Goal: Task Accomplishment & Management: Complete application form

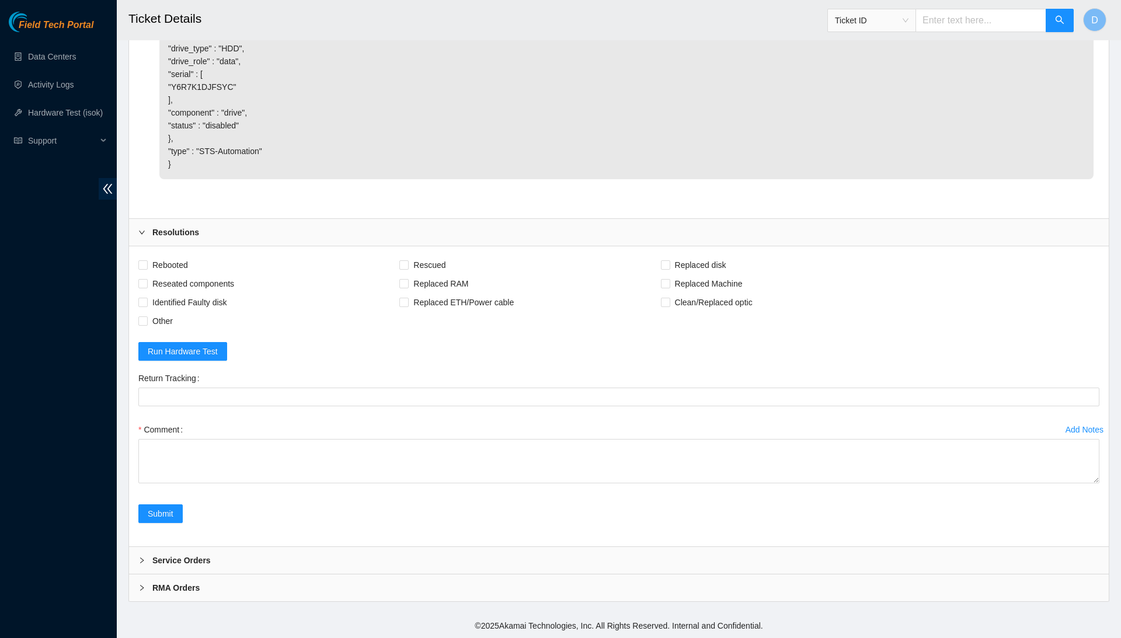
scroll to position [2230, 0]
click at [172, 270] on span "Rebooted" at bounding box center [170, 265] width 45 height 19
click at [147, 269] on input "Rebooted" at bounding box center [142, 264] width 8 height 8
checkbox input "true"
click at [192, 284] on span "Reseated components" at bounding box center [193, 284] width 91 height 19
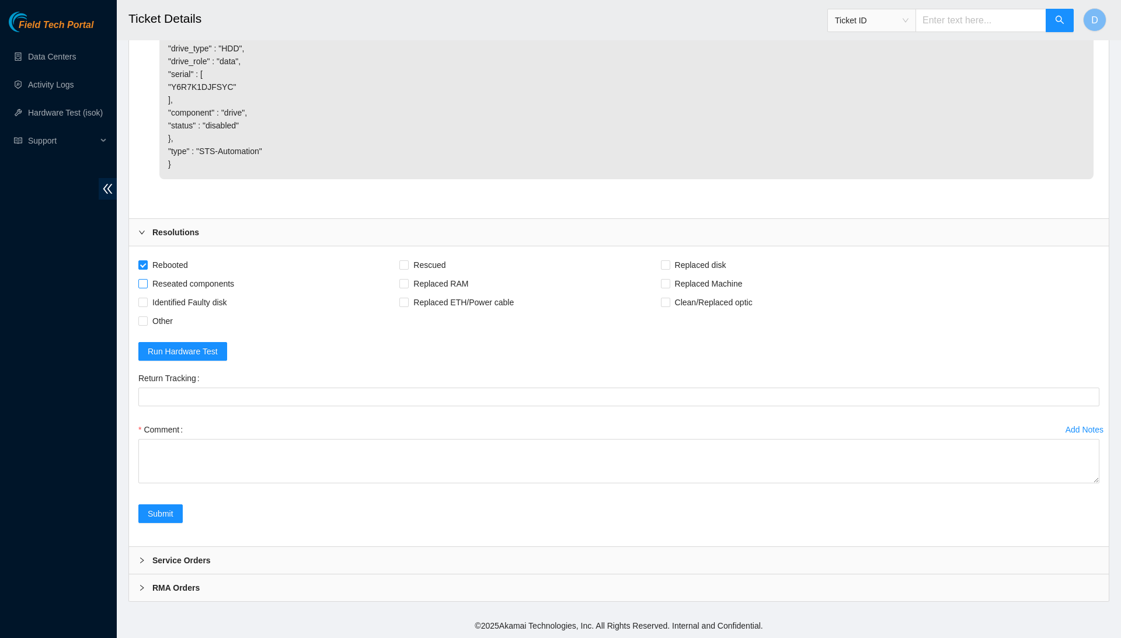
click at [147, 284] on input "Reseated components" at bounding box center [142, 283] width 8 height 8
checkbox input "true"
click at [227, 298] on span "Identified Faulty disk" at bounding box center [190, 302] width 84 height 19
click at [147, 298] on input "Identified Faulty disk" at bounding box center [142, 302] width 8 height 8
checkbox input "true"
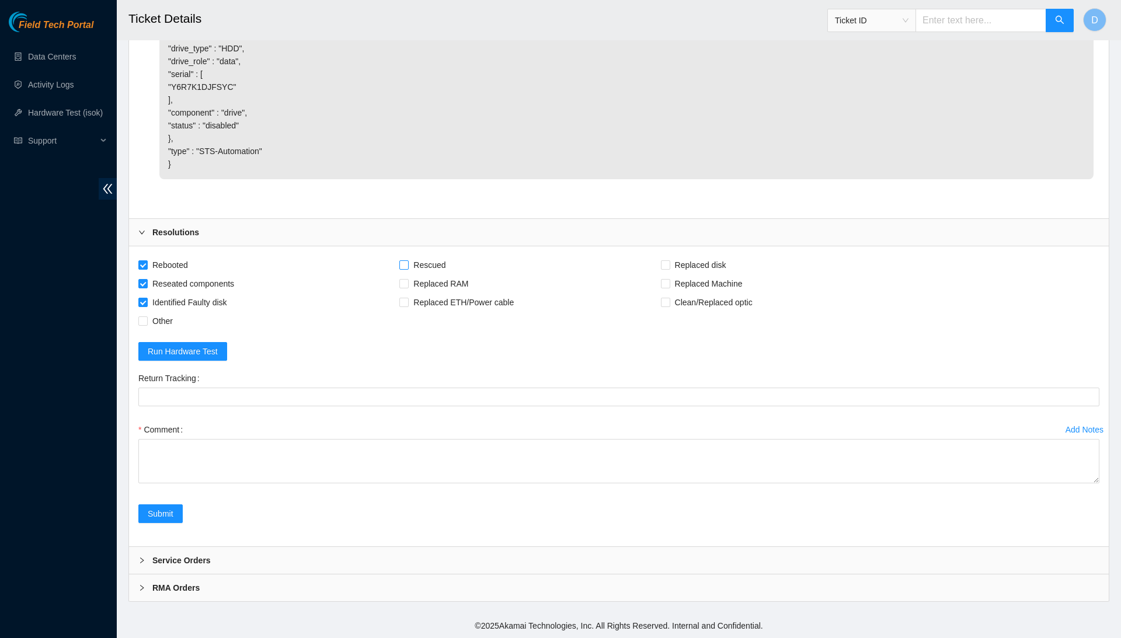
click at [447, 259] on span "Rescued" at bounding box center [429, 265] width 41 height 19
click at [408, 260] on input "Rescued" at bounding box center [404, 264] width 8 height 8
checkbox input "true"
click at [727, 260] on span "Replaced disk" at bounding box center [701, 265] width 61 height 19
click at [669, 260] on input "Replaced disk" at bounding box center [665, 264] width 8 height 8
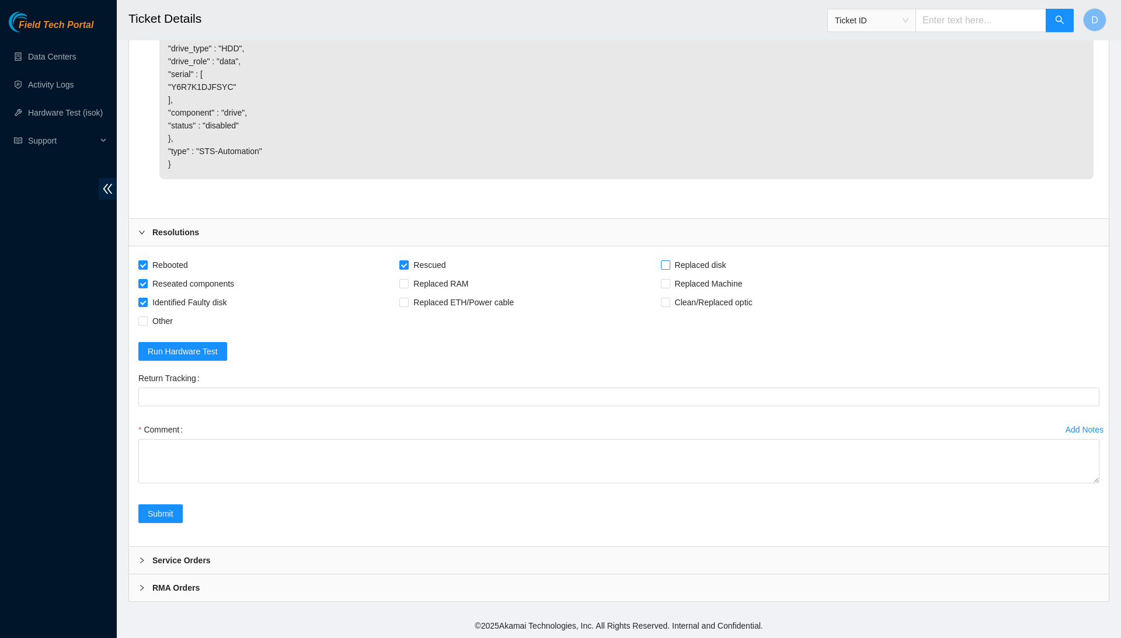
checkbox input "true"
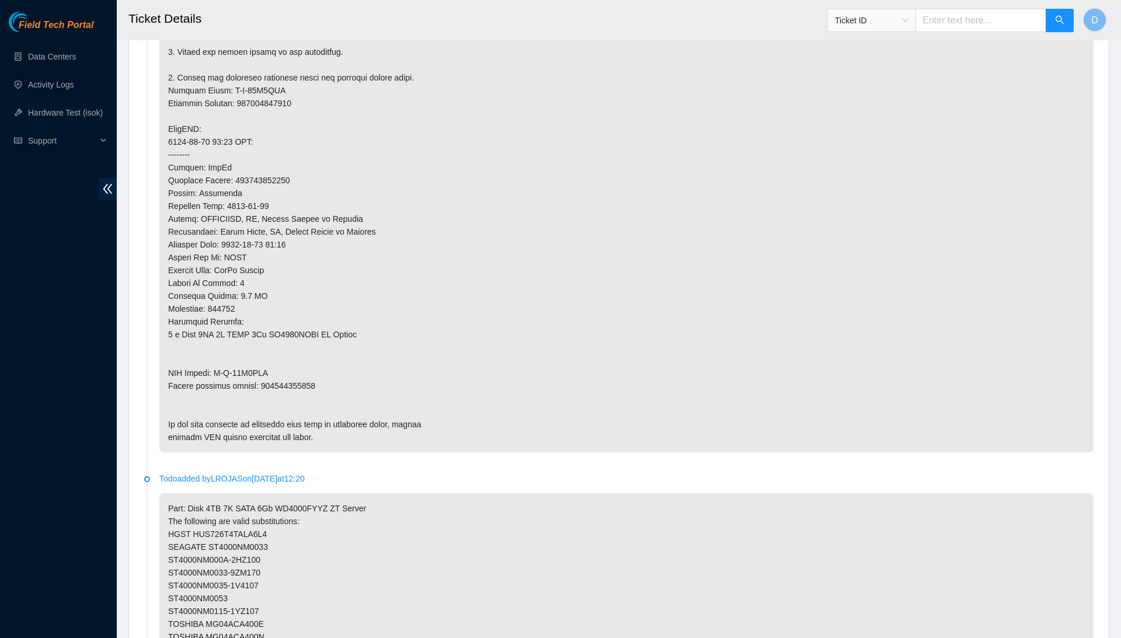
scroll to position [849, 0]
click at [295, 360] on p at bounding box center [626, 132] width 935 height 634
copy p "463470055271"
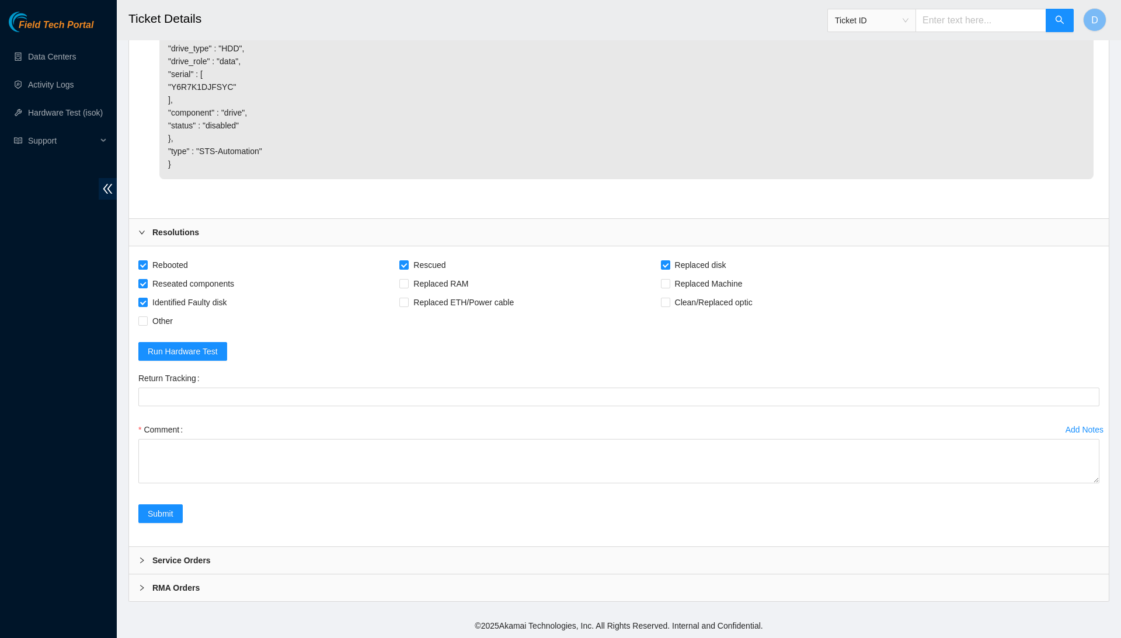
scroll to position [2230, 0]
click at [290, 386] on div "Return Tracking" at bounding box center [618, 378] width 961 height 19
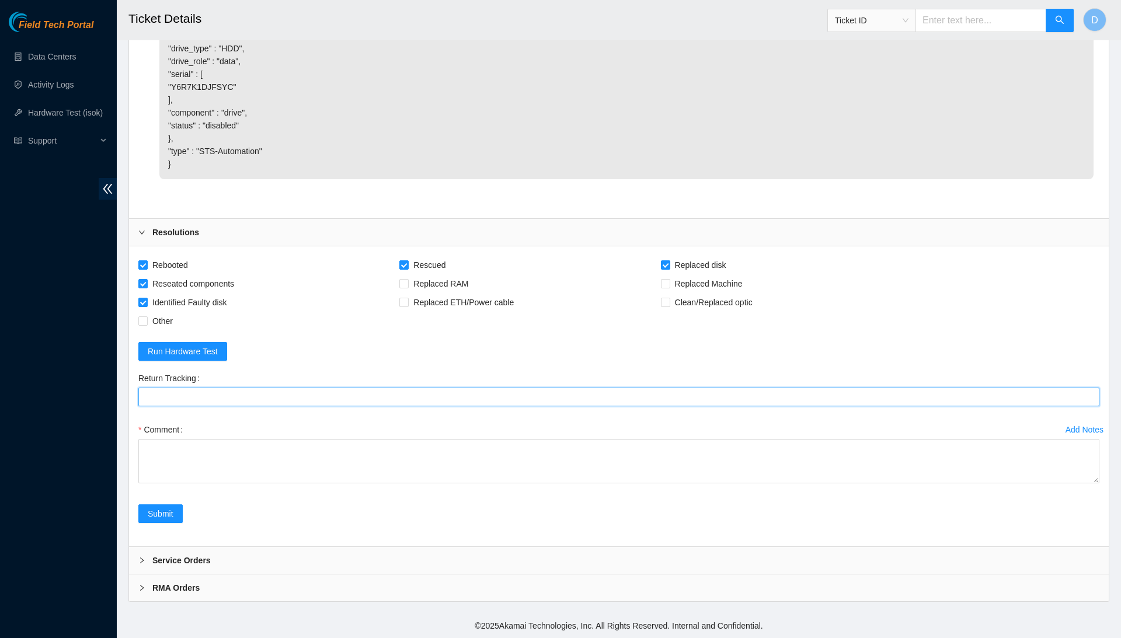
click at [290, 398] on Tracking "Return Tracking" at bounding box center [618, 397] width 961 height 19
paste Tracking "463470055271"
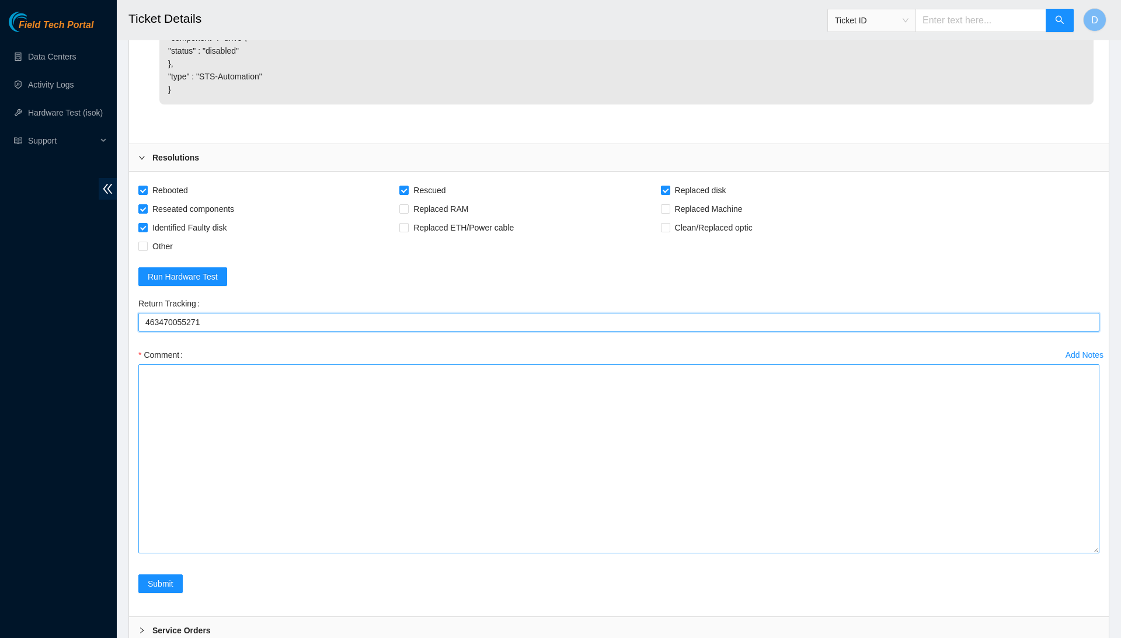
click at [1098, 554] on textarea "Comment" at bounding box center [618, 458] width 961 height 189
type Tracking "463470055271"
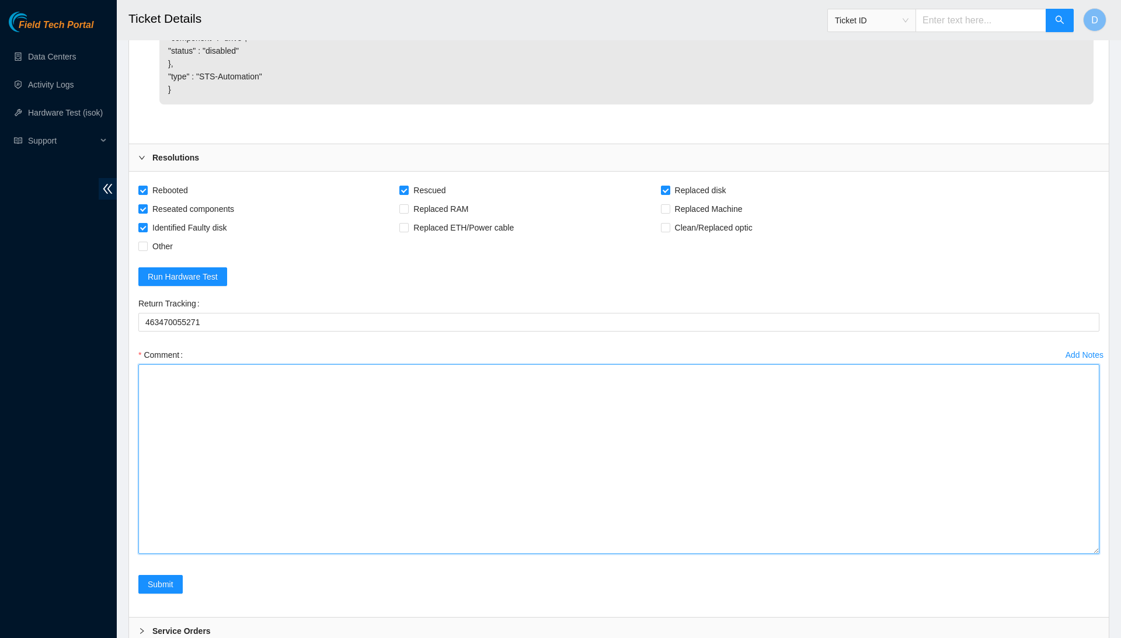
click at [1022, 530] on textarea "Comment" at bounding box center [618, 459] width 961 height 190
drag, startPoint x: 852, startPoint y: 623, endPoint x: 812, endPoint y: 394, distance: 232.4
click at [812, 394] on form "Rebooted Rescued Replaced disk Reseated components Replaced RAM Replaced Machin…" at bounding box center [618, 394] width 961 height 427
click at [442, 506] on textarea "Confirmed with the NOCC to make sure the ticket was safe to be worked on. Safel…" at bounding box center [618, 459] width 961 height 190
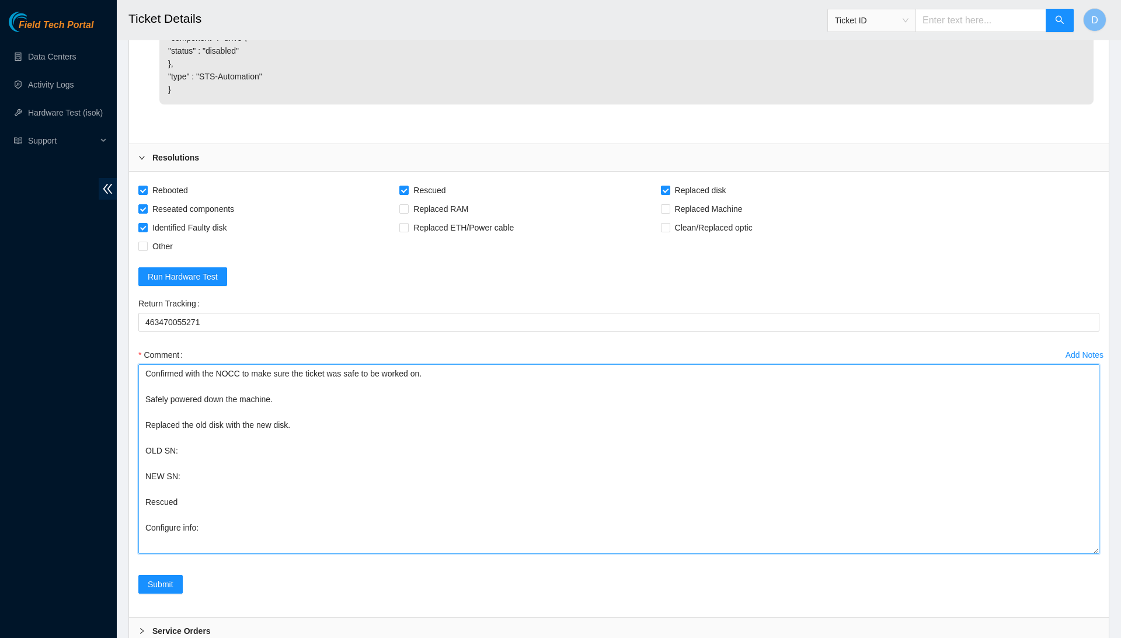
click at [419, 530] on textarea "Confirmed with the NOCC to make sure the ticket was safe to be worked on. Safel…" at bounding box center [618, 459] width 961 height 190
click at [428, 523] on textarea "Confirmed with the NOCC to make sure the ticket was safe to be worked on. Safel…" at bounding box center [618, 459] width 961 height 190
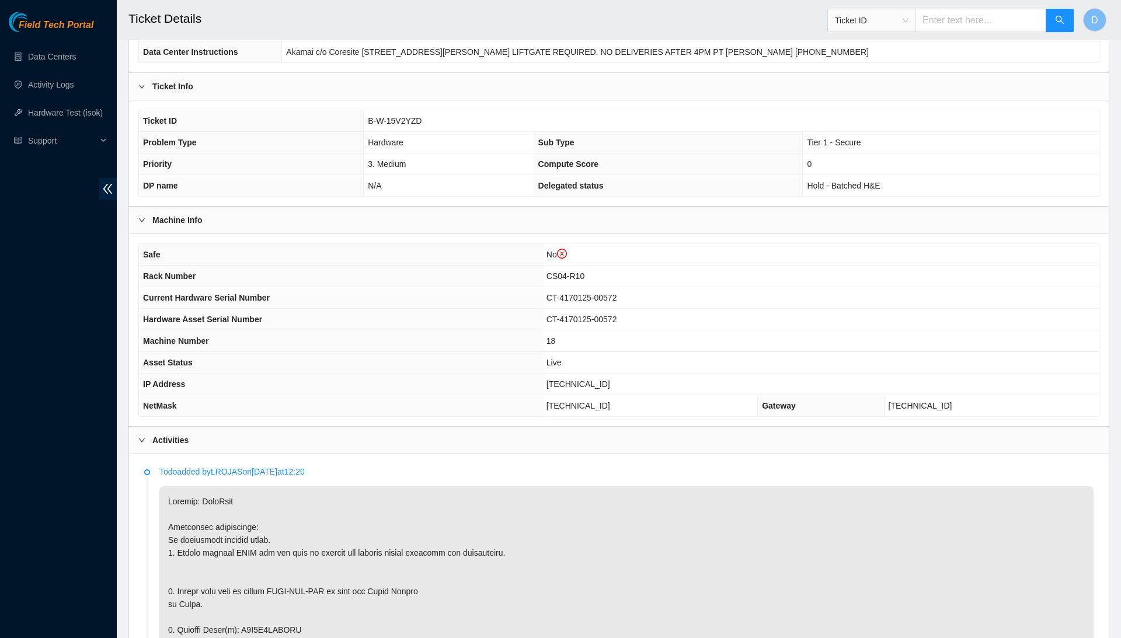
scroll to position [287, 0]
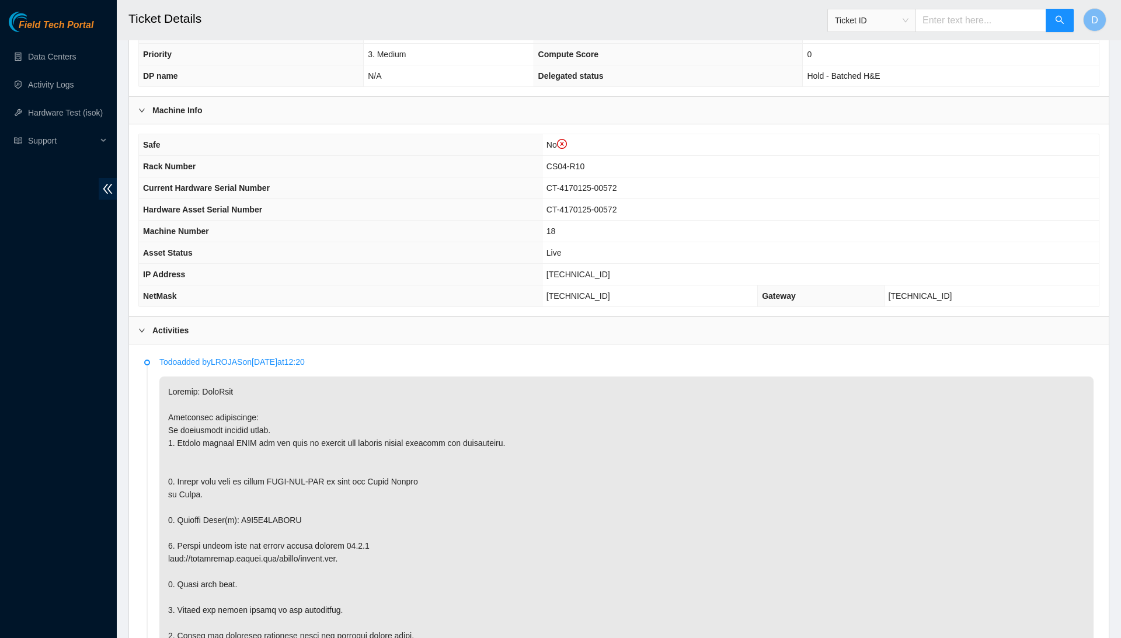
copy p "Y6R7K1DJFSYC"
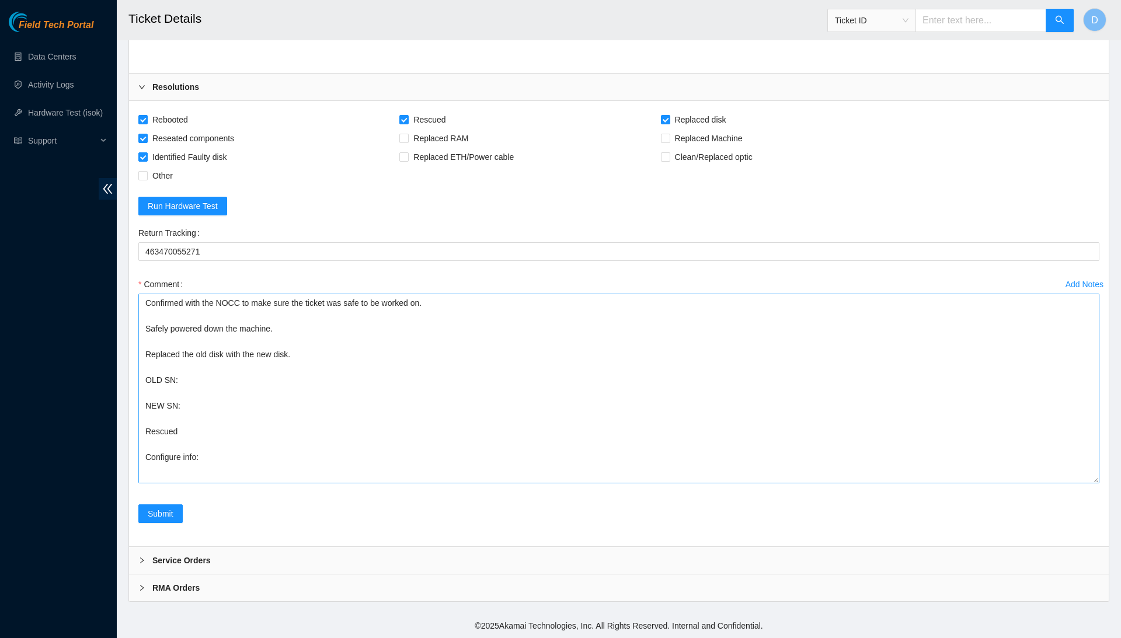
scroll to position [2375, 0]
click at [288, 380] on textarea "Confirmed with the NOCC to make sure the ticket was safe to be worked on. Safel…" at bounding box center [618, 389] width 961 height 190
paste textarea "Y6R7K1DJFSYC"
click at [280, 401] on textarea "Confirmed with the NOCC to make sure the ticket was safe to be worked on. Safel…" at bounding box center [618, 389] width 961 height 190
click at [265, 422] on textarea "Confirmed with the NOCC to make sure the ticket was safe to be worked on. Safel…" at bounding box center [618, 389] width 961 height 190
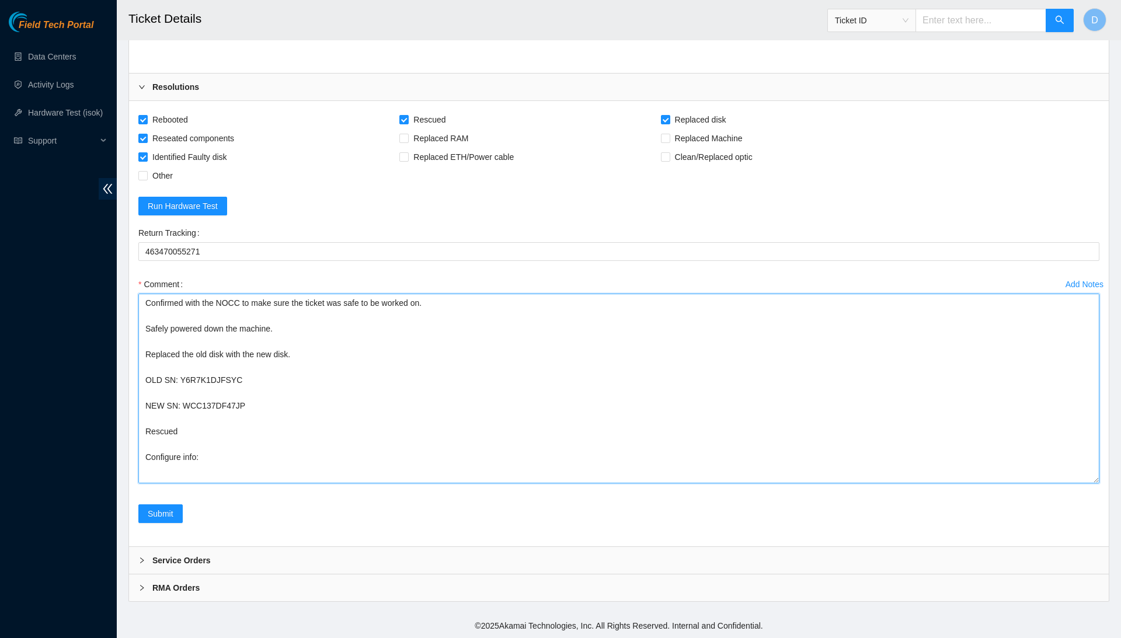
click at [265, 461] on textarea "Confirmed with the NOCC to make sure the ticket was safe to be worked on. Safel…" at bounding box center [618, 389] width 961 height 190
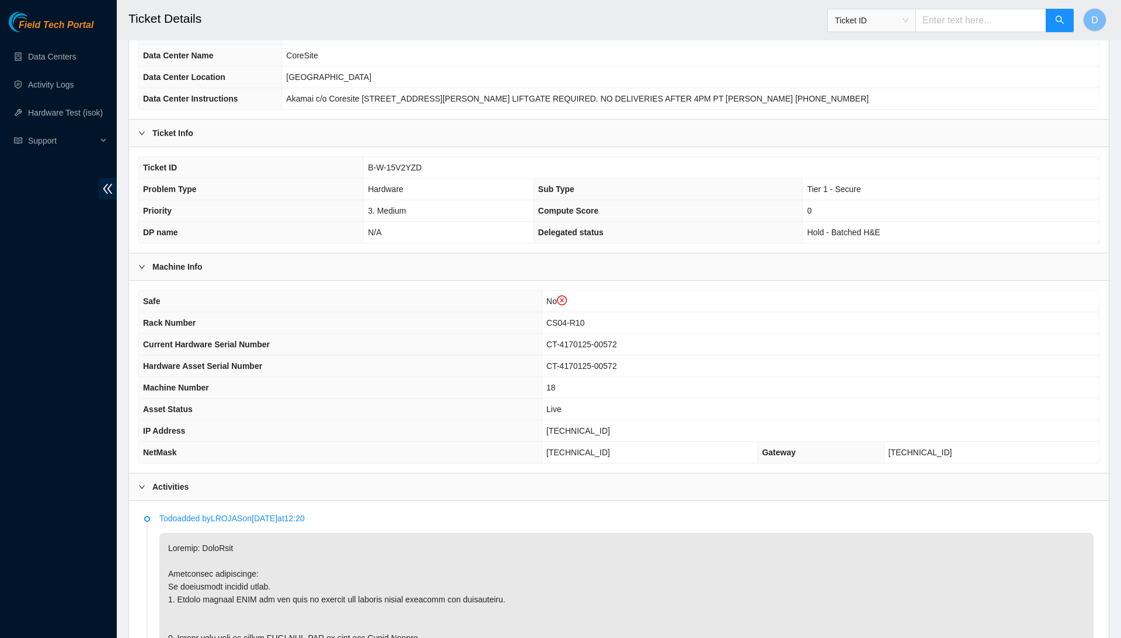
scroll to position [134, 0]
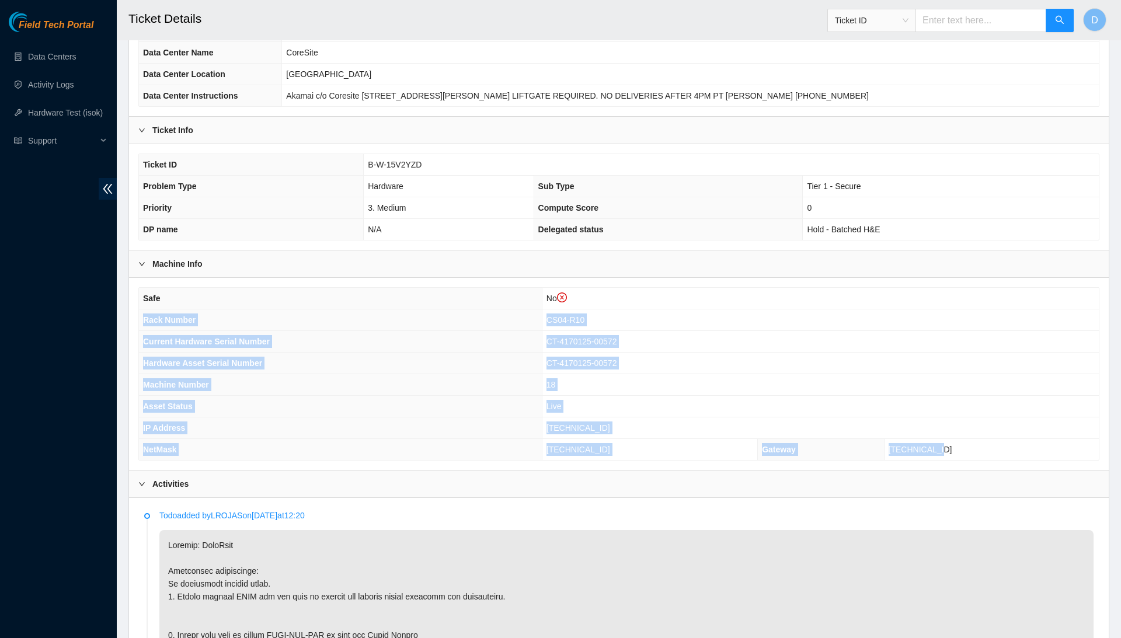
drag, startPoint x: 139, startPoint y: 316, endPoint x: 984, endPoint y: 446, distance: 855.0
click at [984, 446] on tbody "Safe No Rack Number CS04-R10 Current Hardware Serial Number CT-4170125-00572 Ha…" at bounding box center [619, 374] width 960 height 172
copy tbody "Rack Number CS04-R10 Current Hardware Serial Number CT-4170125-00572 Hardware A…"
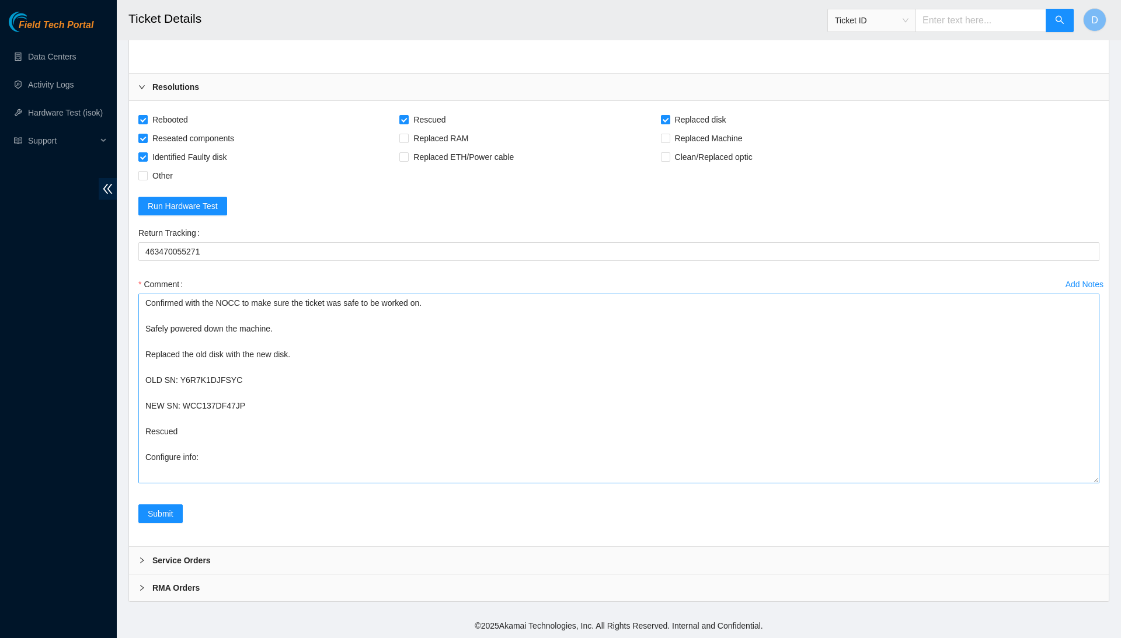
scroll to position [2375, 0]
click at [436, 451] on textarea "Confirmed with the NOCC to make sure the ticket was safe to be worked on. Safel…" at bounding box center [618, 389] width 961 height 190
click at [428, 462] on textarea "Confirmed with the NOCC to make sure the ticket was safe to be worked on. Safel…" at bounding box center [618, 389] width 961 height 190
paste textarea "Rack Number CS04-R10 Current Hardware Serial Number CT-4170125-00572 Hardware A…"
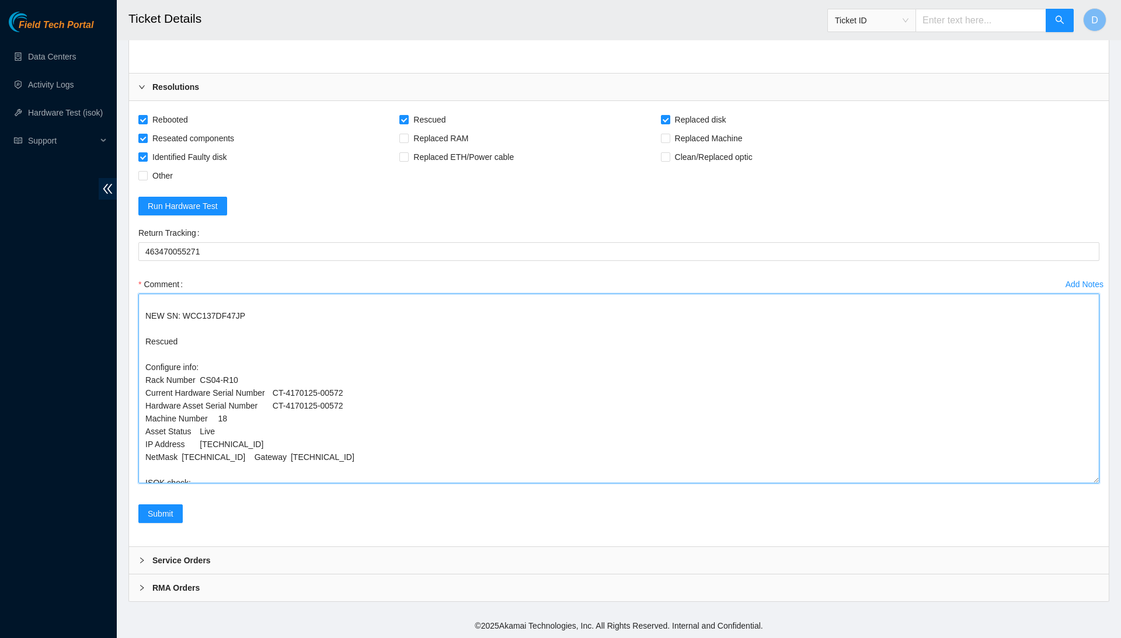
click at [259, 446] on textarea "Confirmed with the NOCC to make sure the ticket was safe to be worked on. Safel…" at bounding box center [618, 389] width 961 height 190
click at [182, 459] on textarea "Confirmed with the NOCC to make sure the ticket was safe to be worked on. Safel…" at bounding box center [618, 389] width 961 height 190
click at [185, 447] on textarea "Confirmed with the NOCC to make sure the ticket was safe to be worked on. Safel…" at bounding box center [618, 389] width 961 height 190
click at [203, 435] on textarea "Confirmed with the NOCC to make sure the ticket was safe to be worked on. Safel…" at bounding box center [618, 389] width 961 height 190
click at [207, 426] on textarea "Confirmed with the NOCC to make sure the ticket was safe to be worked on. Safel…" at bounding box center [618, 389] width 961 height 190
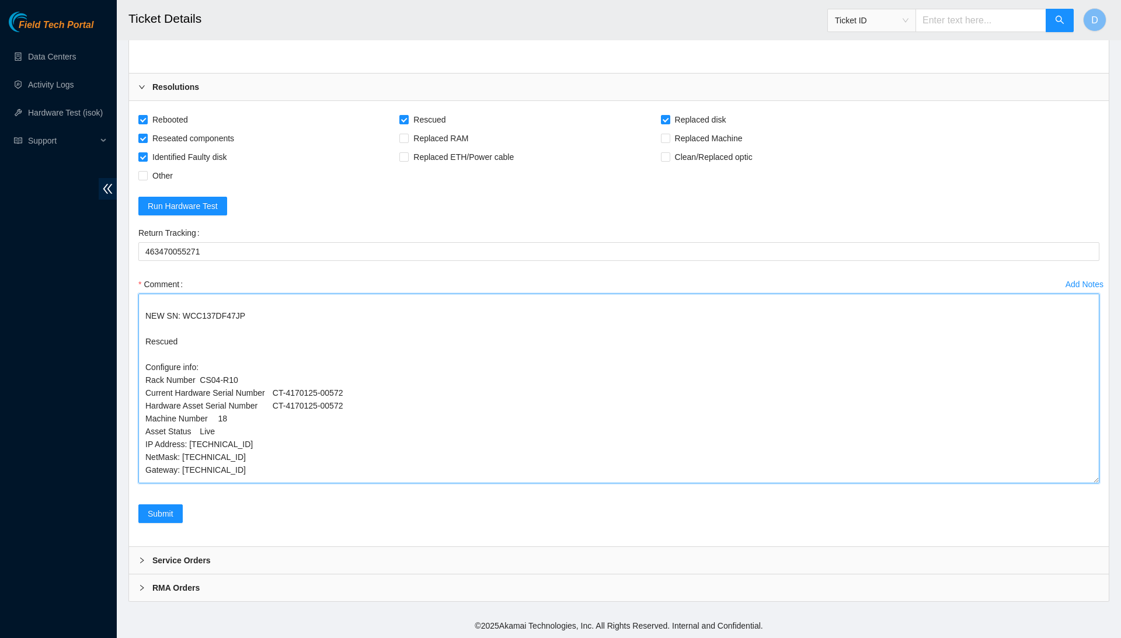
click at [207, 426] on textarea "Confirmed with the NOCC to make sure the ticket was safe to be worked on. Safel…" at bounding box center [618, 389] width 961 height 190
click at [223, 410] on textarea "Confirmed with the NOCC to make sure the ticket was safe to be worked on. Safel…" at bounding box center [618, 389] width 961 height 190
click at [278, 401] on textarea "Confirmed with the NOCC to make sure the ticket was safe to be worked on. Safel…" at bounding box center [618, 389] width 961 height 190
click at [277, 384] on textarea "Confirmed with the NOCC to make sure the ticket was safe to be worked on. Safel…" at bounding box center [618, 389] width 961 height 190
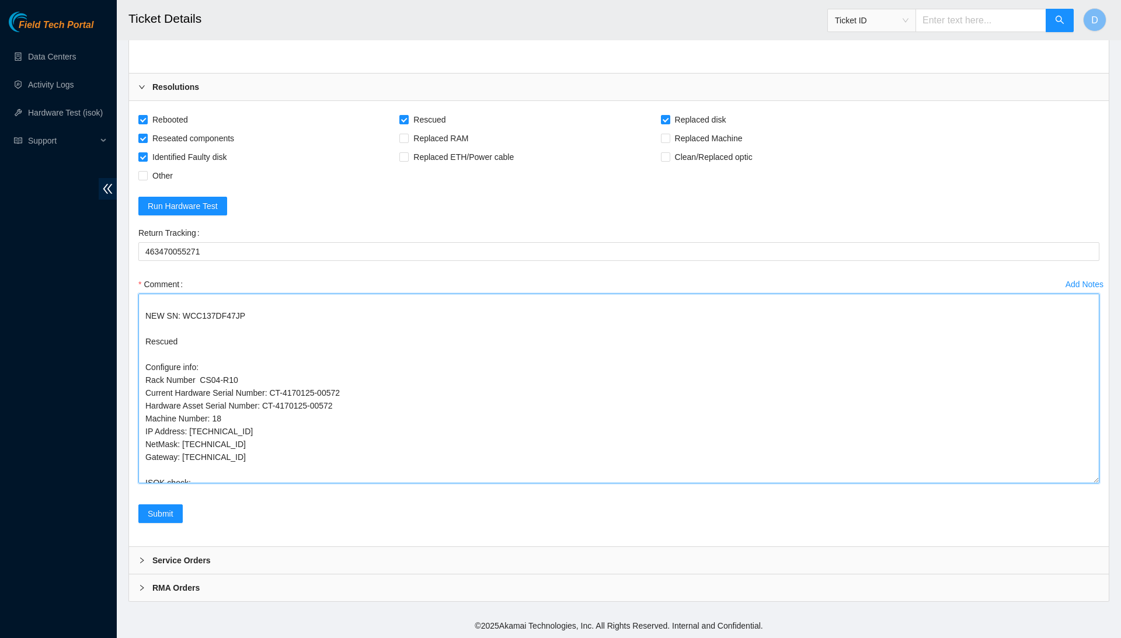
click at [204, 371] on textarea "Confirmed with the NOCC to make sure the ticket was safe to be worked on. Safel…" at bounding box center [618, 389] width 961 height 190
click at [259, 478] on textarea "Confirmed with the NOCC to make sure the ticket was safe to be worked on. Safel…" at bounding box center [618, 389] width 961 height 190
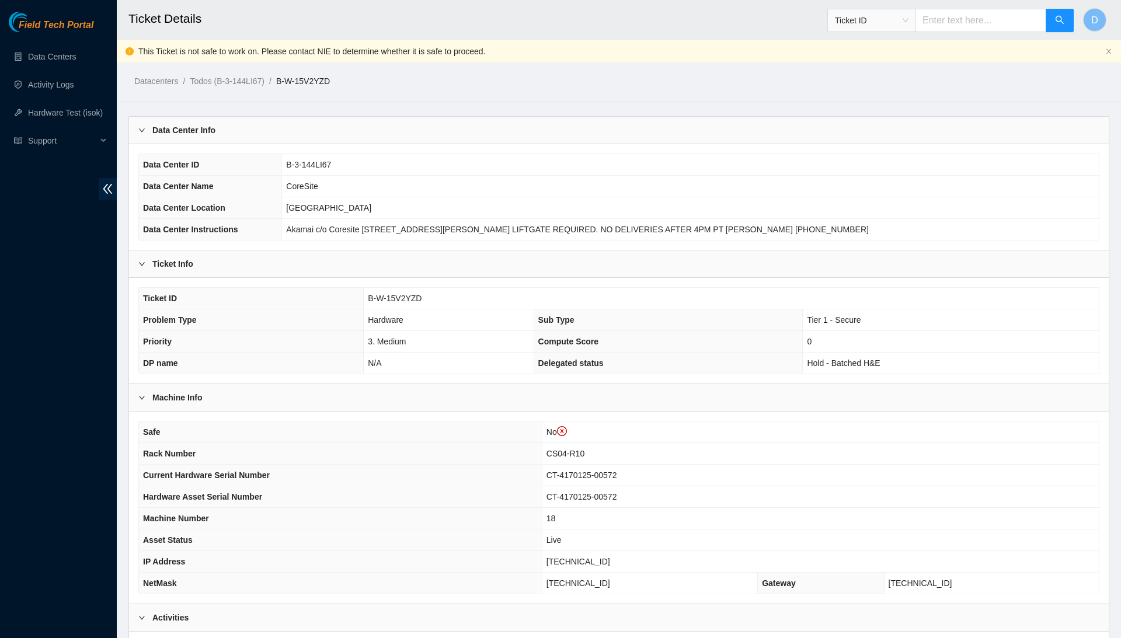
scroll to position [0, 0]
click at [606, 557] on span "[TECHNICAL_ID]" at bounding box center [579, 561] width 64 height 9
copy span "[TECHNICAL_ID]"
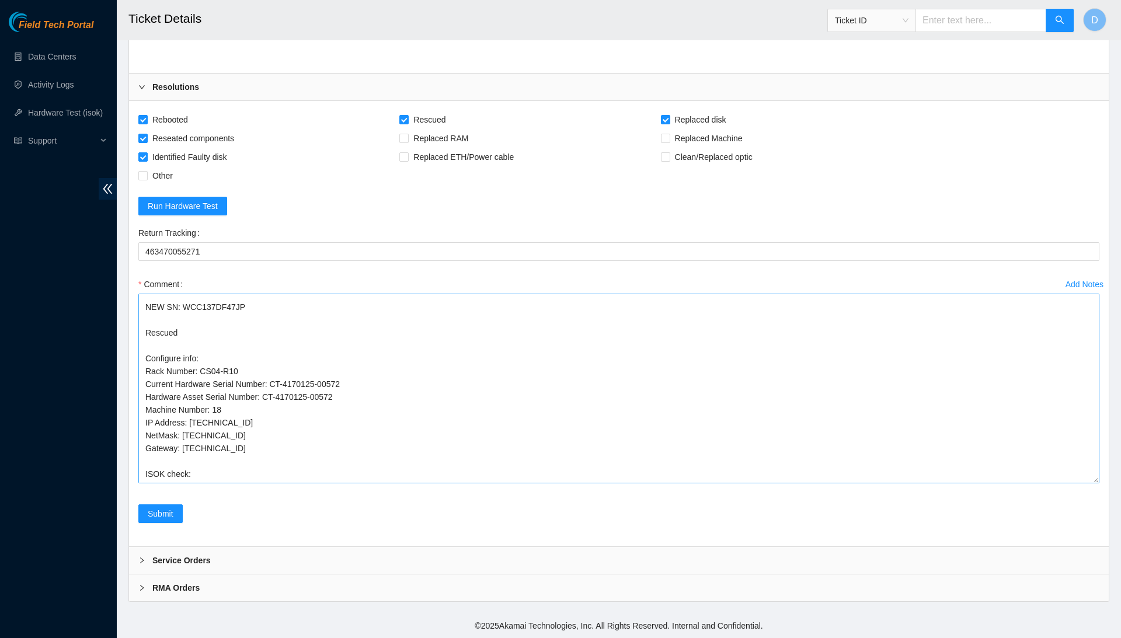
scroll to position [2375, 0]
click at [325, 471] on textarea "Confirmed with the NOCC to make sure the ticket was safe to be worked on. Safel…" at bounding box center [618, 389] width 961 height 190
paste textarea "[TECHNICAL_ID] : passed: ok"
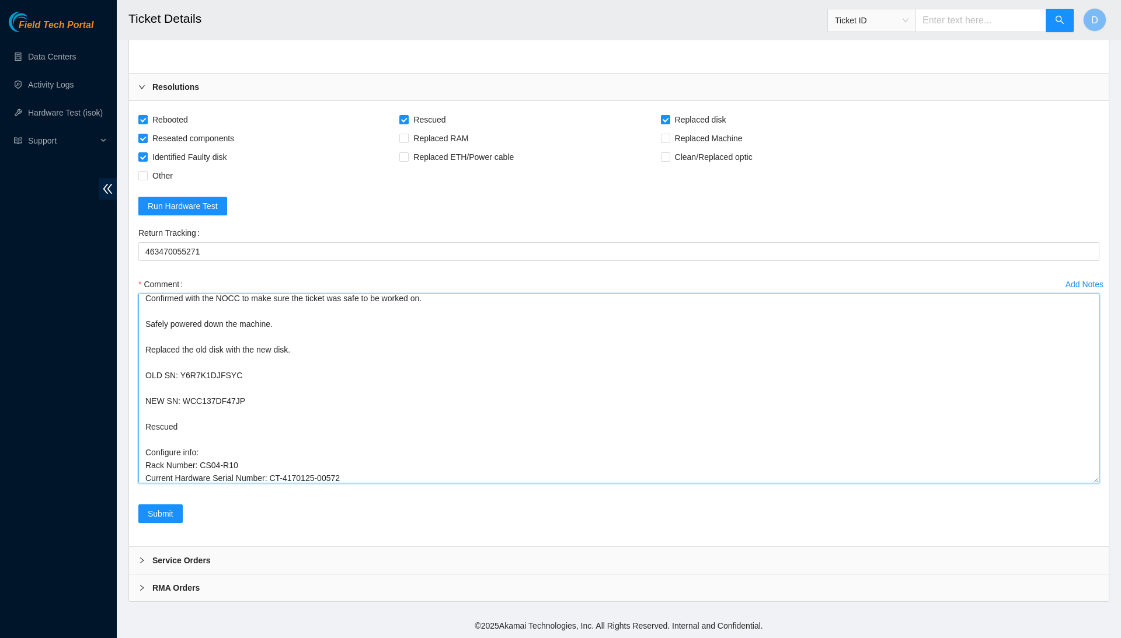
scroll to position [0, 0]
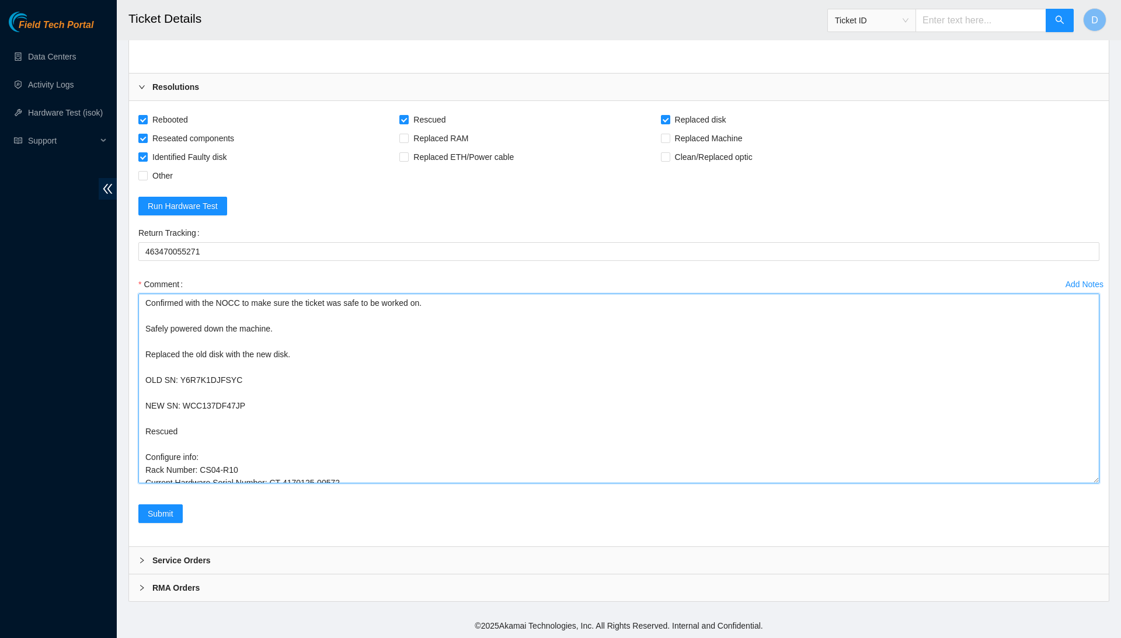
drag, startPoint x: 335, startPoint y: 464, endPoint x: 338, endPoint y: 263, distance: 200.9
click at [338, 263] on form "Rebooted Rescued Replaced disk Reseated components Replaced RAM Replaced Machin…" at bounding box center [618, 323] width 961 height 427
type textarea "Confirmed with the NOCC to make sure the ticket was safe to be worked on. Safel…"
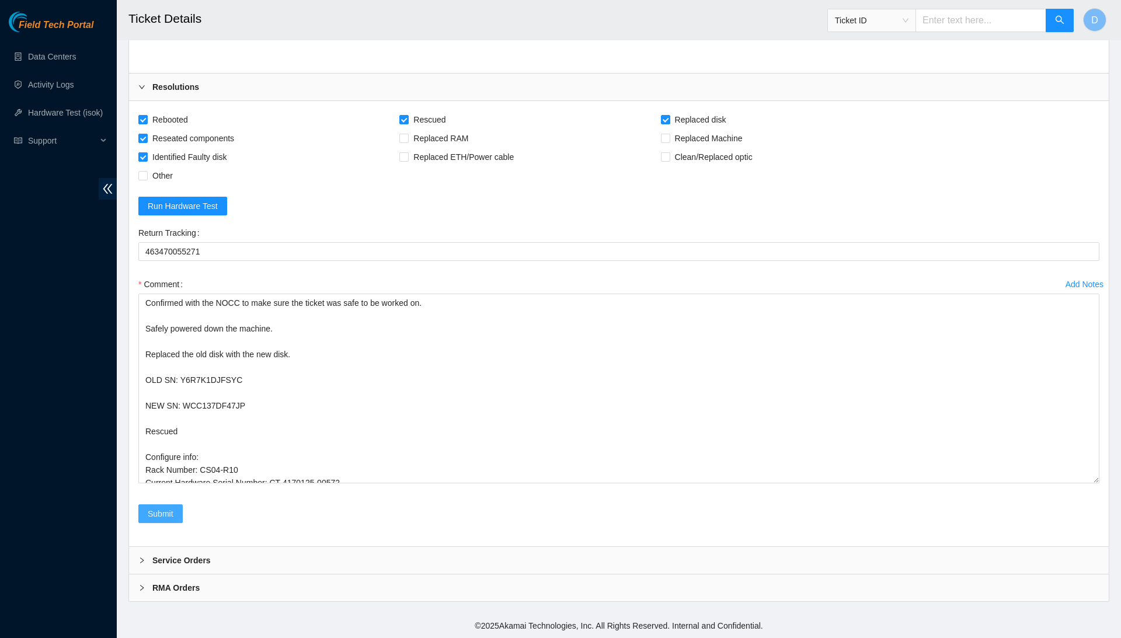
click at [180, 512] on button "Submit" at bounding box center [160, 514] width 44 height 19
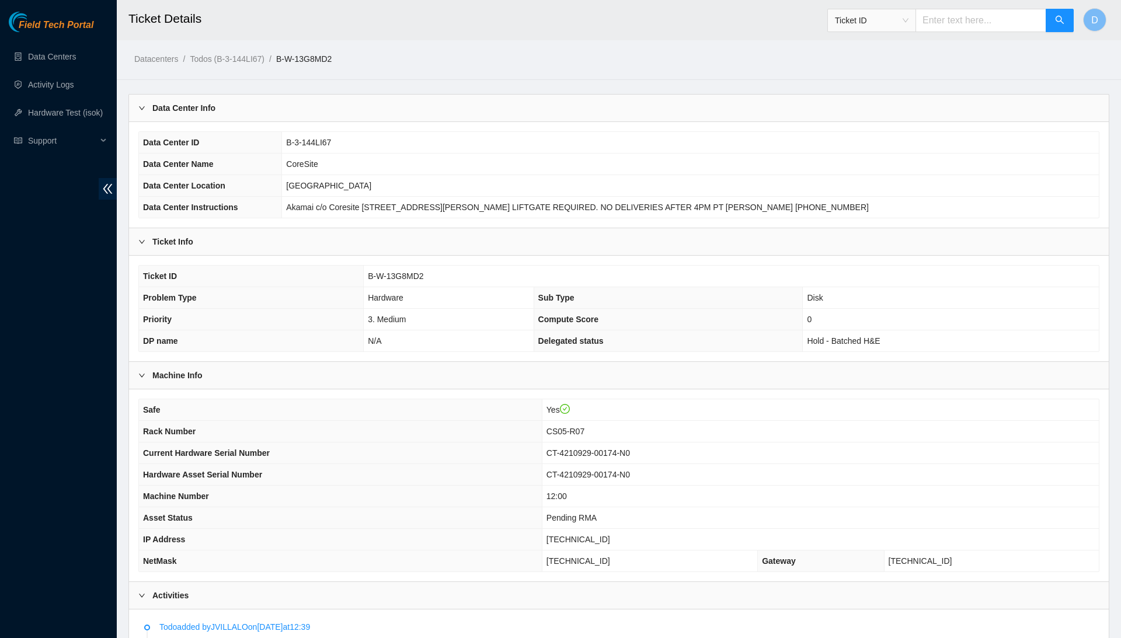
click at [431, 211] on td "Akamai c/o Coresite 2972 Stender Way Santa Clara, CA 95054 LIFTGATE REQUIRED. N…" at bounding box center [690, 208] width 817 height 22
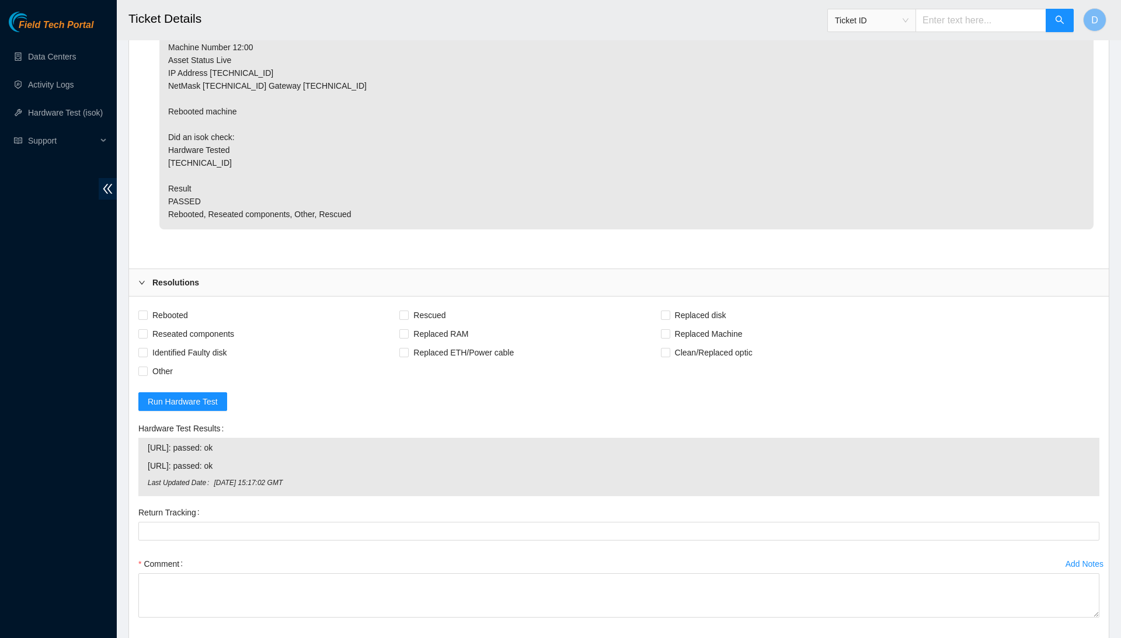
scroll to position [5194, 0]
click at [173, 308] on span "Rebooted" at bounding box center [170, 317] width 45 height 19
click at [147, 312] on input "Rebooted" at bounding box center [142, 316] width 8 height 8
checkbox input "true"
click at [187, 326] on span "Reseated components" at bounding box center [193, 335] width 91 height 19
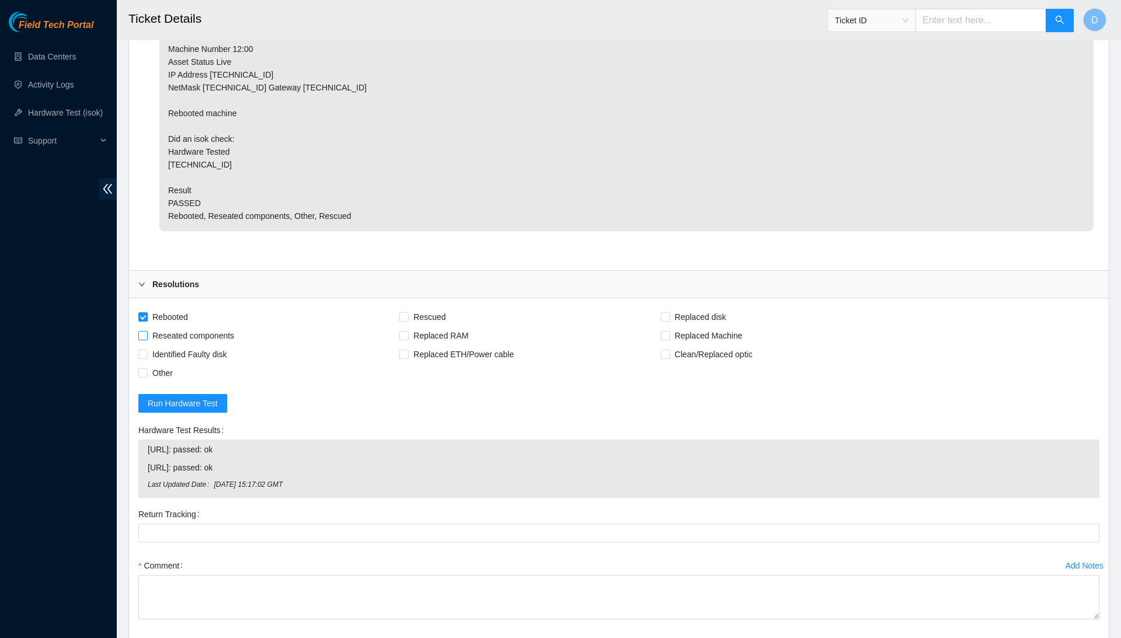
click at [147, 331] on input "Reseated components" at bounding box center [142, 335] width 8 height 8
checkbox input "true"
click at [440, 308] on span "Rescued" at bounding box center [429, 317] width 41 height 19
click at [408, 312] on input "Rescued" at bounding box center [404, 316] width 8 height 8
checkbox input "true"
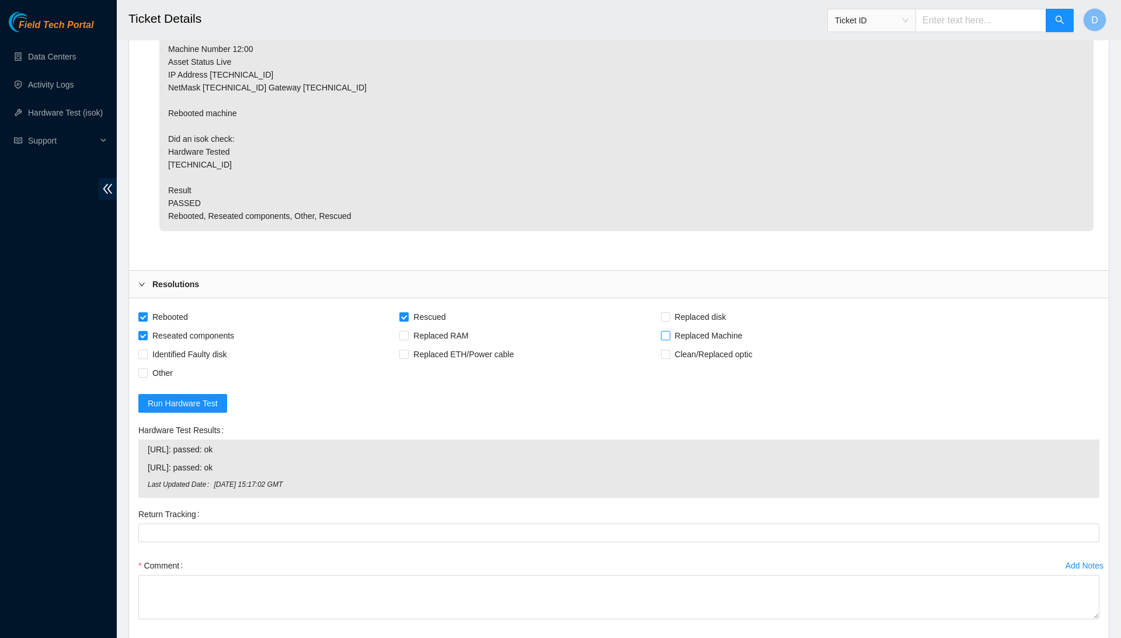
click at [737, 326] on span "Replaced Machine" at bounding box center [709, 335] width 77 height 19
click at [669, 331] on input "Replaced Machine" at bounding box center [665, 335] width 8 height 8
checkbox input "true"
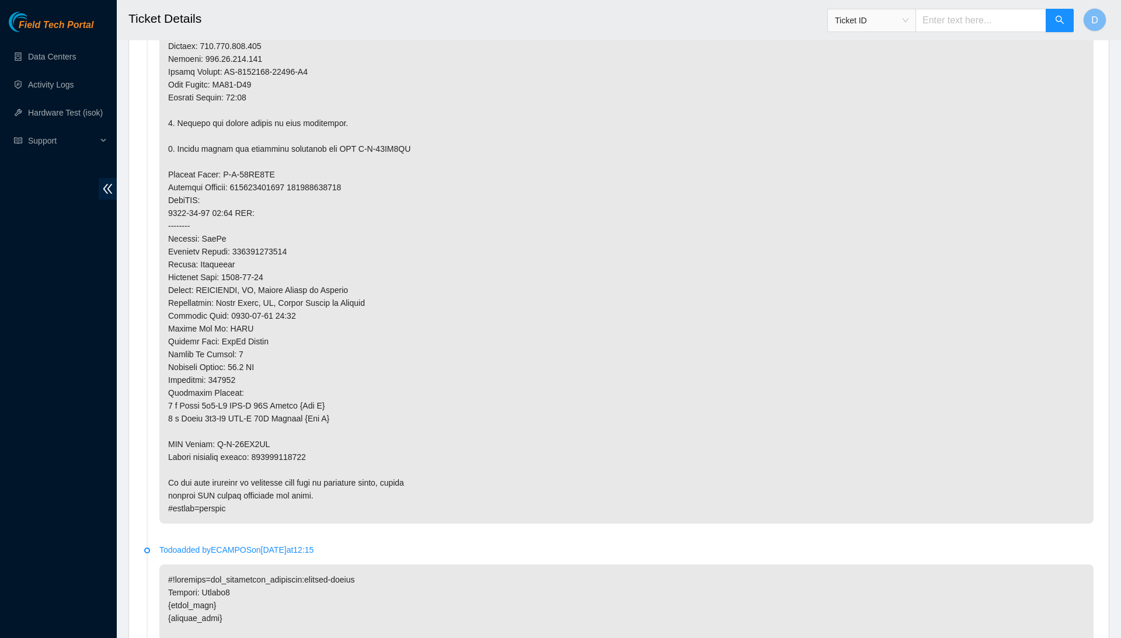
scroll to position [936, 0]
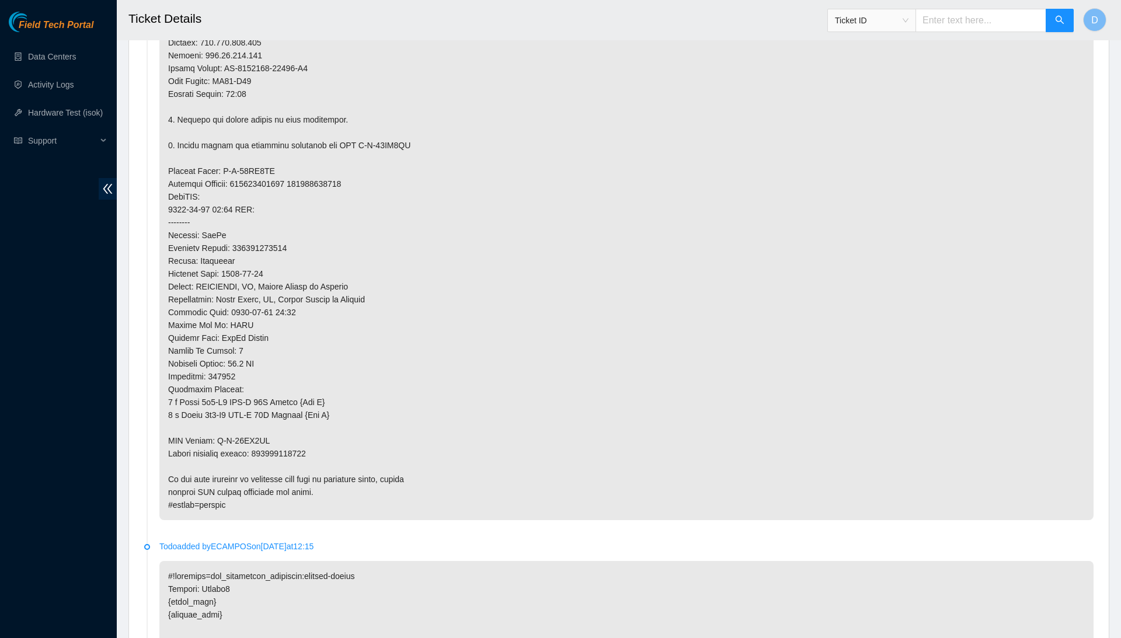
click at [286, 225] on p at bounding box center [626, 113] width 935 height 814
click at [313, 426] on p at bounding box center [626, 113] width 935 height 814
copy p "414739615543"
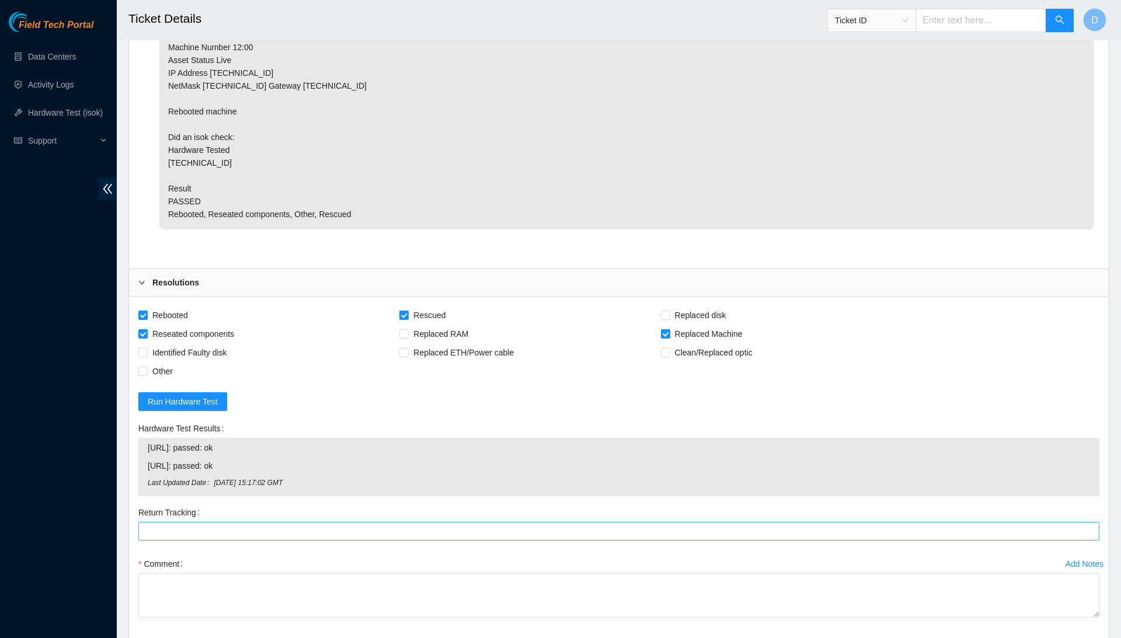
scroll to position [5194, 0]
click at [328, 524] on Tracking "Return Tracking" at bounding box center [618, 533] width 961 height 19
paste Tracking "414739615543"
type Tracking "414739615543"
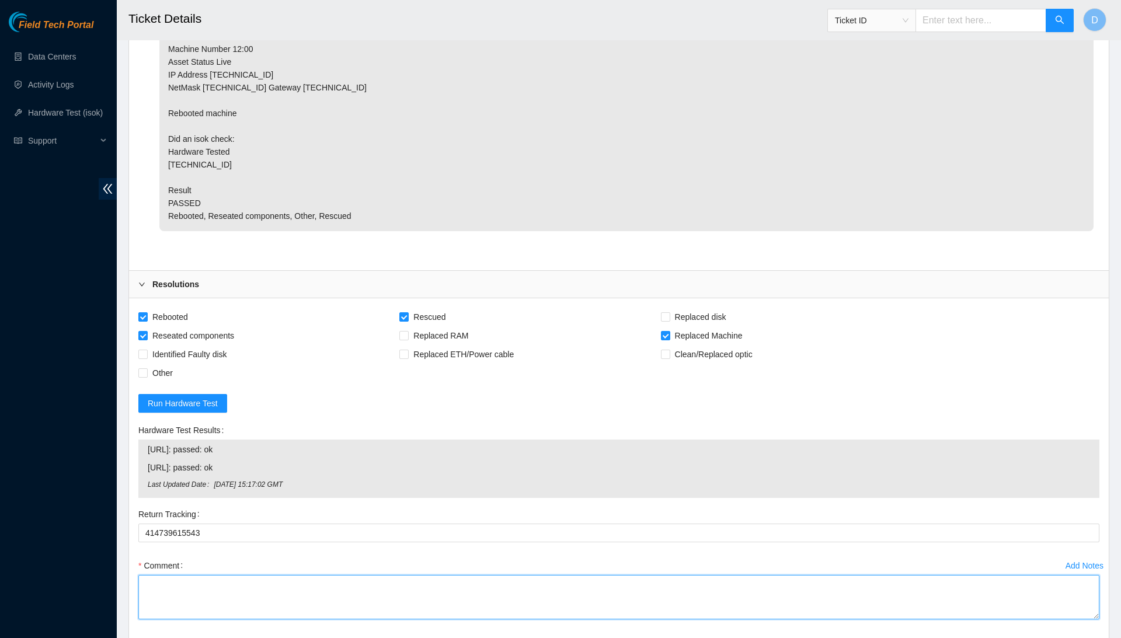
click at [315, 575] on textarea "Comment" at bounding box center [618, 597] width 961 height 44
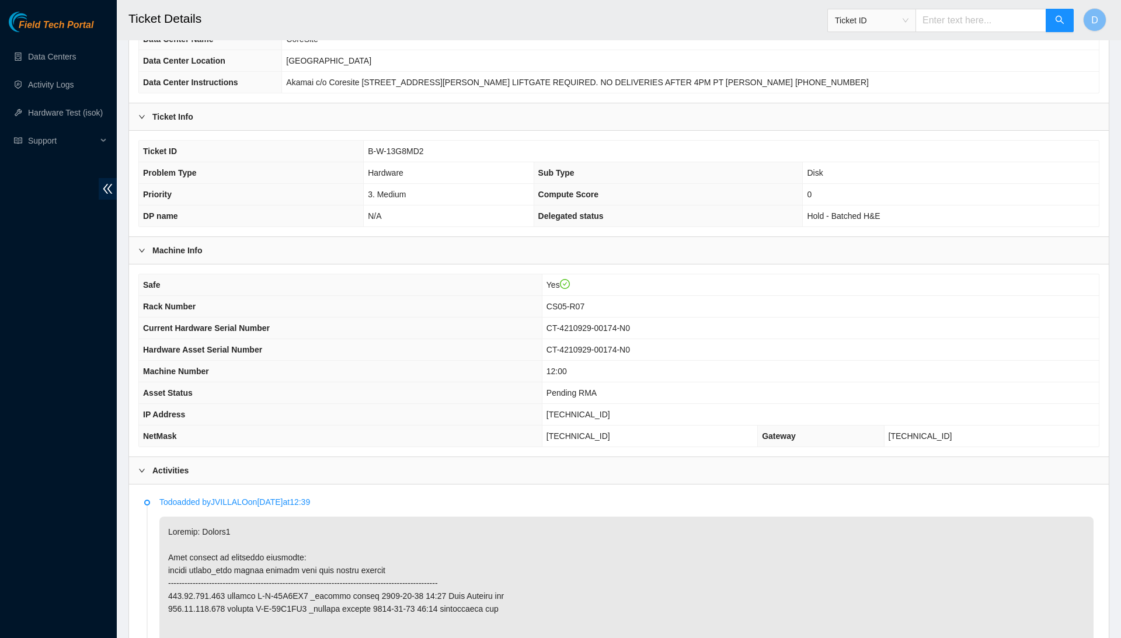
scroll to position [127, 0]
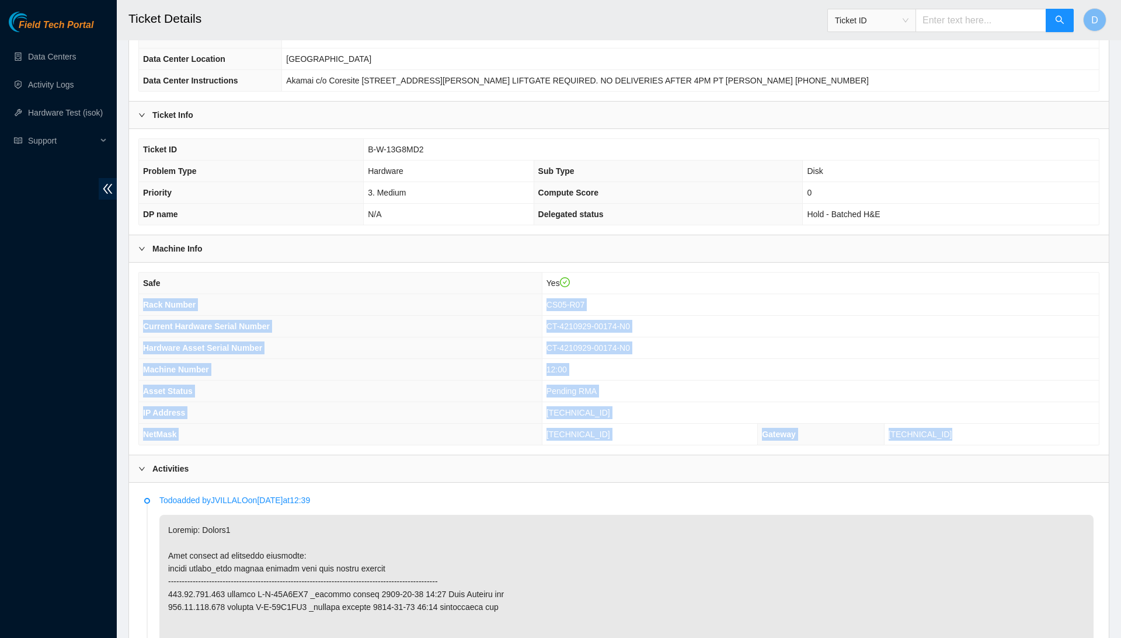
drag, startPoint x: 140, startPoint y: 301, endPoint x: 1009, endPoint y: 440, distance: 880.2
click at [1009, 440] on tbody "Safe Yes Rack Number CS05-R07 Current Hardware Serial Number CT-4210929-00174-N…" at bounding box center [619, 359] width 960 height 172
copy tbody "Rack Number CS05-R07 Current Hardware Serial Number CT-4210929-00174-N0 Hardwar…"
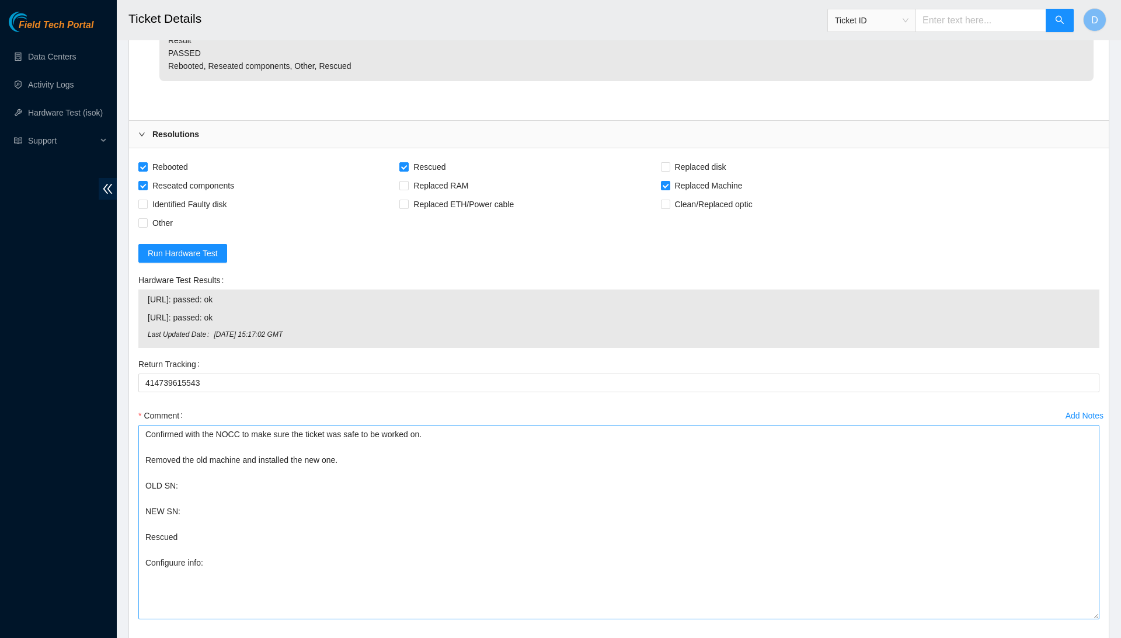
scroll to position [5344, 0]
click at [389, 440] on textarea "Confirmed with the NOCC to make sure the ticket was safe to be worked on. Remov…" at bounding box center [618, 523] width 961 height 194
paste textarea "Rack Number CS05-R07 Current Hardware Serial Number CT-4210929-00174-N0 Hardwar…"
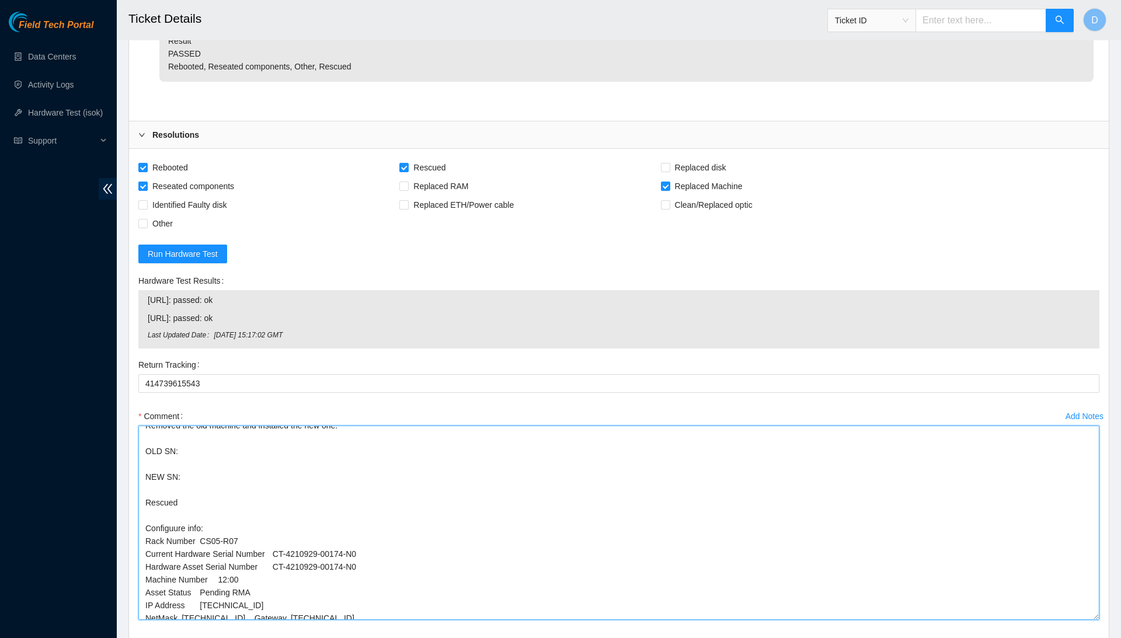
click at [258, 475] on textarea "Confirmed with the NOCC to make sure the ticket was safe to be worked on. Remov…" at bounding box center [618, 523] width 961 height 194
click at [185, 478] on textarea "Confirmed with the NOCC to make sure the ticket was safe to be worked on. Remov…" at bounding box center [618, 523] width 961 height 194
click at [185, 461] on textarea "Confirmed with the NOCC to make sure the ticket was safe to be worked on. Remov…" at bounding box center [618, 523] width 961 height 194
click at [204, 454] on textarea "Confirmed with the NOCC to make sure the ticket was safe to be worked on. Remov…" at bounding box center [618, 523] width 961 height 194
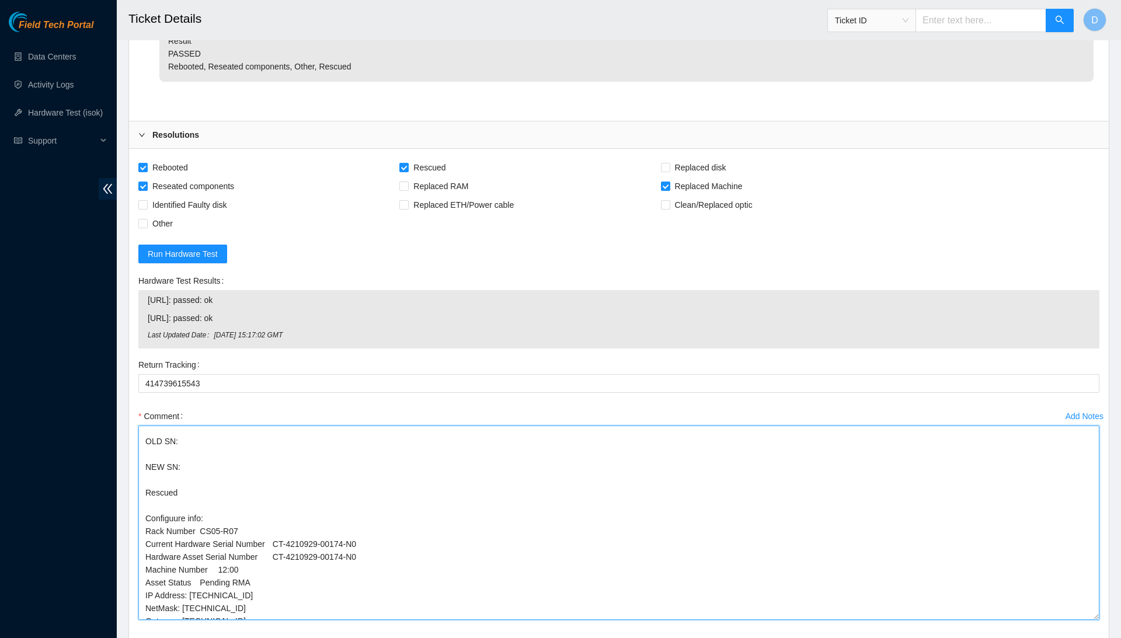
click at [224, 440] on textarea "Confirmed with the NOCC to make sure the ticket was safe to be worked on. Remov…" at bounding box center [618, 523] width 961 height 194
click at [220, 436] on textarea "Confirmed with the NOCC to make sure the ticket was safe to be worked on. Remov…" at bounding box center [618, 523] width 961 height 194
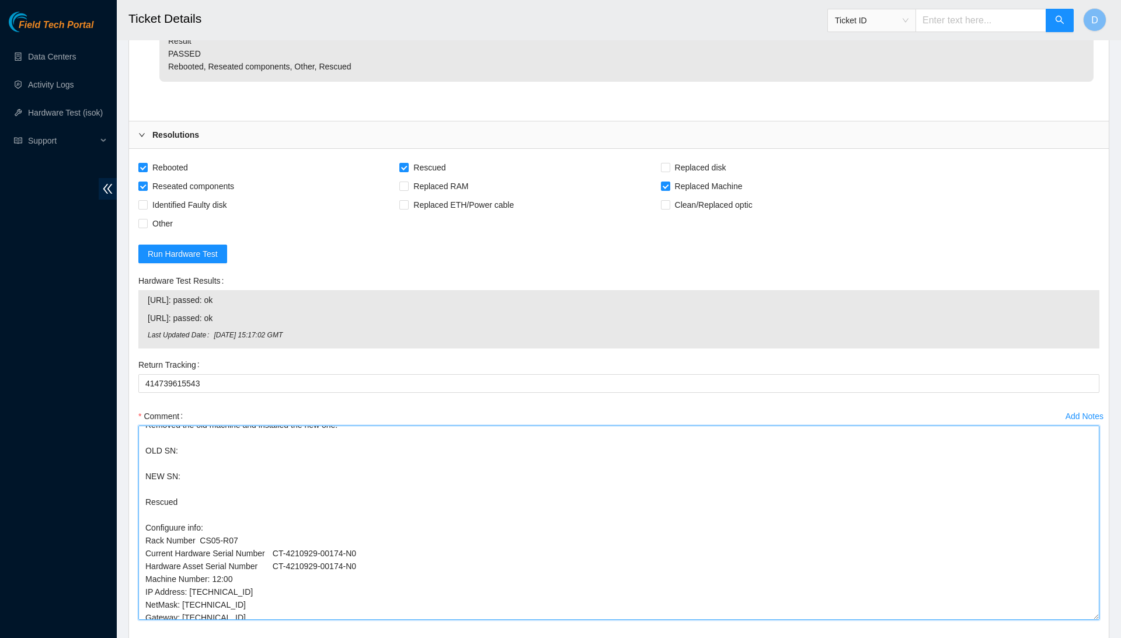
click at [277, 427] on textarea "Confirmed with the NOCC to make sure the ticket was safe to be worked on. Remov…" at bounding box center [618, 523] width 961 height 194
click at [279, 426] on textarea "Confirmed with the NOCC to make sure the ticket was safe to be worked on. Remov…" at bounding box center [618, 523] width 961 height 194
click at [203, 426] on textarea "Confirmed with the NOCC to make sure the ticket was safe to be worked on. Remov…" at bounding box center [618, 523] width 961 height 194
click at [332, 476] on textarea "Confirmed with the NOCC to make sure the ticket was safe to be worked on. Remov…" at bounding box center [618, 523] width 961 height 194
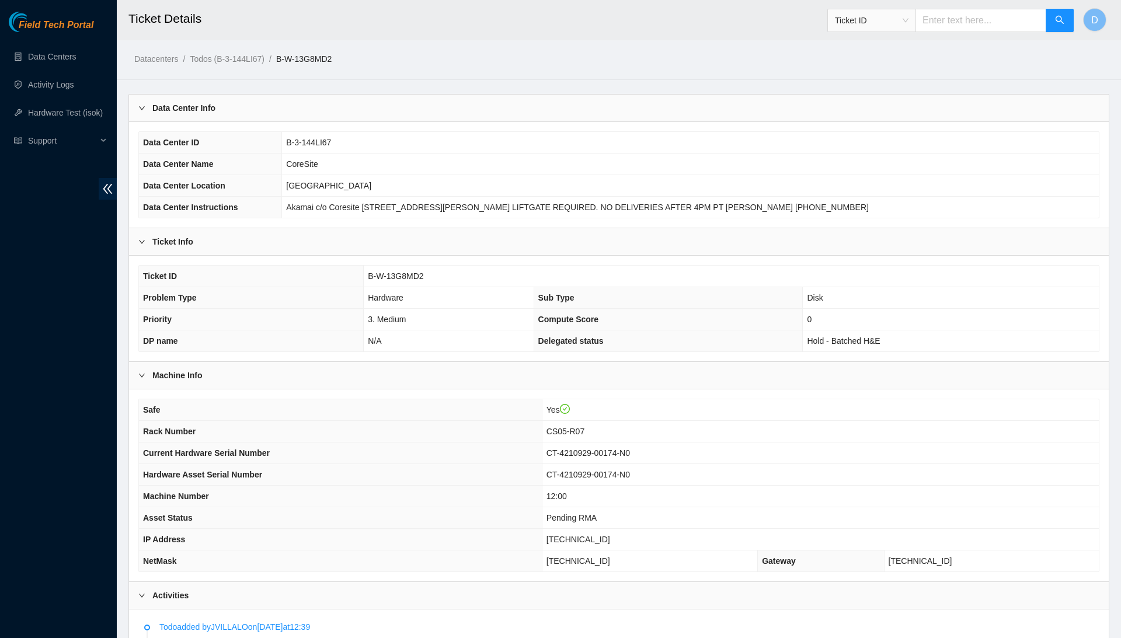
scroll to position [0, 0]
click at [600, 456] on td "CT-4210929-00174-N0" at bounding box center [820, 454] width 557 height 22
click at [605, 451] on span "CT-4210929-00174-N0" at bounding box center [589, 453] width 84 height 9
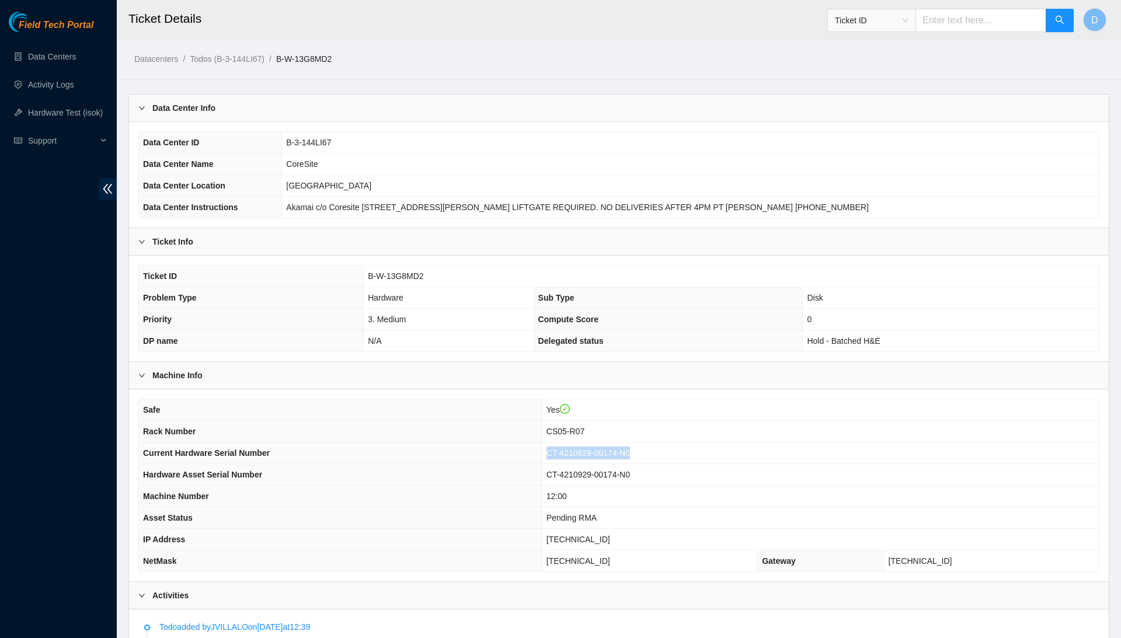
copy span "CT-4210929-00174-N0"
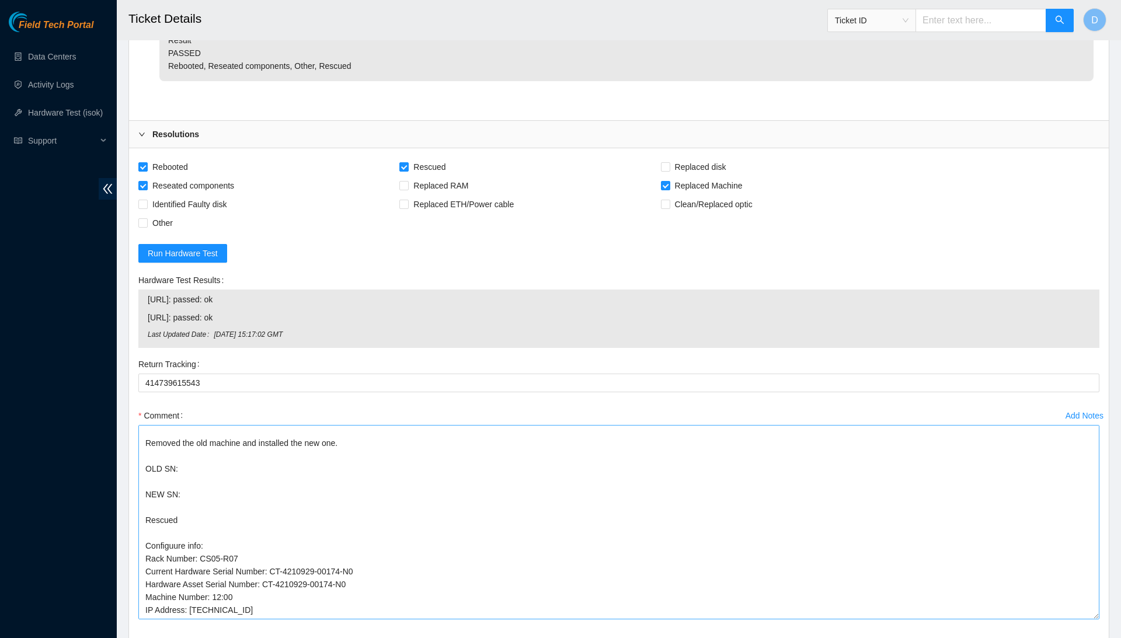
scroll to position [5344, 0]
click at [317, 426] on textarea "Confirmed with the NOCC to make sure the ticket was safe to be worked on. Remov…" at bounding box center [618, 523] width 961 height 194
paste textarea "CT-4210929-00174-N0"
click at [302, 426] on textarea "Confirmed with the NOCC to make sure the ticket was safe to be worked on. Remov…" at bounding box center [618, 523] width 961 height 194
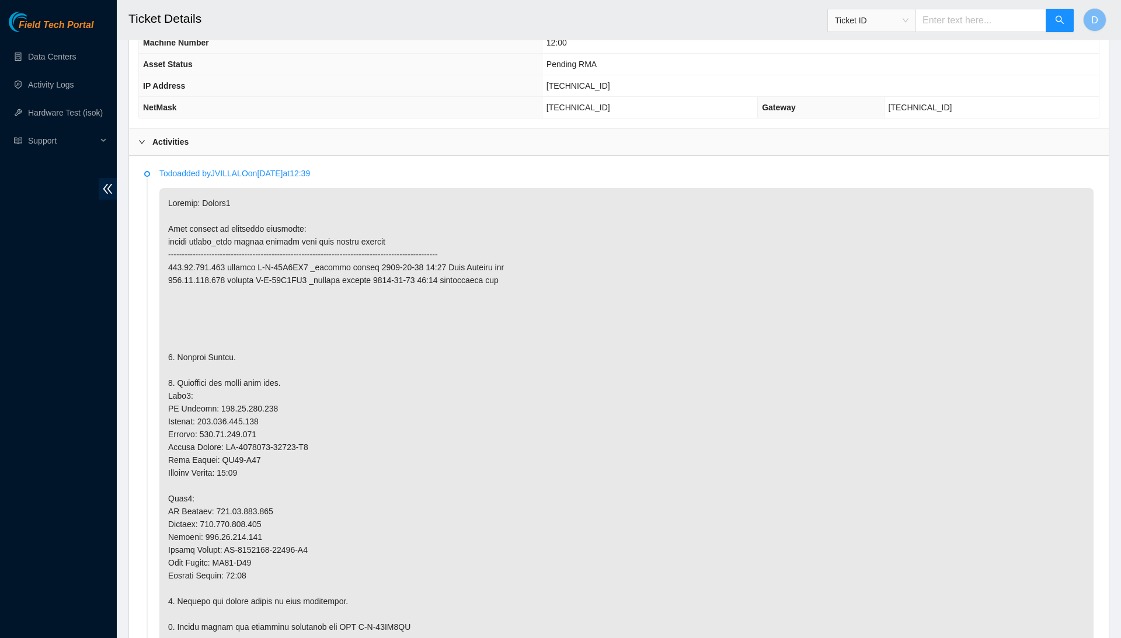
scroll to position [452, 0]
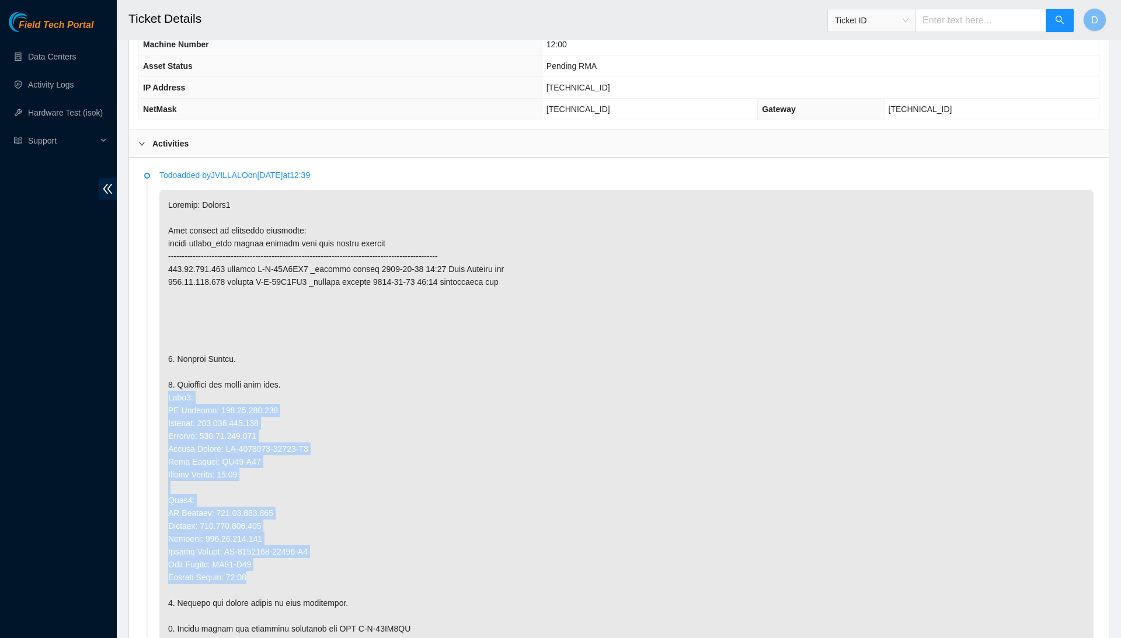
drag, startPoint x: 165, startPoint y: 387, endPoint x: 319, endPoint y: 560, distance: 231.7
click at [319, 560] on p at bounding box center [626, 597] width 935 height 814
copy p "Node0: IP Address: 184.28.174.155 Netmask: 255.255.255.128 Gateway: 184.28.174.…"
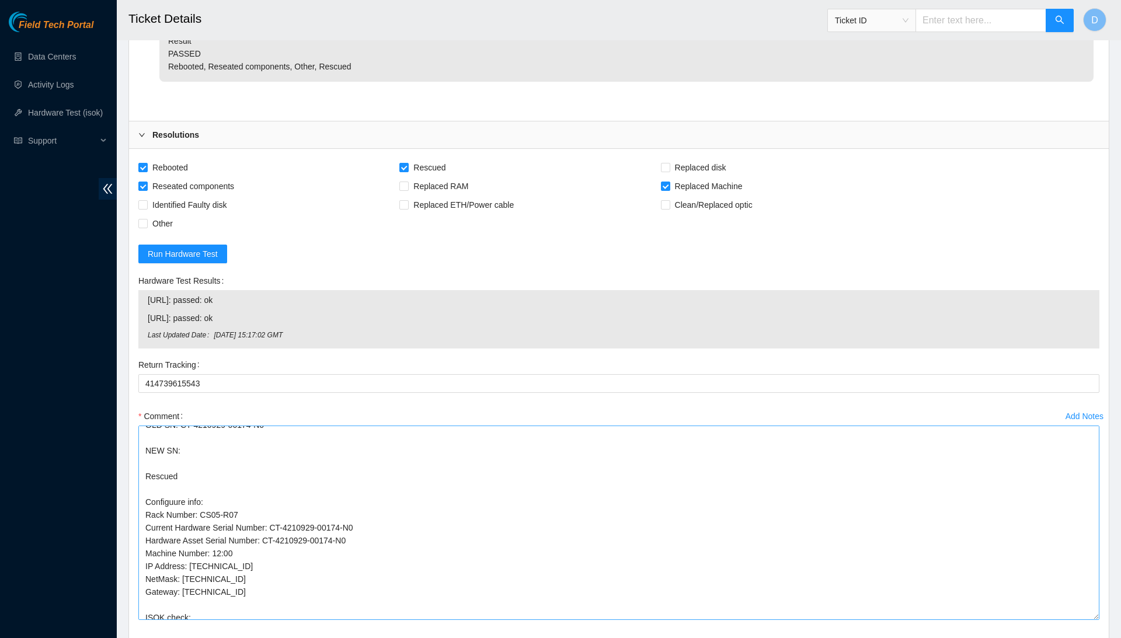
scroll to position [61, 0]
drag, startPoint x: 283, startPoint y: 453, endPoint x: 138, endPoint y: 378, distance: 163.0
click at [138, 426] on textarea "Confirmed with the NOCC to make sure the ticket was safe to be worked on. Remov…" at bounding box center [618, 523] width 961 height 194
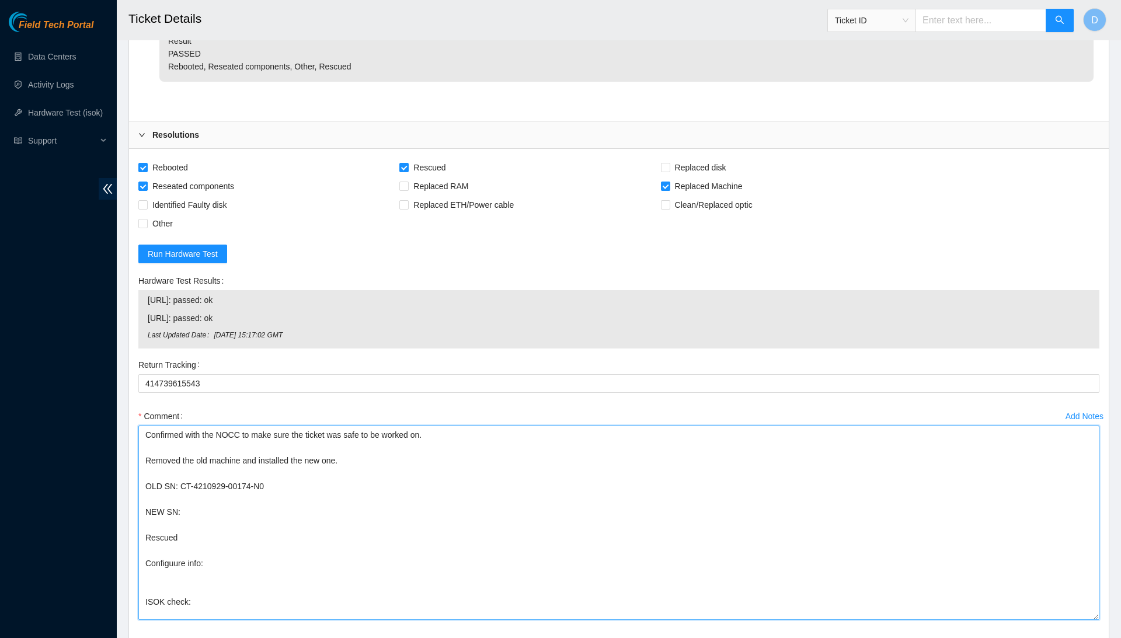
scroll to position [0, 0]
paste textarea "Node0: IP Address: 184.28.174.155 Netmask: 255.255.255.128 Gateway: 184.28.174.…"
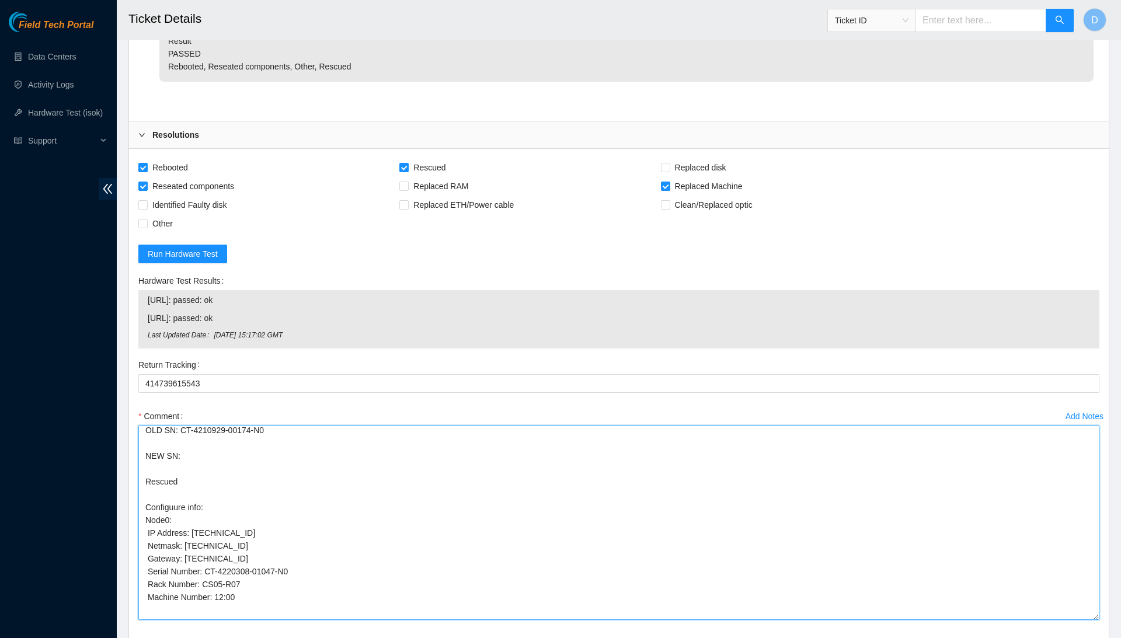
scroll to position [57, 0]
drag, startPoint x: 209, startPoint y: 426, endPoint x: 318, endPoint y: 432, distance: 109.4
click at [318, 432] on textarea "Confirmed with the NOCC to make sure the ticket was safe to be worked on. Remov…" at bounding box center [618, 523] width 961 height 194
click at [326, 426] on textarea "Confirmed with the NOCC to make sure the ticket was safe to be worked on. Remov…" at bounding box center [618, 523] width 961 height 194
paste textarea "CT-4220308-01047-N0"
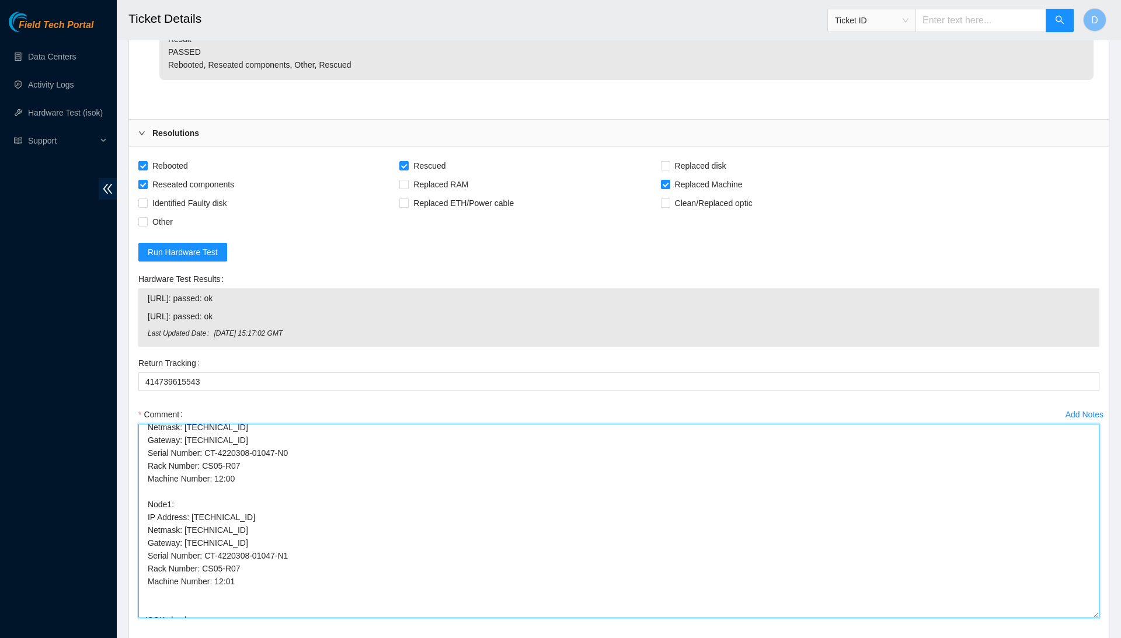
scroll to position [5344, 0]
click at [347, 471] on textarea "Confirmed with the NOCC to make sure the ticket was safe to be worked on. Remov…" at bounding box center [618, 523] width 961 height 194
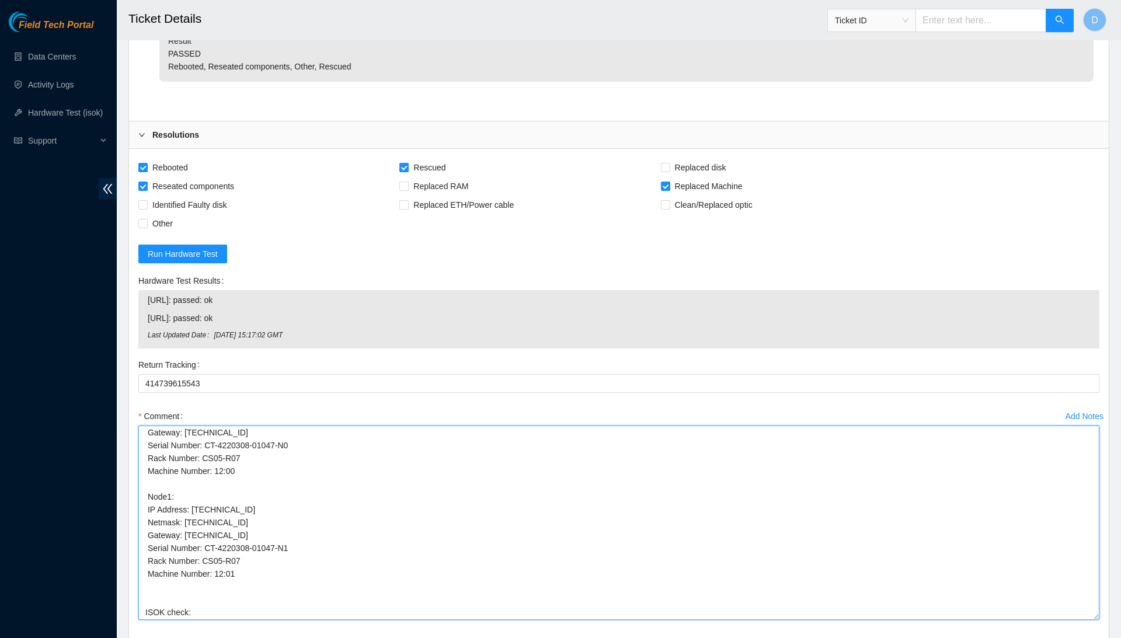
paste textarea "184.28.174.154 : passed: ok N/A 184.28.174.155 : passed: ok"
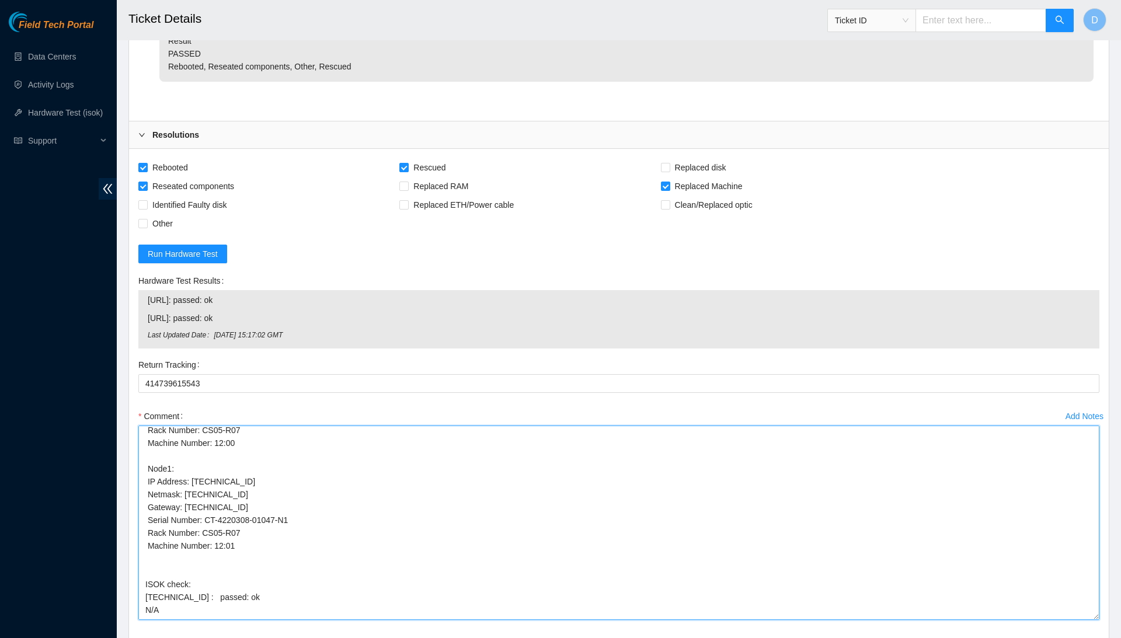
click at [296, 464] on textarea "Confirmed with the NOCC to make sure the ticket was safe to be worked on. Remov…" at bounding box center [618, 523] width 961 height 194
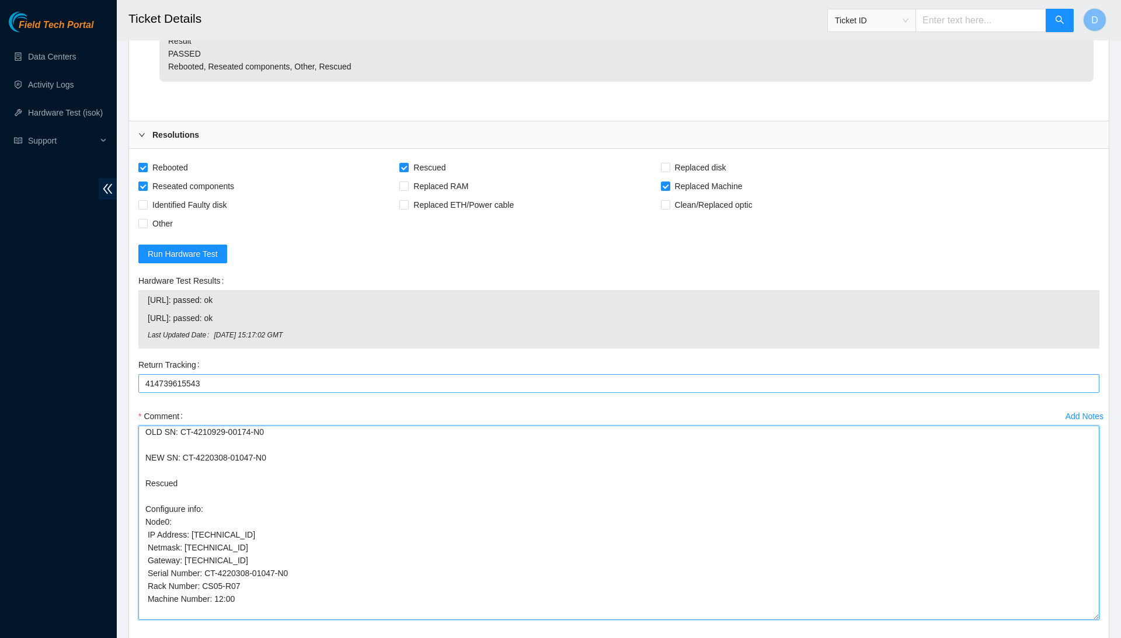
scroll to position [0, 0]
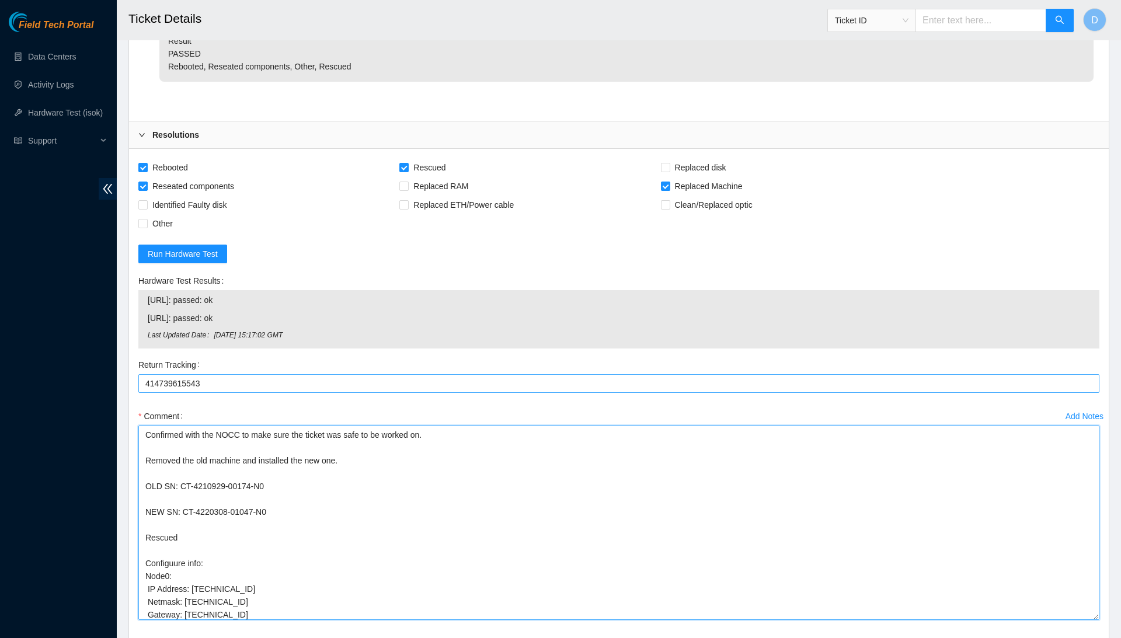
drag, startPoint x: 293, startPoint y: 478, endPoint x: 256, endPoint y: 248, distance: 232.6
click at [257, 248] on form "Rebooted Rescued Replaced disk Reseated components Replaced RAM Replaced Machin…" at bounding box center [618, 416] width 961 height 516
type textarea "Confirmed with the NOCC to make sure the ticket was safe to be worked on. Remov…"
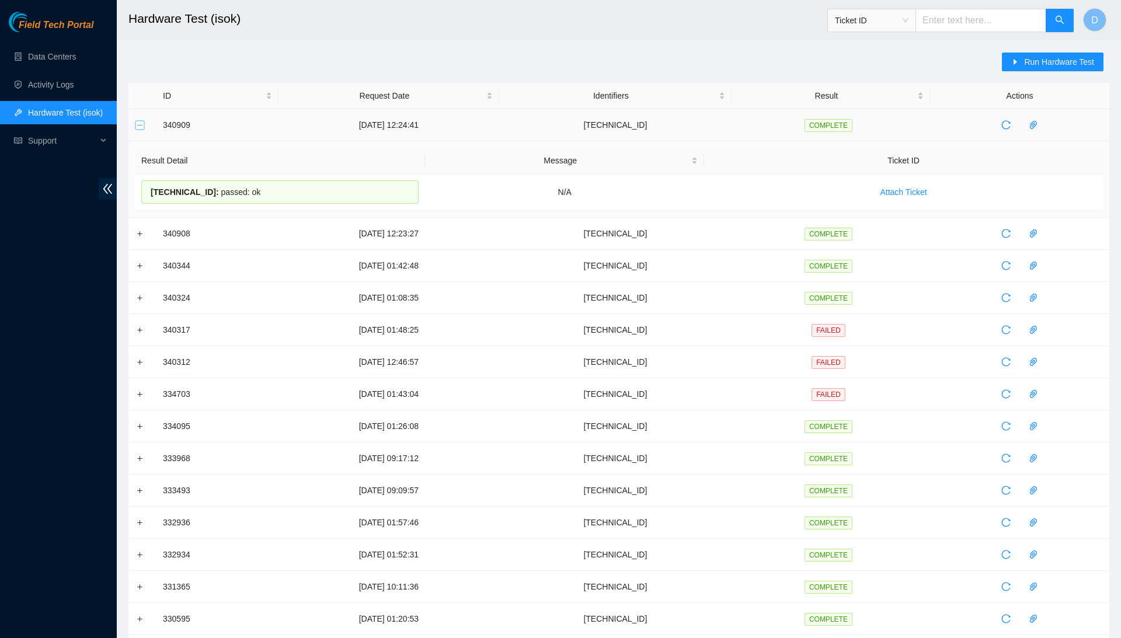
click at [139, 126] on button "Collapse row" at bounding box center [140, 124] width 9 height 9
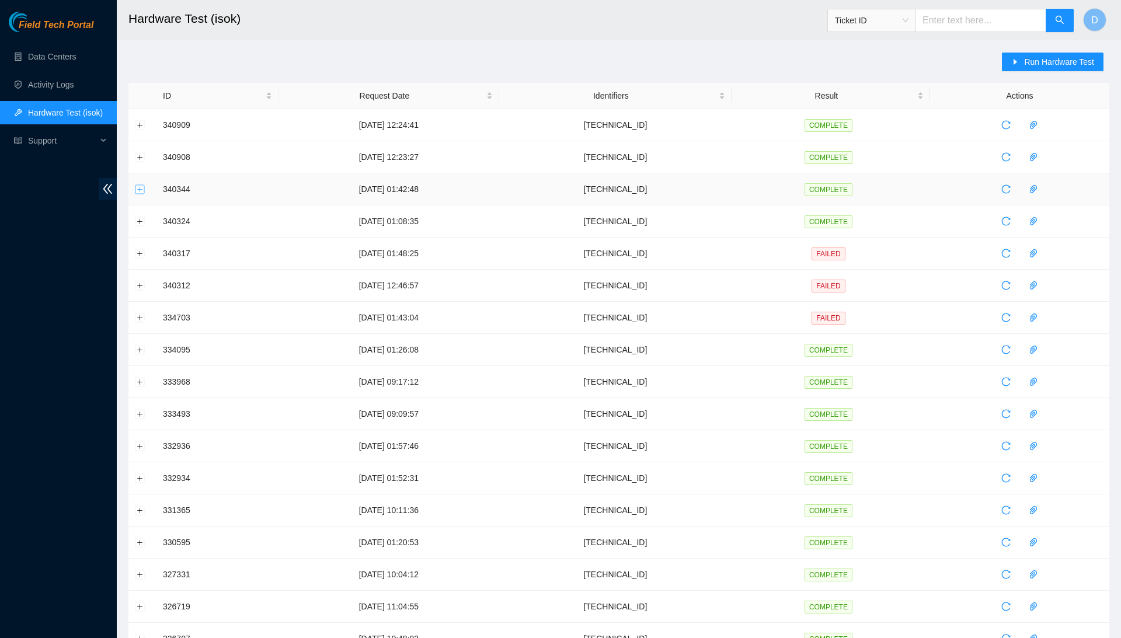
click at [136, 187] on button "Expand row" at bounding box center [140, 189] width 9 height 9
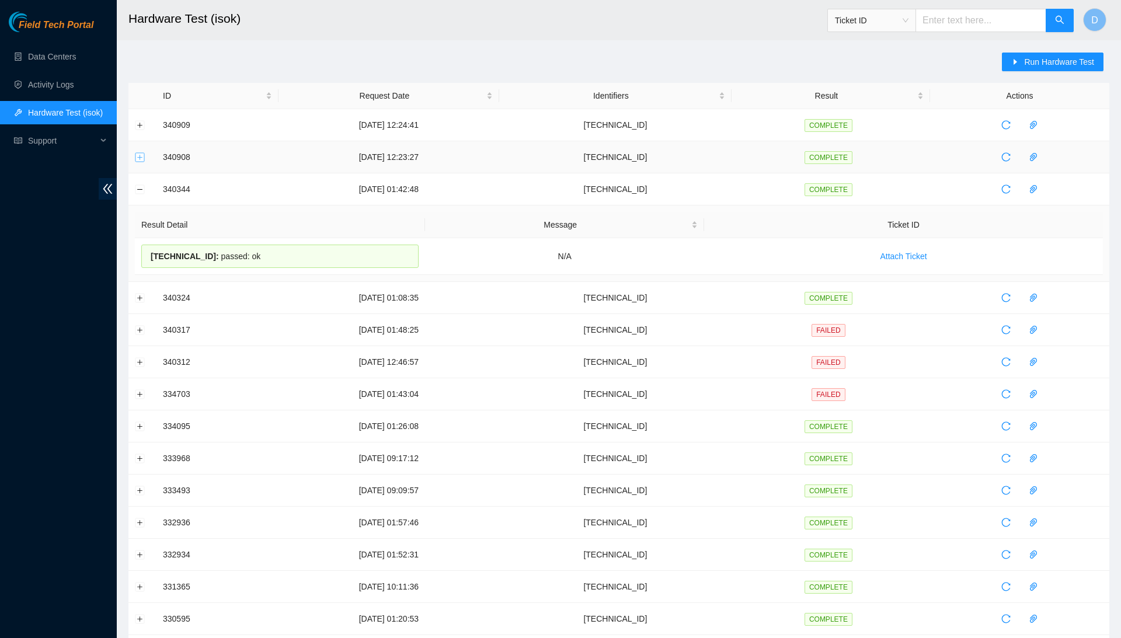
click at [138, 155] on button "Expand row" at bounding box center [140, 156] width 9 height 9
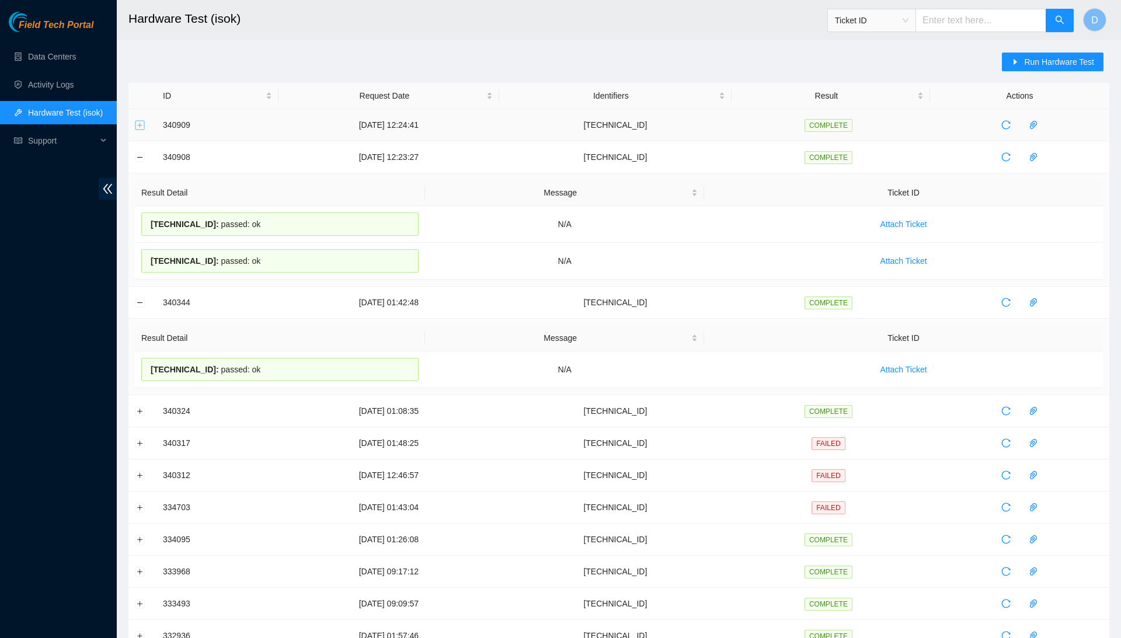
click at [141, 125] on button "Expand row" at bounding box center [140, 124] width 9 height 9
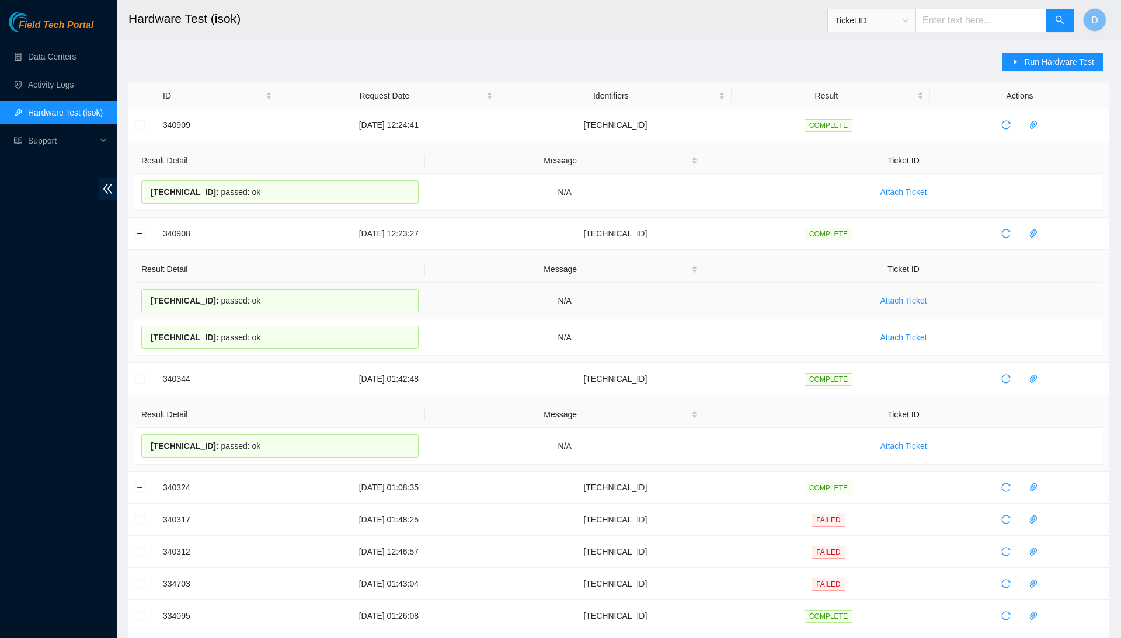
drag, startPoint x: 286, startPoint y: 335, endPoint x: 151, endPoint y: 298, distance: 140.0
click at [151, 298] on tbody "184.28.174.154 : passed: ok N/A Attach Ticket 184.28.174.155 : passed: ok N/A A…" at bounding box center [619, 320] width 968 height 74
copy tbody "184.28.174.154 : passed: ok N/A Attach Ticket 184.28.174.155 : passed: ok"
click at [287, 403] on th "Result Detail" at bounding box center [280, 415] width 290 height 26
click at [1036, 69] on button "Run Hardware Test" at bounding box center [1053, 62] width 102 height 19
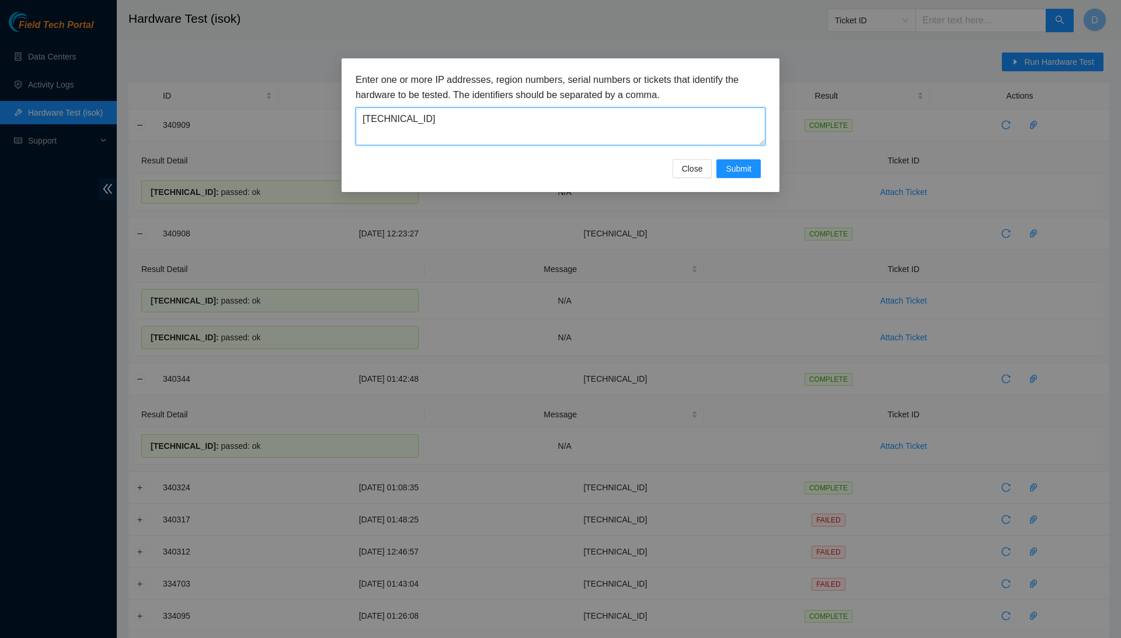
click at [522, 128] on textarea "23.201.105.115" at bounding box center [561, 126] width 410 height 38
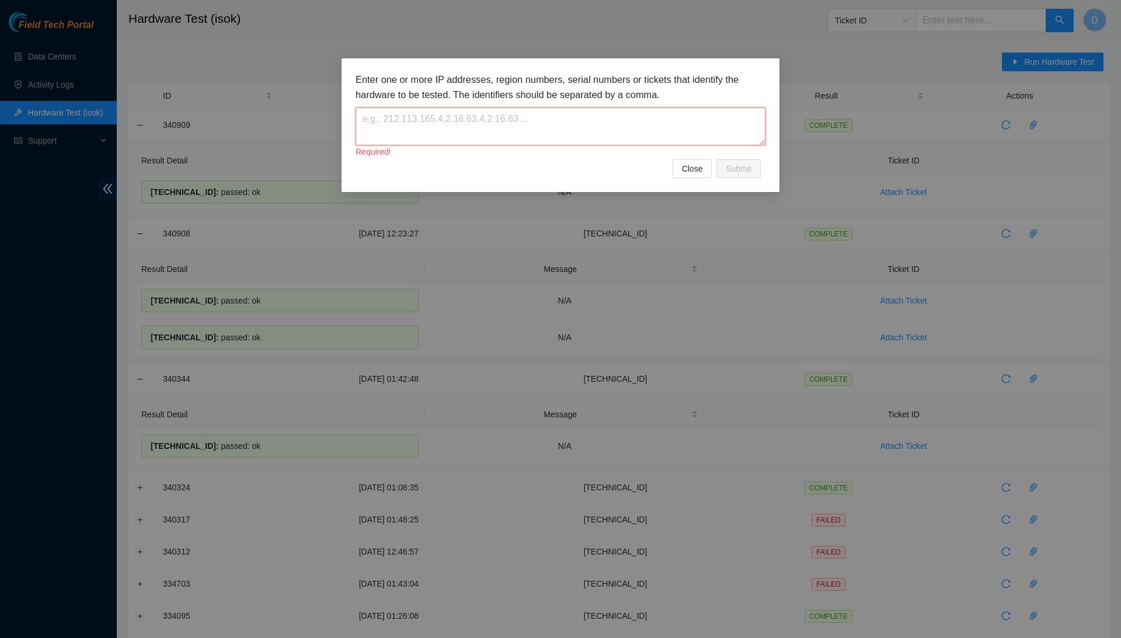
paste textarea "[TECHNICAL_ID]"
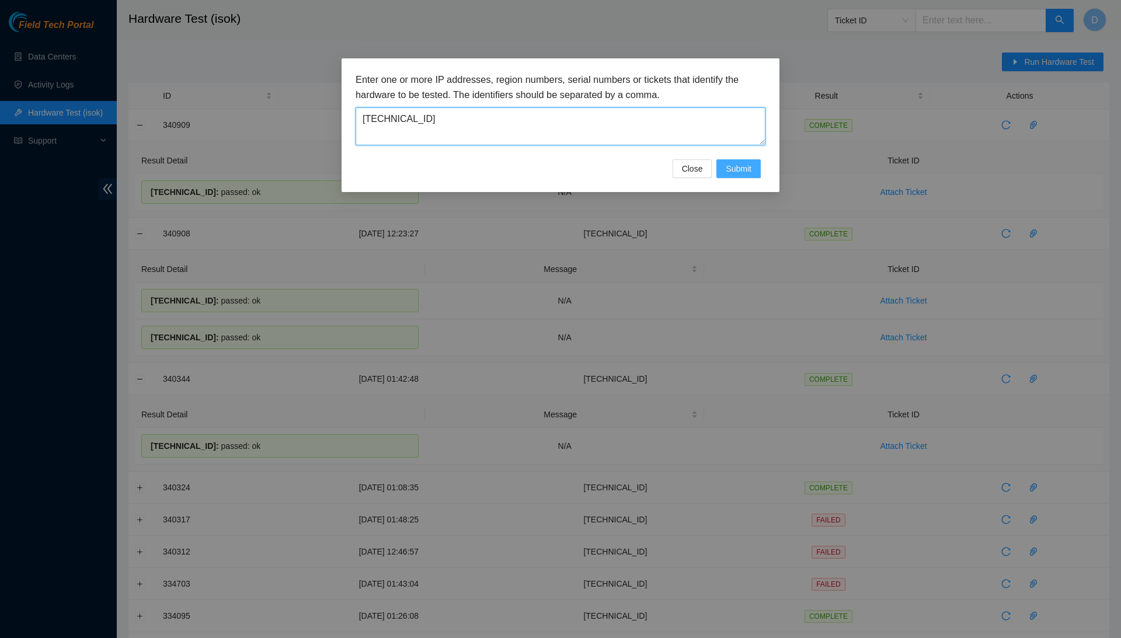
type textarea "[TECHNICAL_ID]"
click at [738, 166] on span "Submit" at bounding box center [739, 168] width 26 height 13
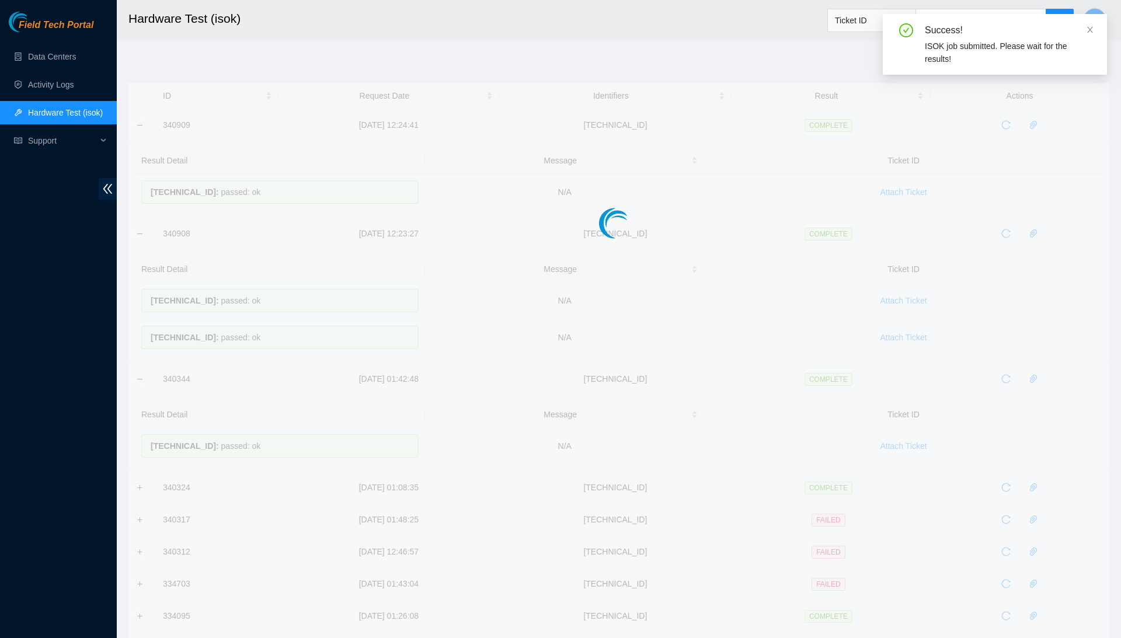
click at [138, 230] on div at bounding box center [618, 200] width 981 height 234
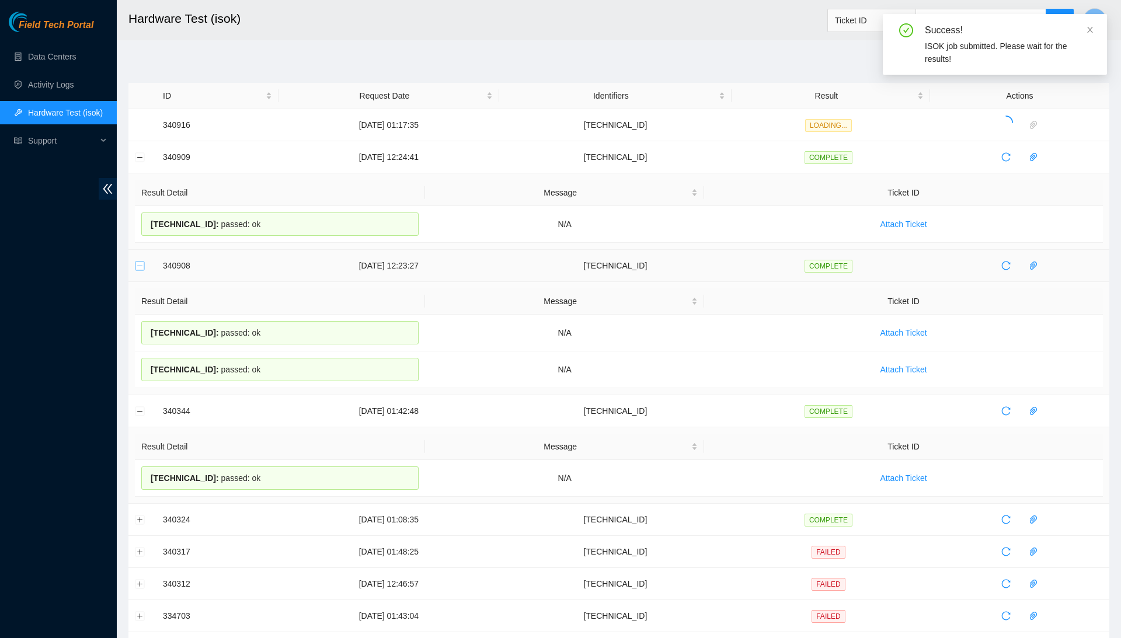
click at [137, 264] on button "Collapse row" at bounding box center [140, 265] width 9 height 9
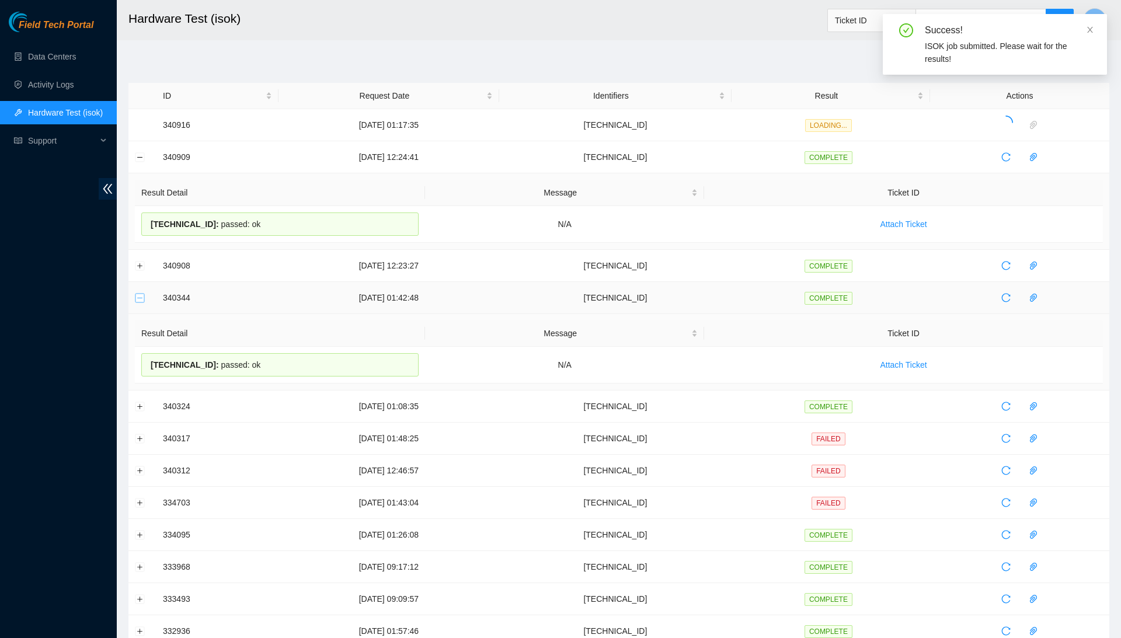
click at [141, 297] on button "Collapse row" at bounding box center [140, 297] width 9 height 9
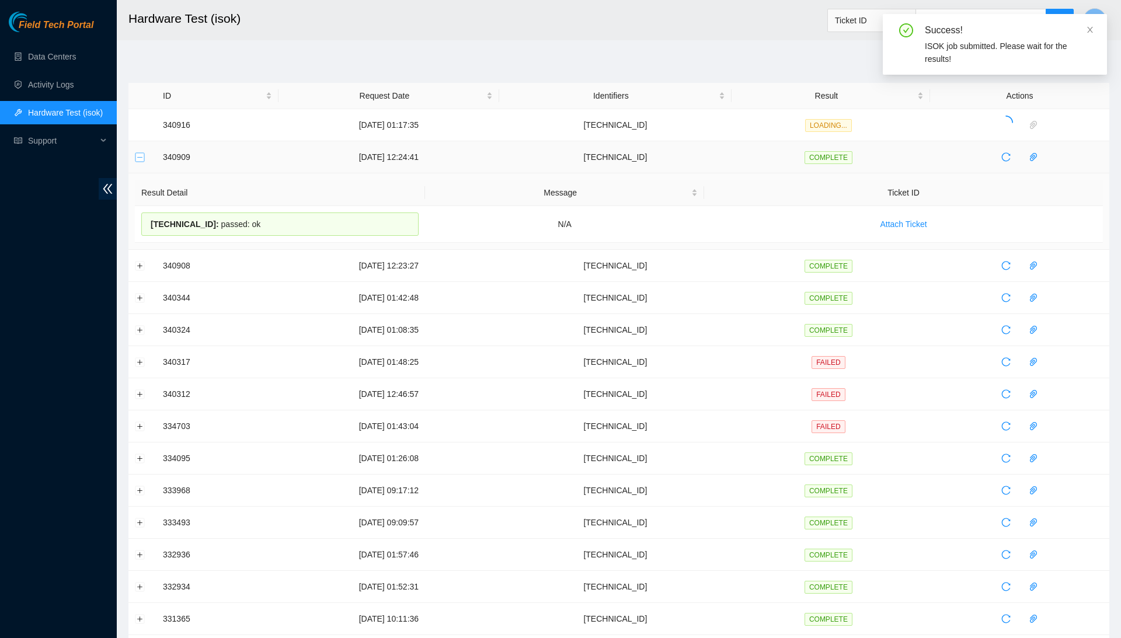
click at [138, 155] on button "Collapse row" at bounding box center [140, 156] width 9 height 9
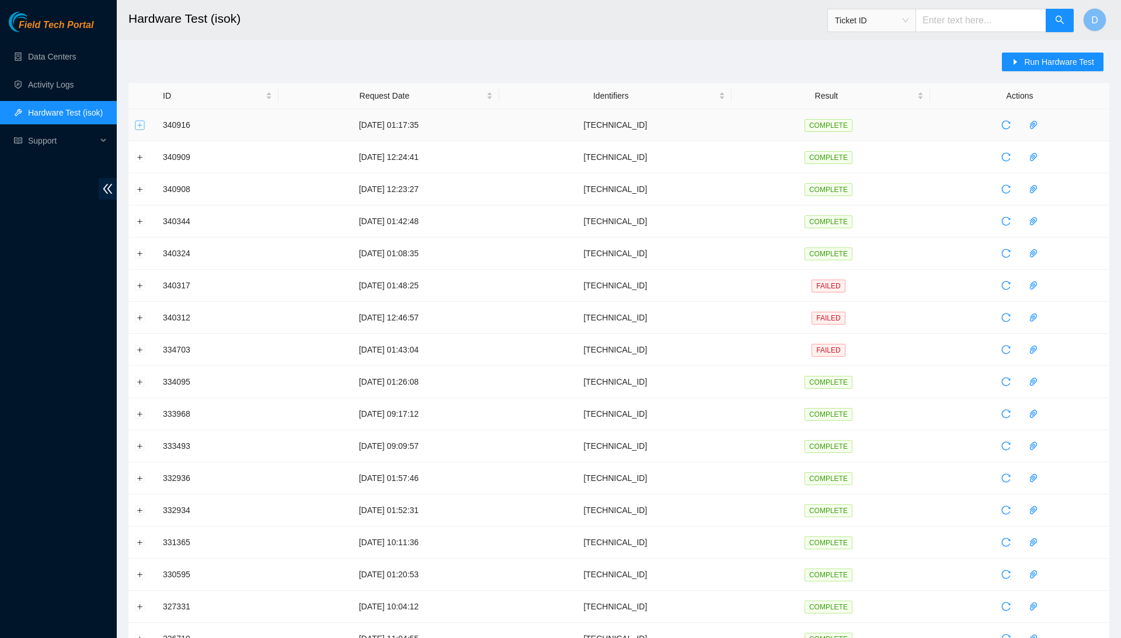
click at [138, 124] on button "Expand row" at bounding box center [140, 124] width 9 height 9
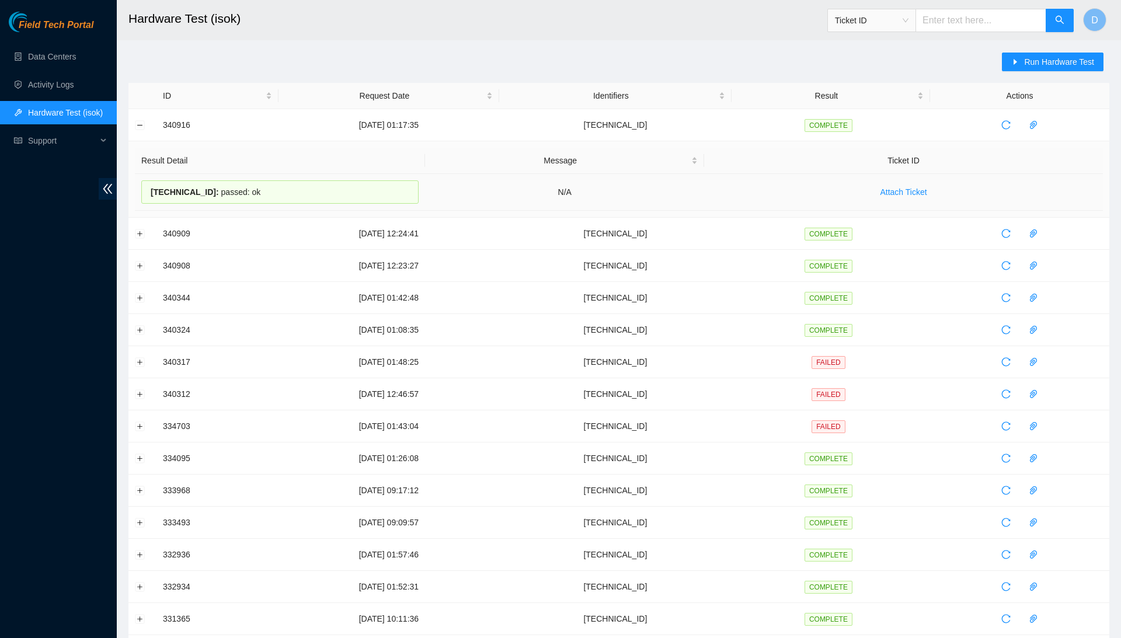
click at [214, 192] on span "184.28.174.22 :" at bounding box center [185, 191] width 68 height 9
copy div "184.28.174.22 : passed: ok"
click at [138, 128] on button "Collapse row" at bounding box center [140, 124] width 9 height 9
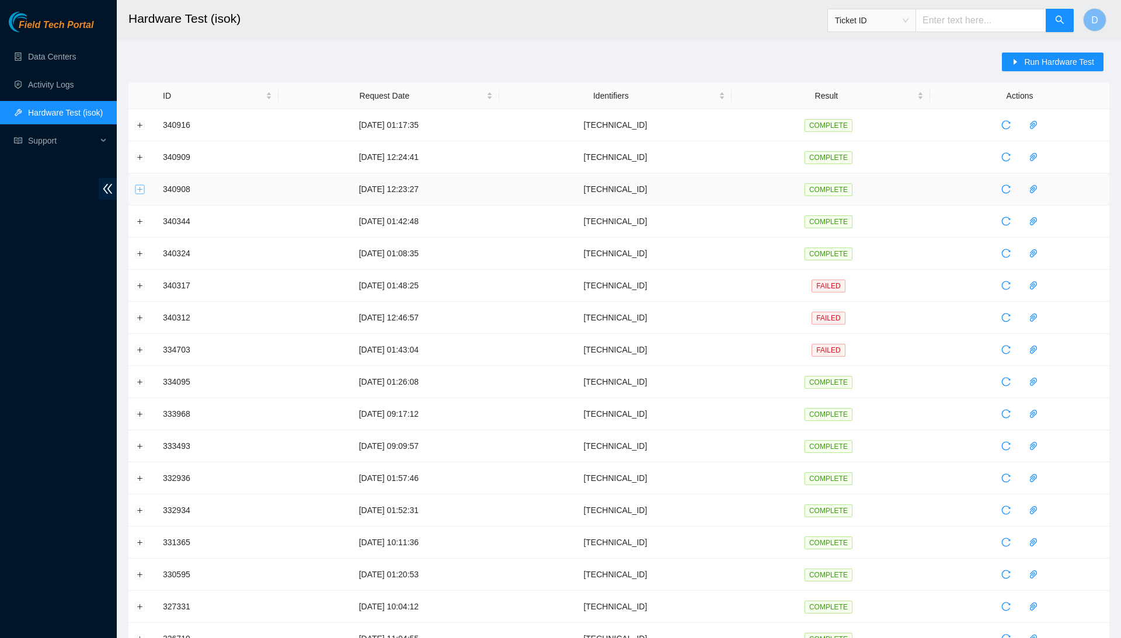
click at [138, 190] on button "Expand row" at bounding box center [140, 189] width 9 height 9
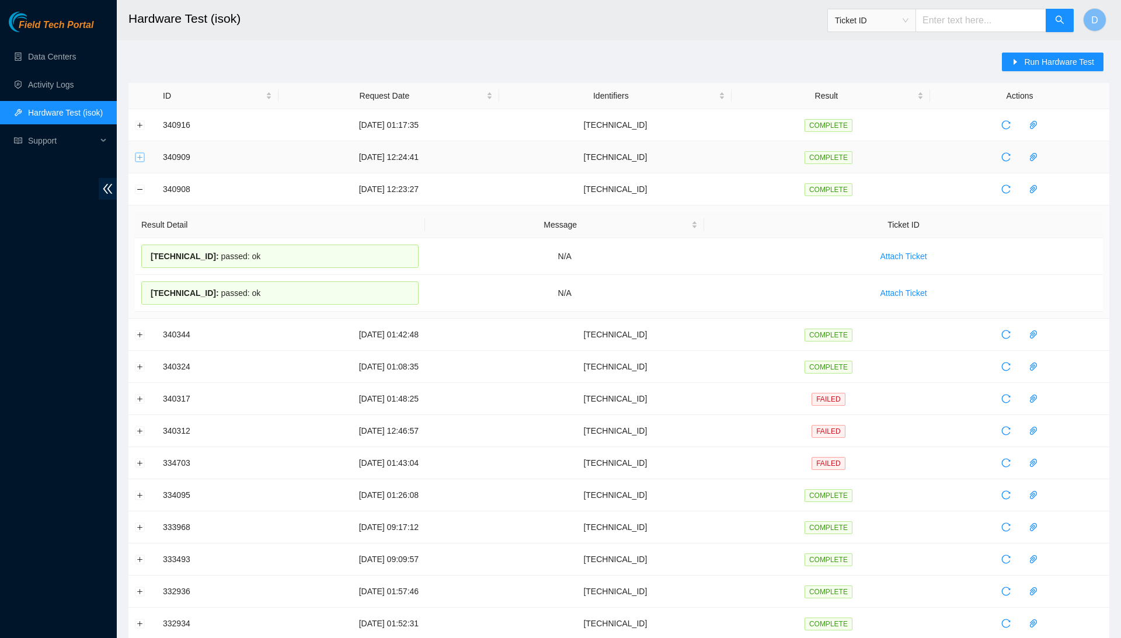
click at [137, 157] on button "Expand row" at bounding box center [140, 156] width 9 height 9
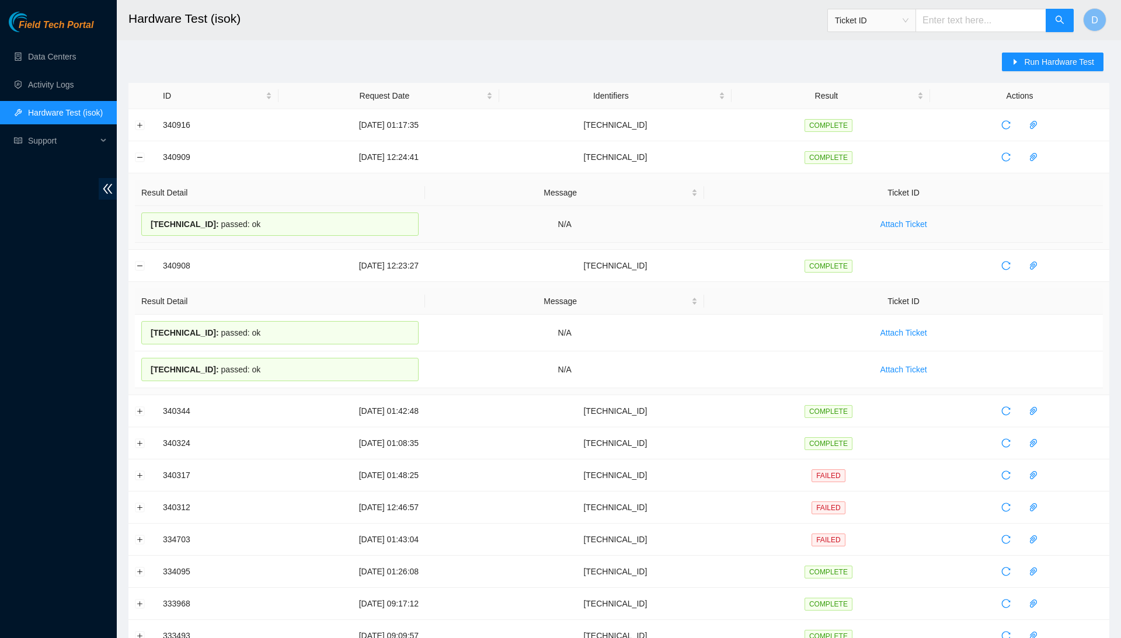
click at [169, 229] on div "23.201.105.115 : passed: ok" at bounding box center [279, 224] width 277 height 23
click at [176, 228] on span "23.201.105.115 :" at bounding box center [185, 224] width 68 height 9
copy div "23.201.105.115 : passed: ok"
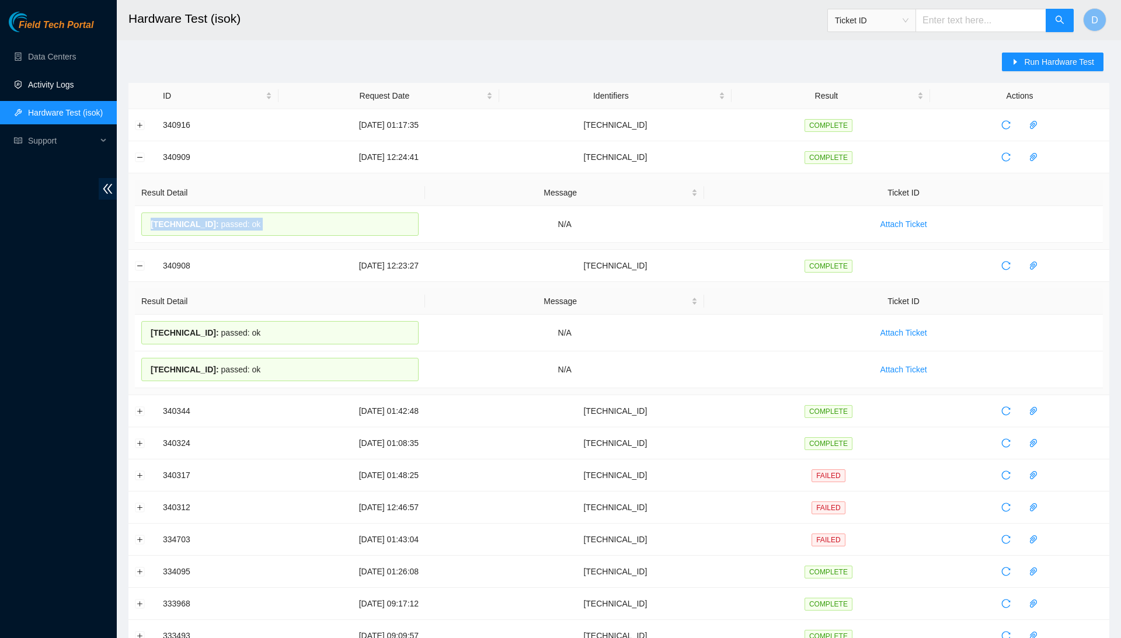
click at [74, 89] on link "Activity Logs" at bounding box center [51, 84] width 46 height 9
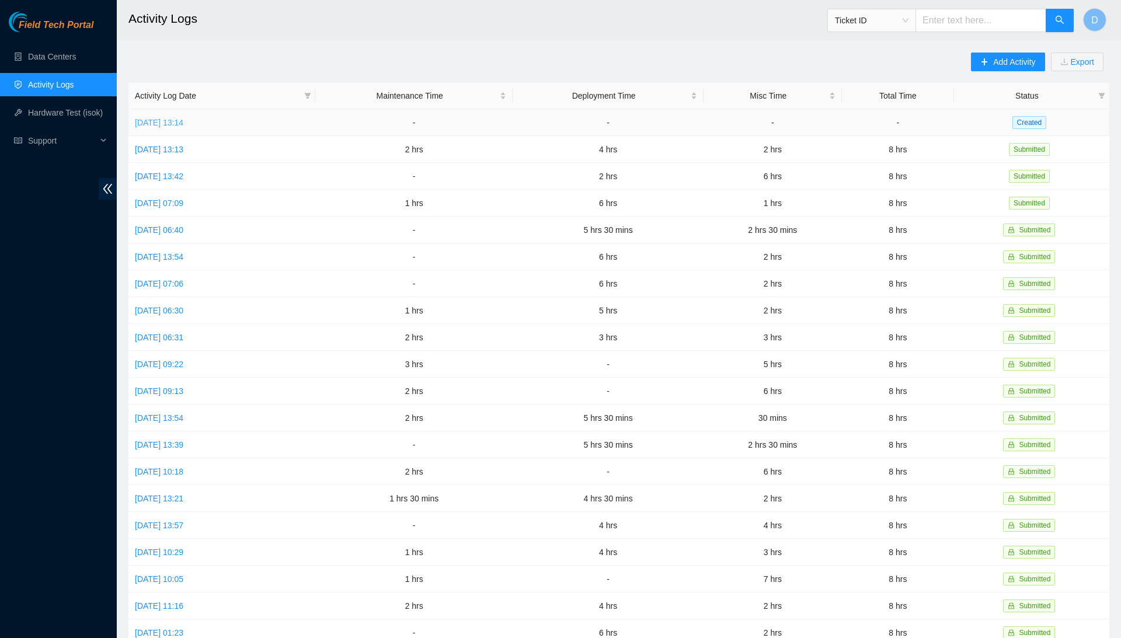
click at [183, 118] on link "Tue, 23 Sep 2025 13:14" at bounding box center [159, 122] width 48 height 9
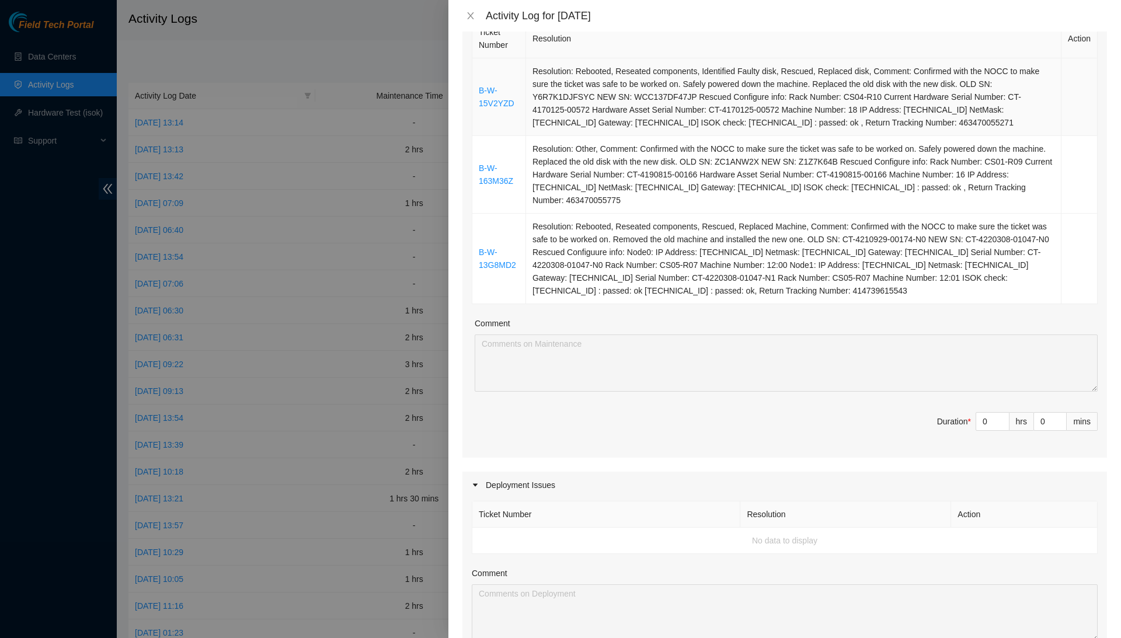
scroll to position [267, 0]
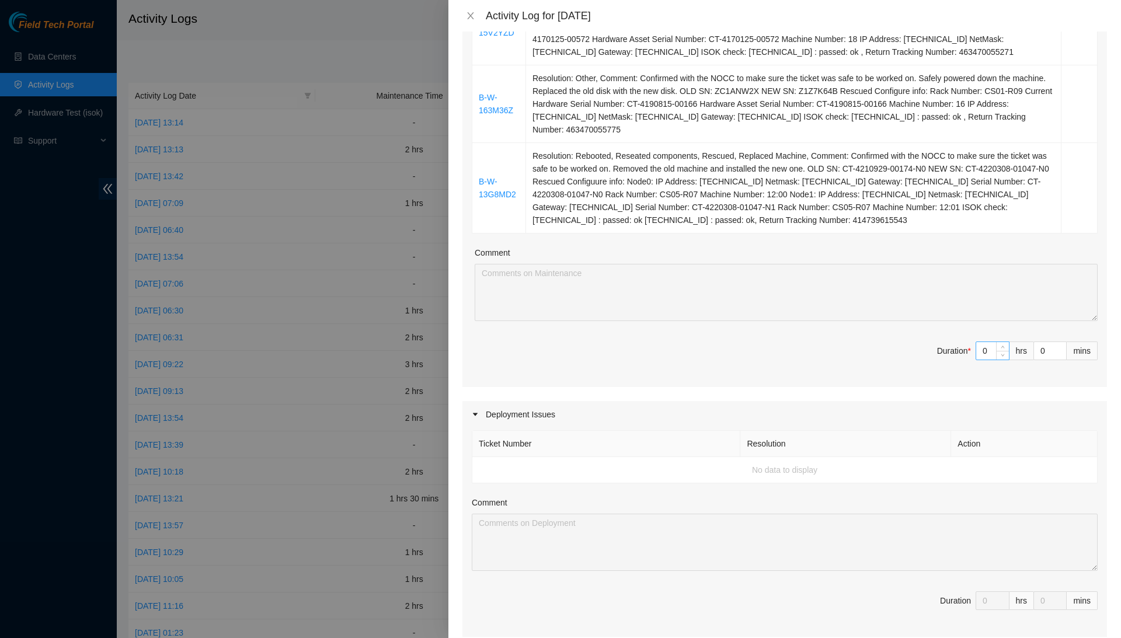
click at [988, 360] on input "0" at bounding box center [993, 351] width 33 height 18
type input "3"
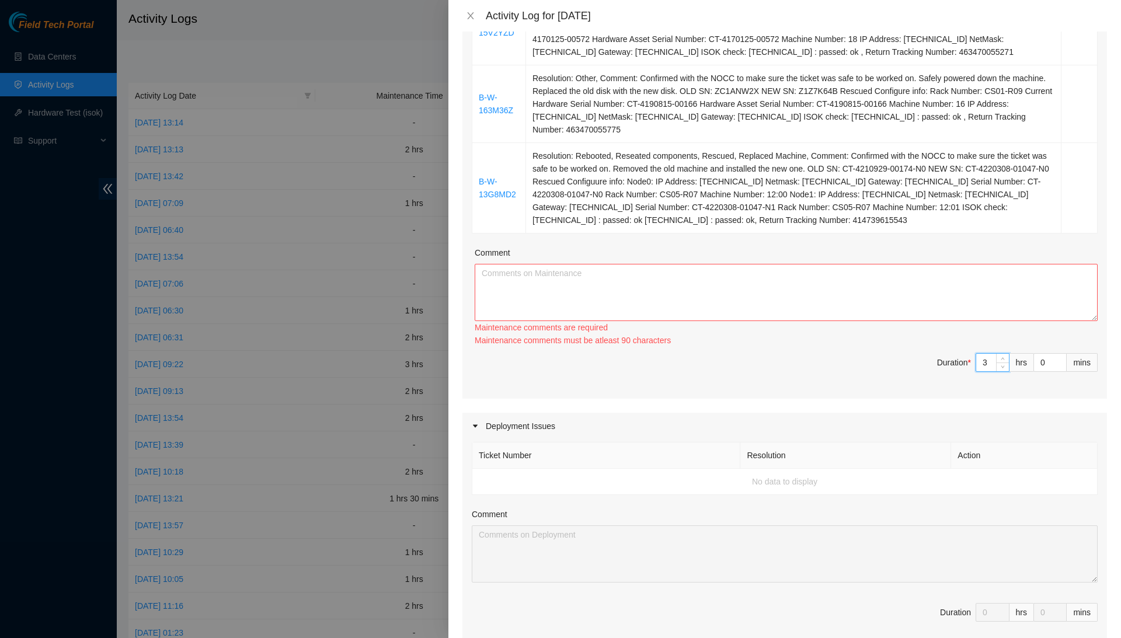
type input "3"
click at [1074, 311] on textarea "Comment" at bounding box center [786, 292] width 623 height 57
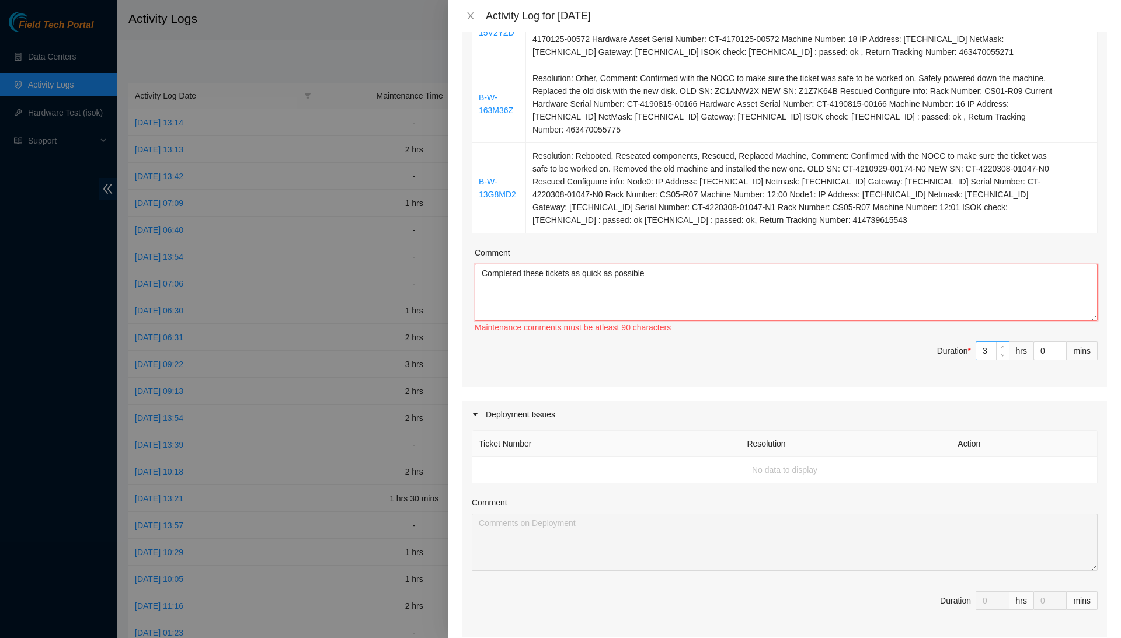
type textarea "Completed these tickets as quick as possible"
click at [987, 360] on input "3" at bounding box center [993, 351] width 33 height 18
type input "0"
type input "2"
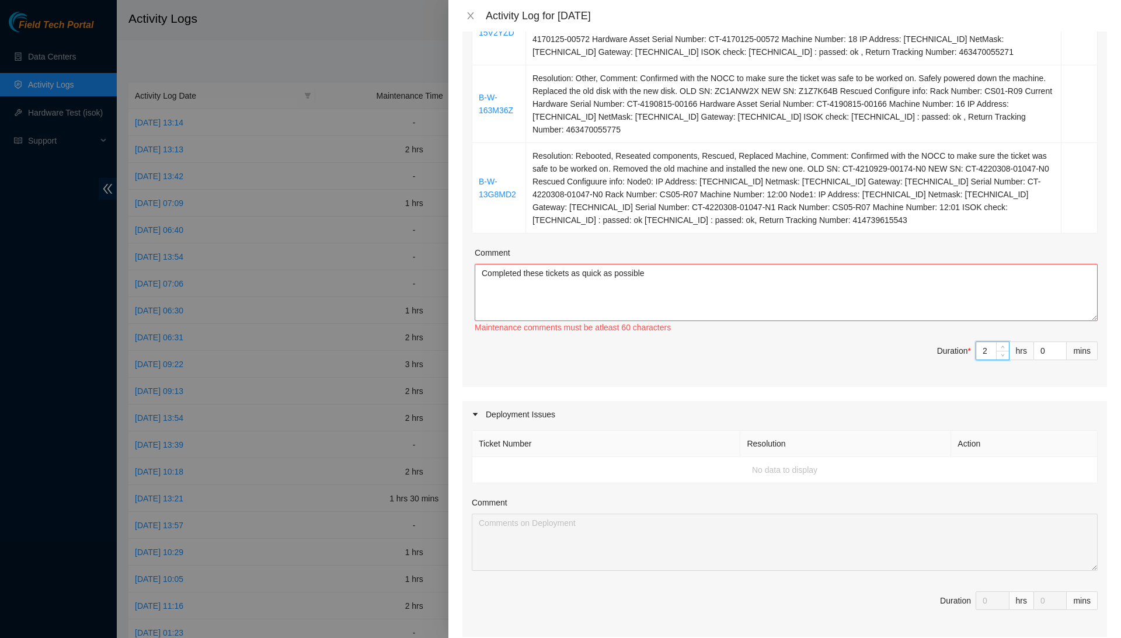
type input "2"
click at [989, 321] on textarea "Completed these tickets as quick as possible" at bounding box center [786, 292] width 623 height 57
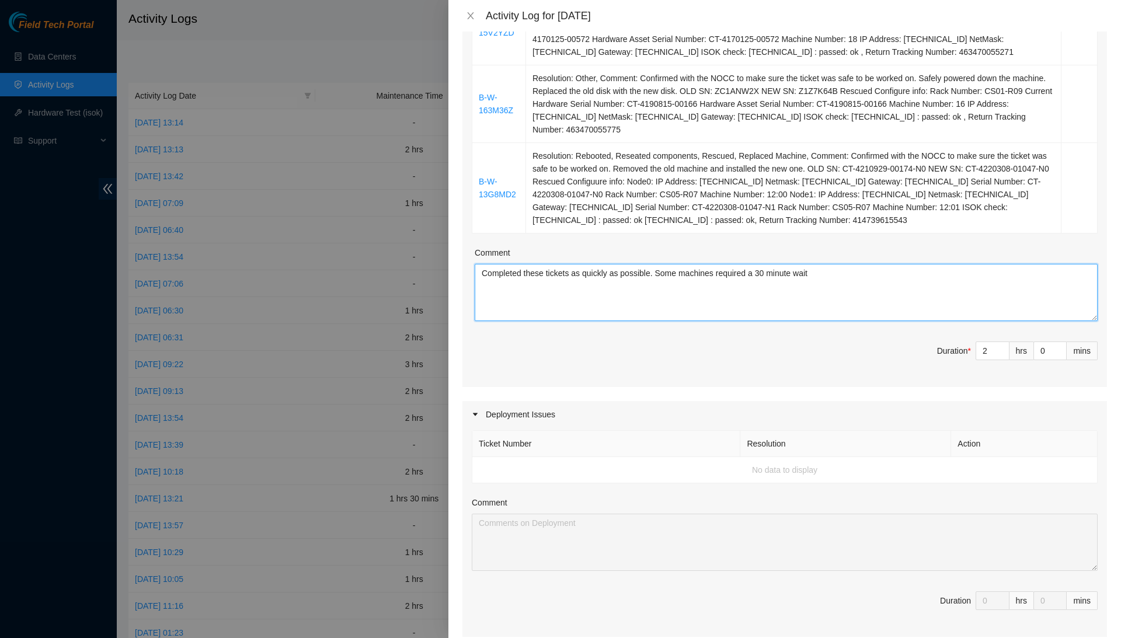
click at [707, 290] on textarea "Completed these tickets as quickly as possible. Some machines required a 30 min…" at bounding box center [786, 292] width 623 height 57
click at [836, 293] on textarea "Completed these tickets as quickly as possible. Some tickets required a 30 minu…" at bounding box center [786, 292] width 623 height 57
click at [613, 307] on textarea "Completed these tickets as quickly as possible. Some tickets required a 30-minu…" at bounding box center [786, 292] width 623 height 57
click at [843, 288] on textarea "Completed these tickets as quick as possible. Some tickets required a 30-minute…" at bounding box center [786, 292] width 623 height 57
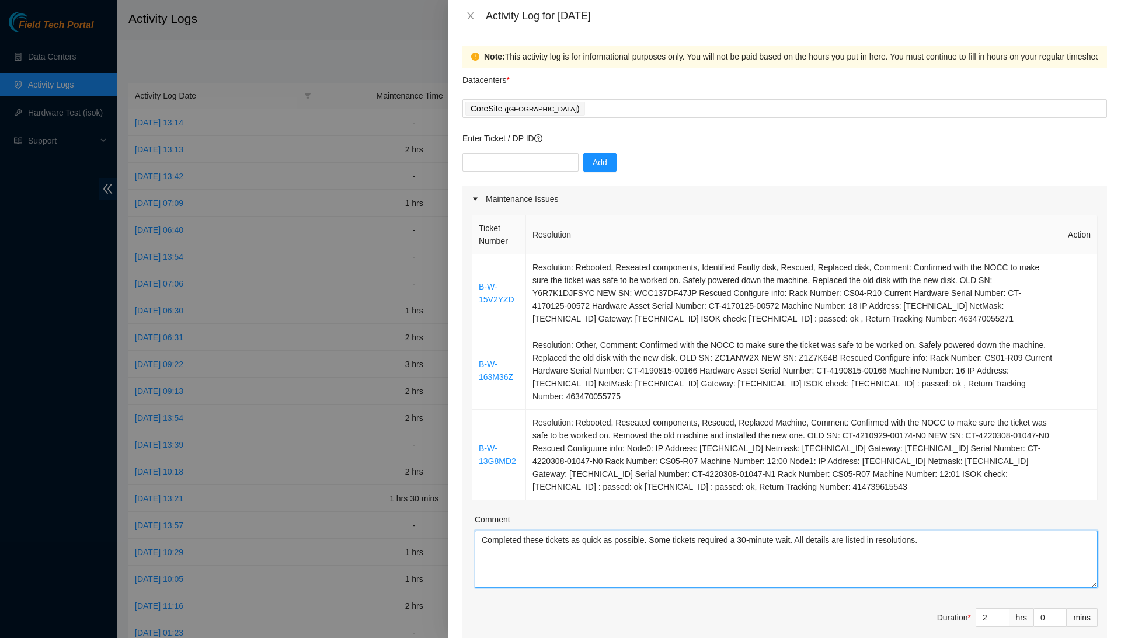
scroll to position [0, 0]
type textarea "Completed these tickets as quick as possible. Some tickets required a 30-minute…"
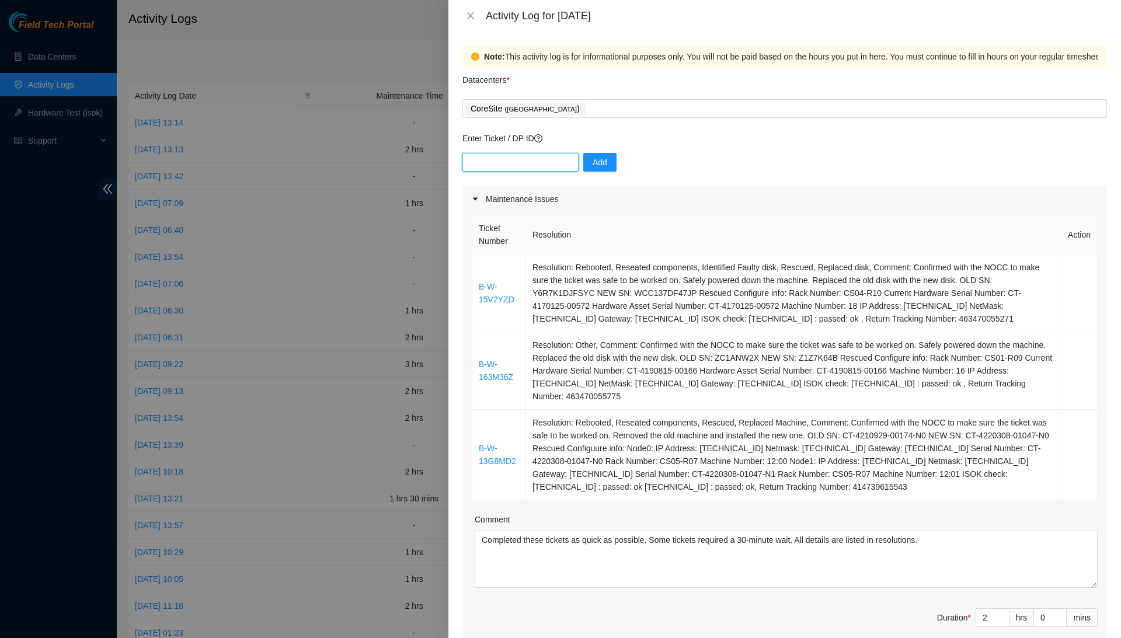
click at [554, 160] on input "text" at bounding box center [521, 162] width 116 height 19
type input "DP80378"
click at [607, 159] on span "Add" at bounding box center [600, 162] width 15 height 13
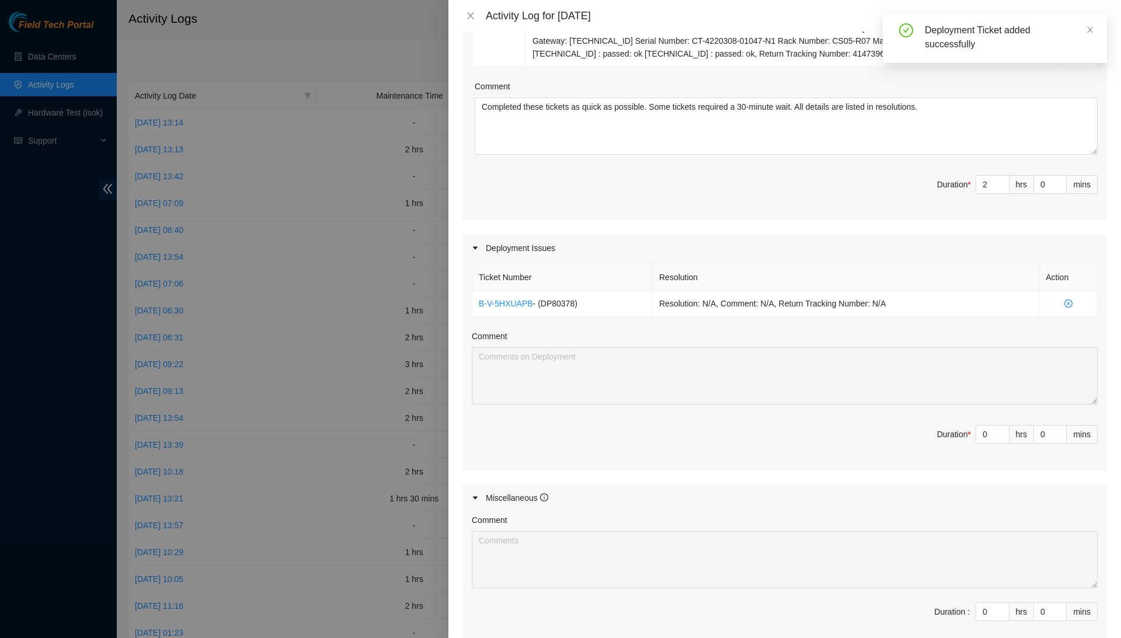
scroll to position [456, 0]
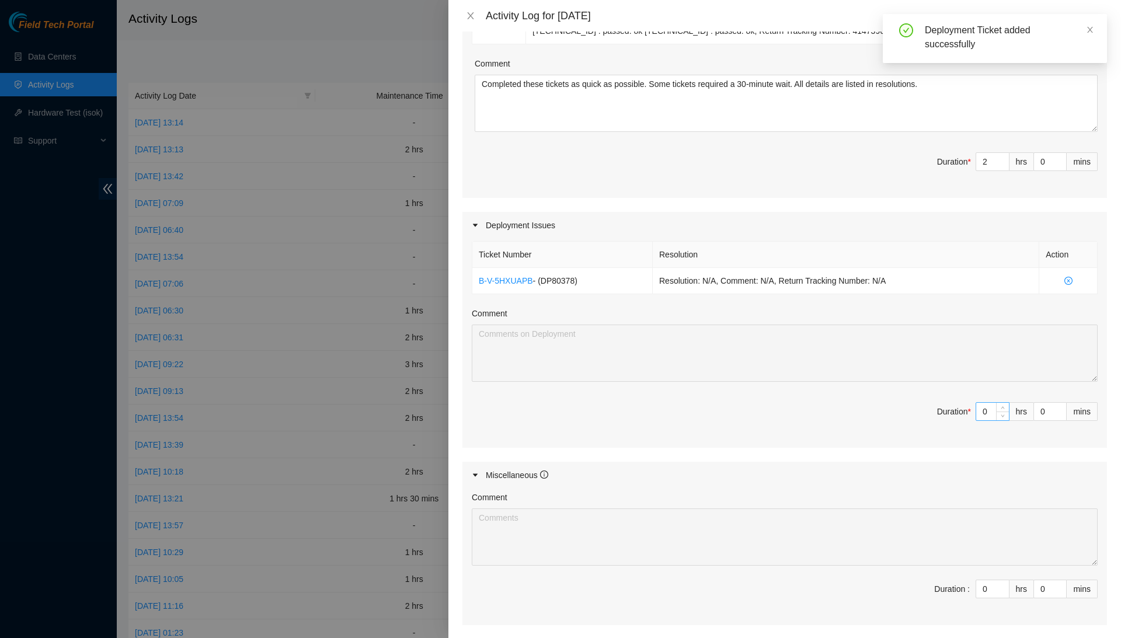
click at [989, 421] on input "0" at bounding box center [993, 412] width 33 height 18
type input "5"
type input "7"
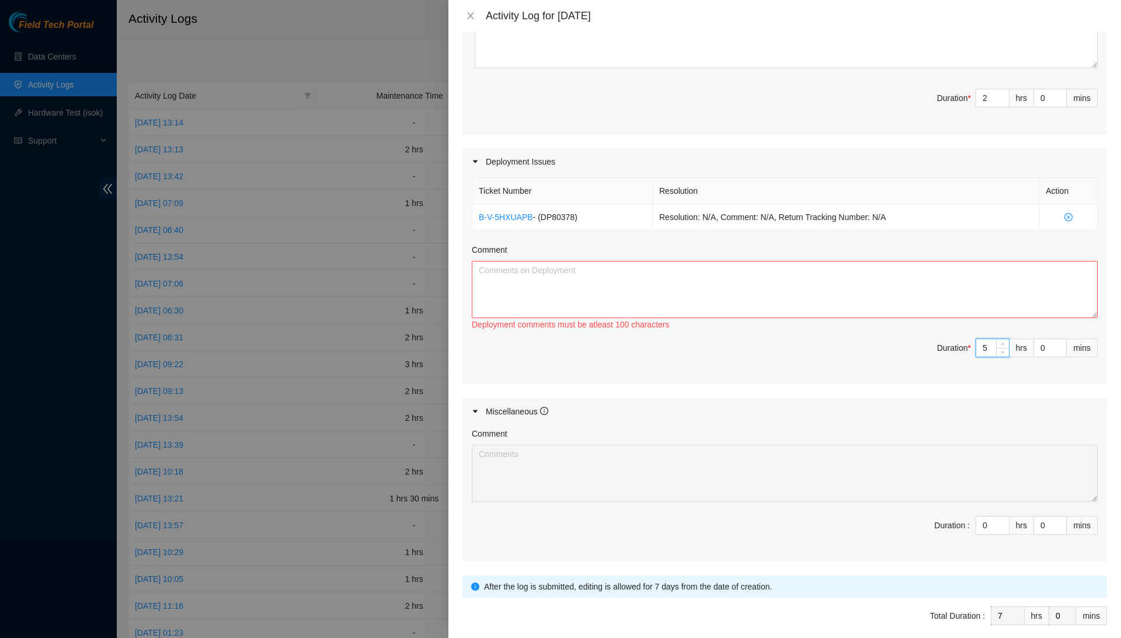
scroll to position [521, 0]
type input "5"
click at [989, 106] on input "2" at bounding box center [993, 97] width 33 height 18
type input "5"
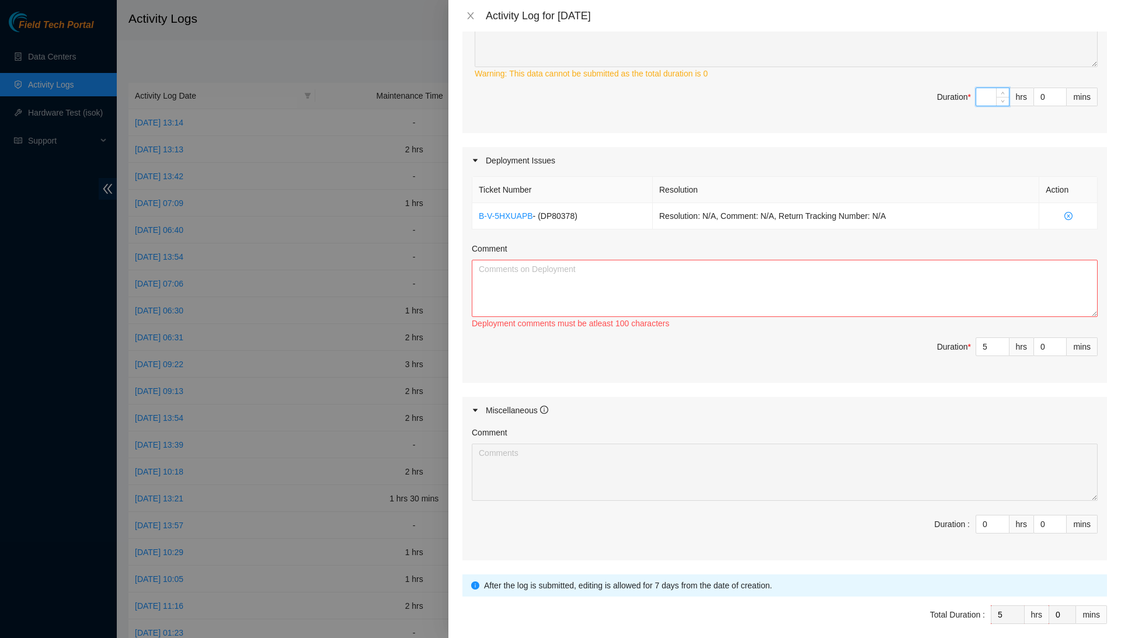
type input "3"
type input "8"
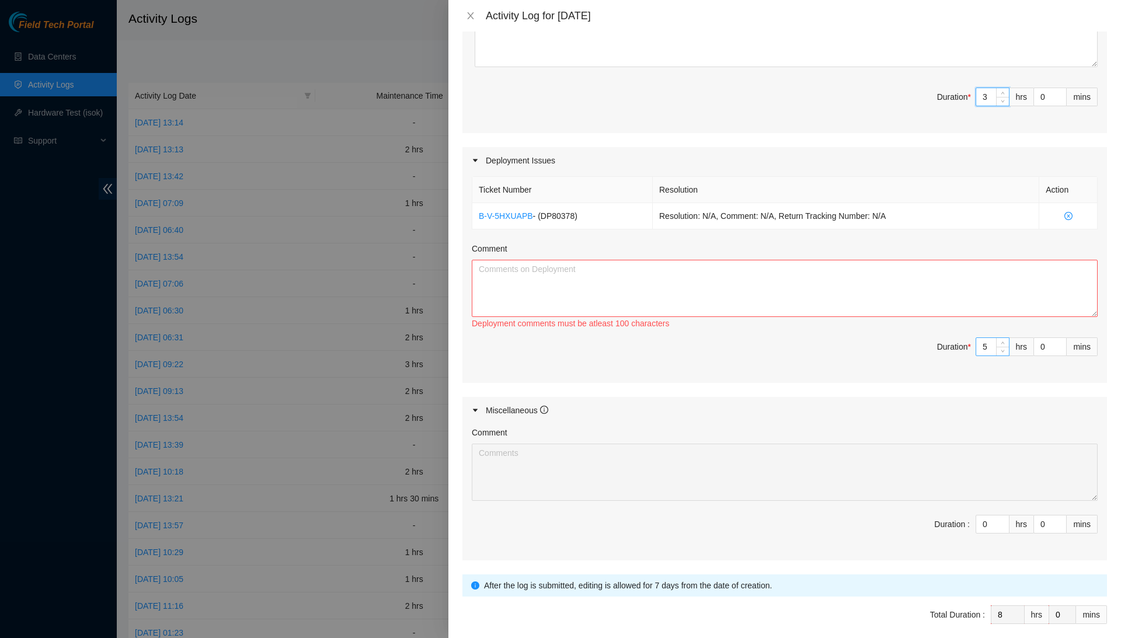
type input "3"
click at [989, 356] on input "5" at bounding box center [993, 347] width 33 height 18
type input "3"
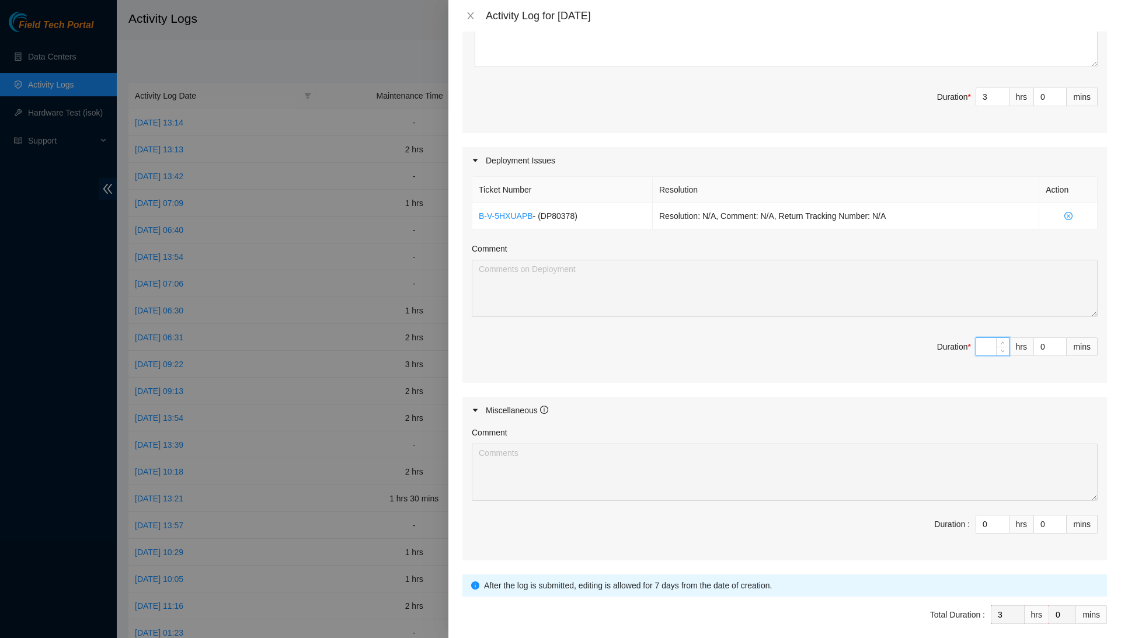
type input "3"
type input "6"
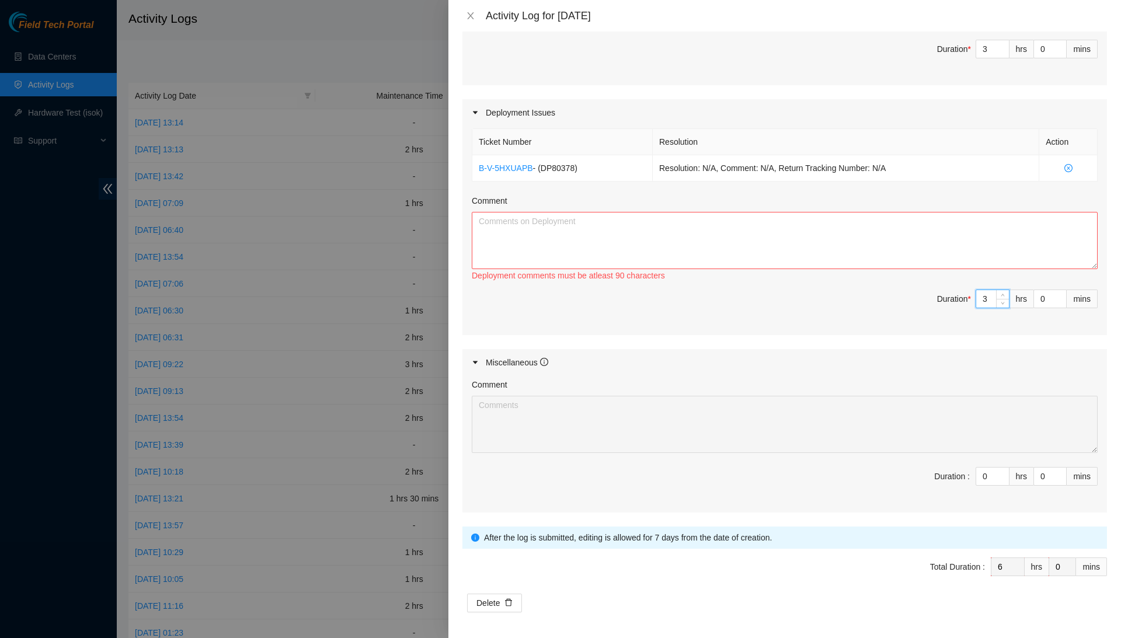
scroll to position [571, 0]
type input "3"
click at [949, 256] on textarea "Comment" at bounding box center [785, 238] width 626 height 57
click at [992, 305] on input "3" at bounding box center [993, 297] width 33 height 18
type input "3"
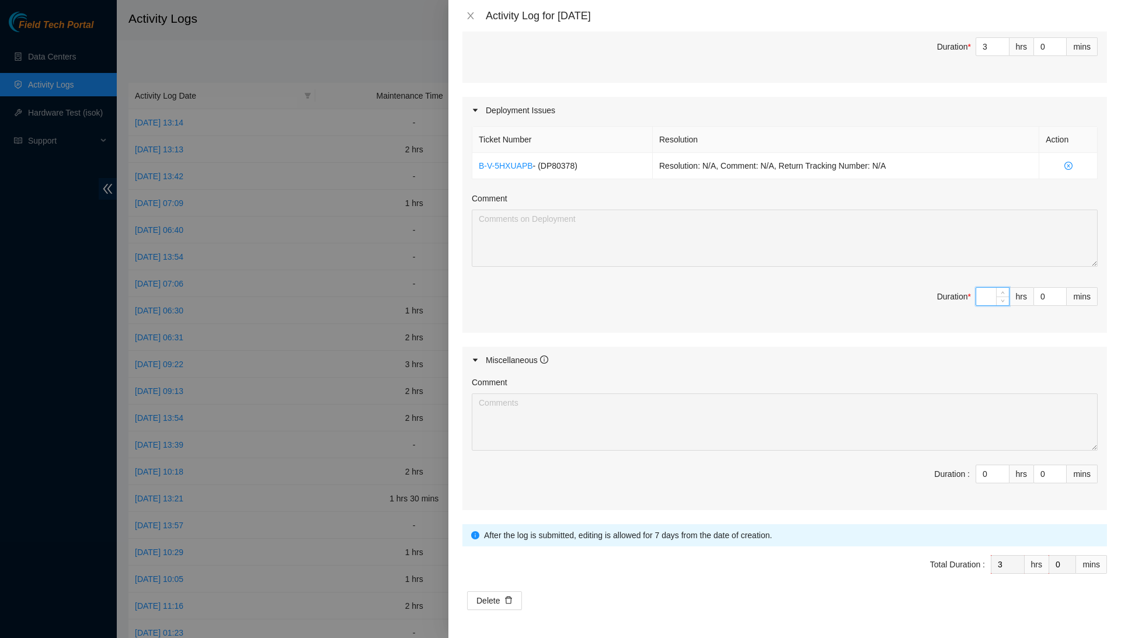
type input "2"
type input "5"
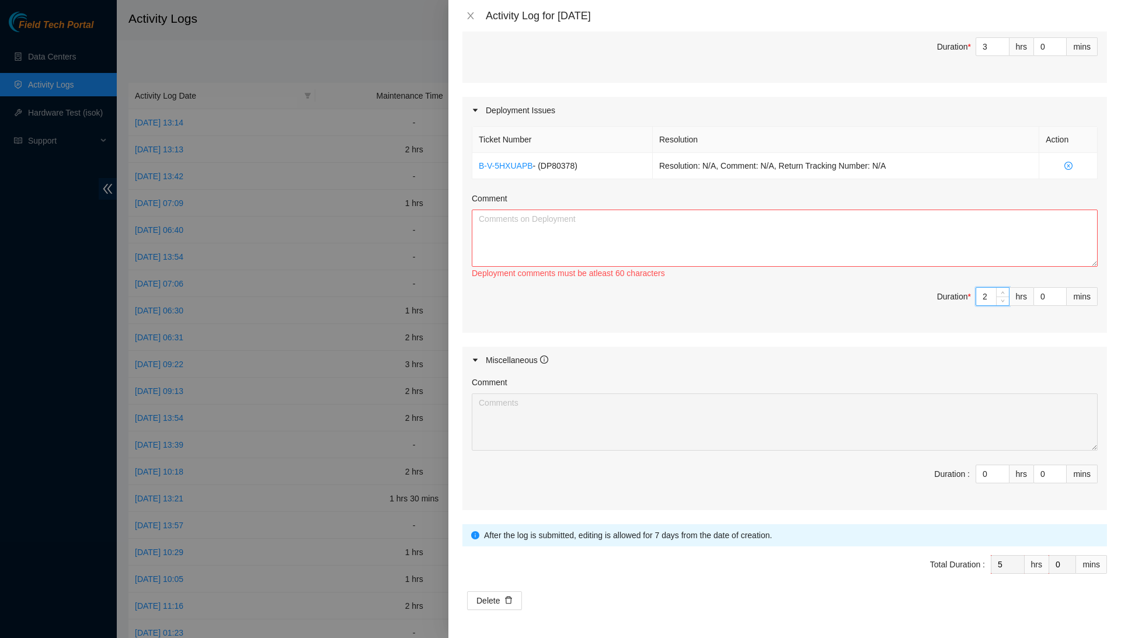
type input "2"
click at [982, 267] on textarea "Comment" at bounding box center [785, 238] width 626 height 57
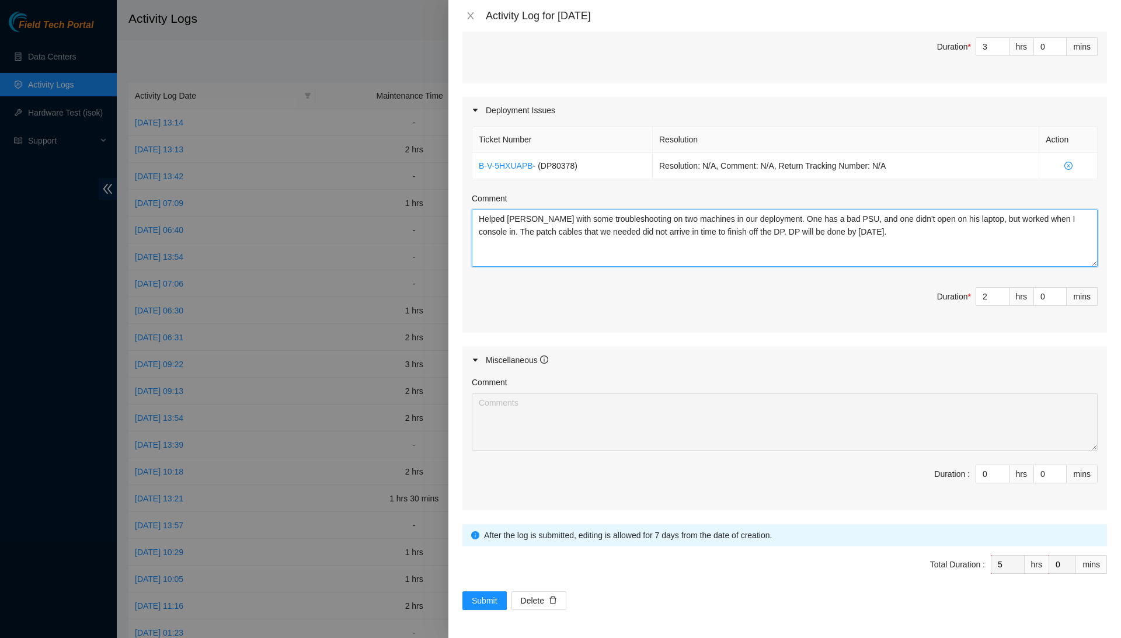
click at [951, 251] on textarea "Helped Ilya with some troubleshooting on two machines in our deployment. One ha…" at bounding box center [785, 238] width 626 height 57
type textarea "Helped Ilya with some troubleshooting on two machines in our deployment. One ha…"
click at [989, 483] on input "0" at bounding box center [993, 475] width 33 height 18
click at [991, 483] on input "0" at bounding box center [993, 475] width 33 height 18
type input "3"
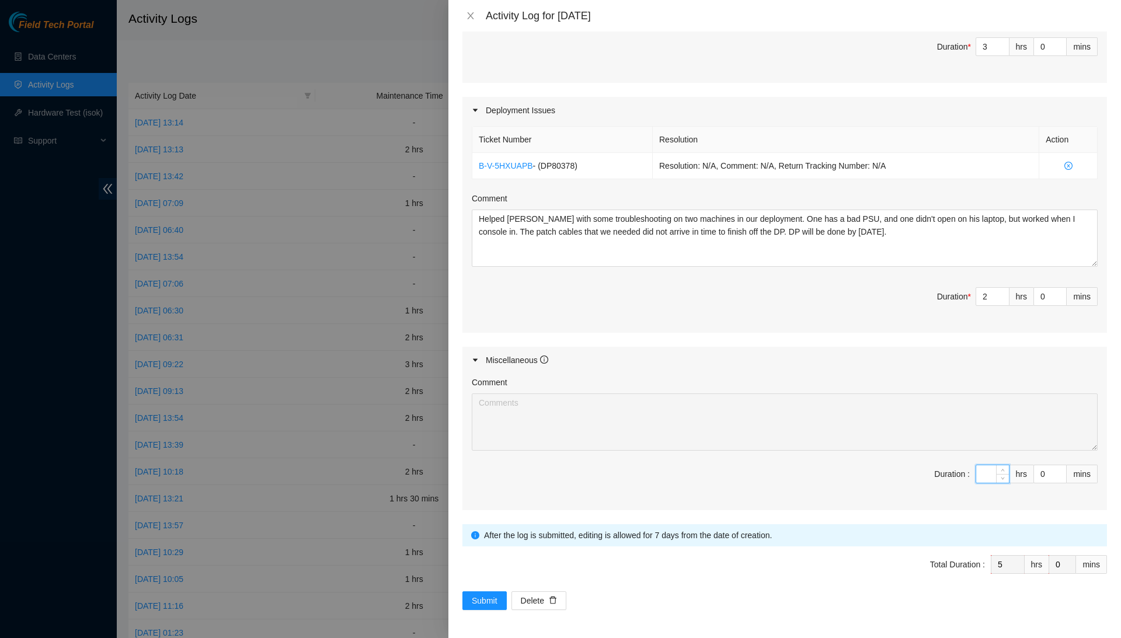
type input "8"
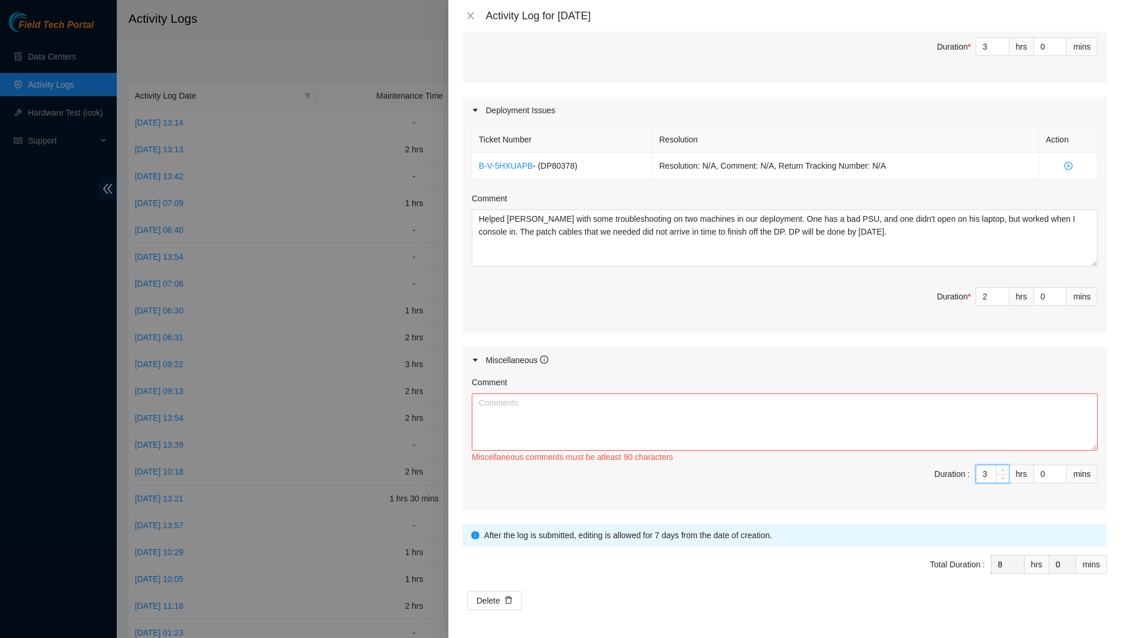
type input "3"
click at [989, 442] on textarea "Comment" at bounding box center [785, 422] width 626 height 57
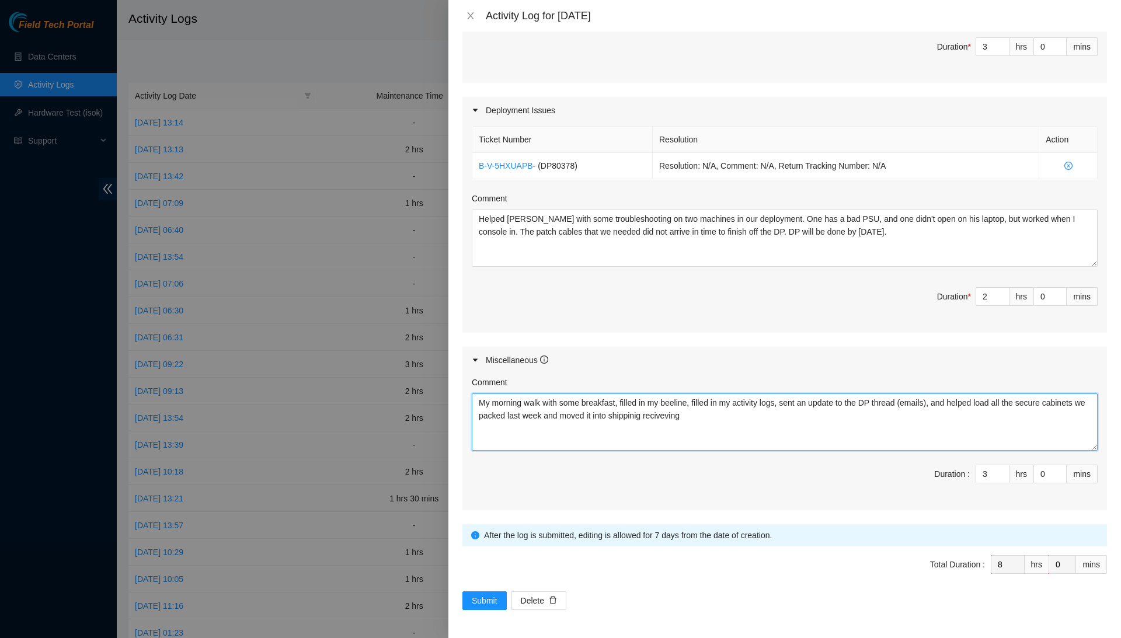
click at [738, 432] on textarea "My morning walk with some breakfast, filled in my beeline, filled in my activit…" at bounding box center [785, 422] width 626 height 57
click at [794, 428] on textarea "My morning walk with some breakfast, filled in my beeline, filled in my activit…" at bounding box center [785, 422] width 626 height 57
type textarea "My morning walk with some breakfast, filled in my beeline, filled in my activit…"
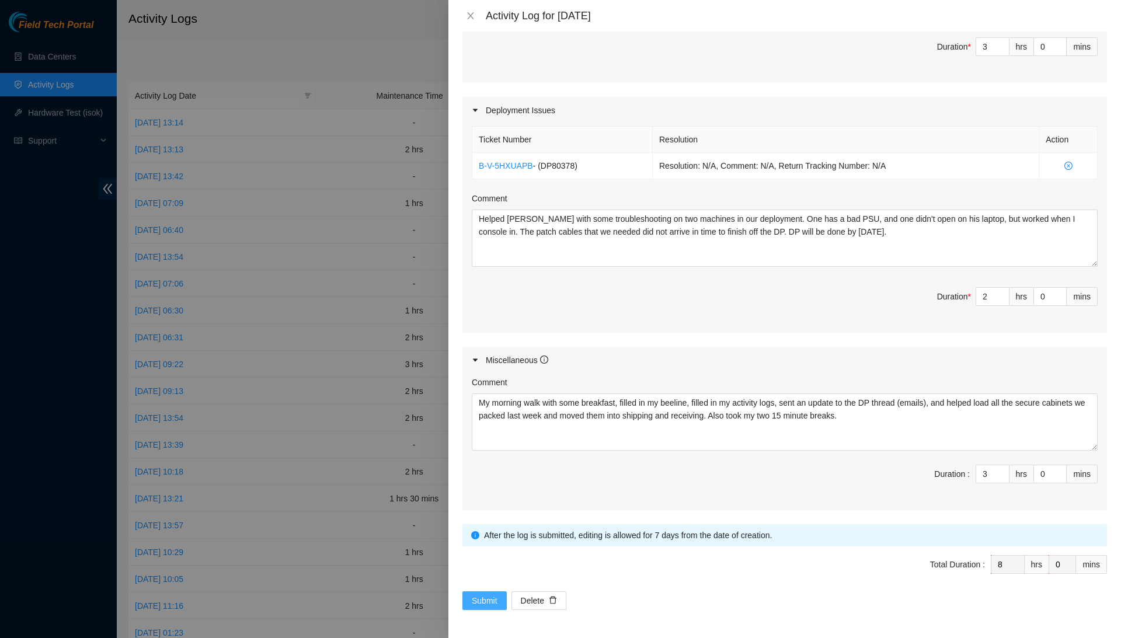
click at [498, 607] on span "Submit" at bounding box center [485, 601] width 26 height 13
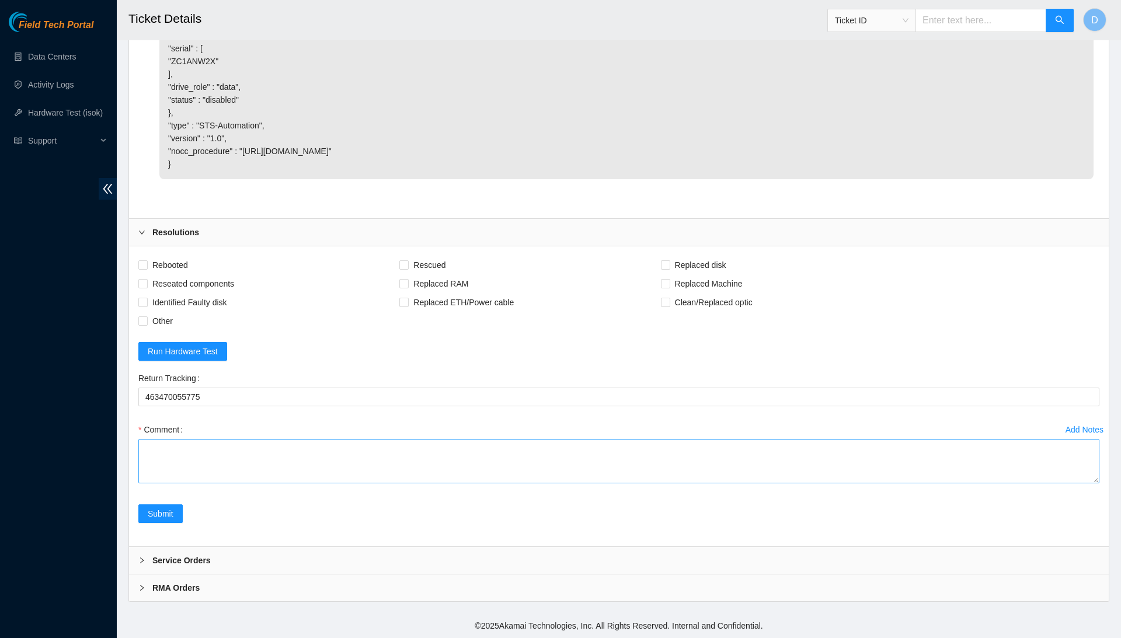
scroll to position [2255, 0]
click at [403, 453] on textarea "Comment" at bounding box center [618, 461] width 961 height 44
paste textarea "Confirmed with the NOCC to make sure the ticket was safe to be worked on. Safel…"
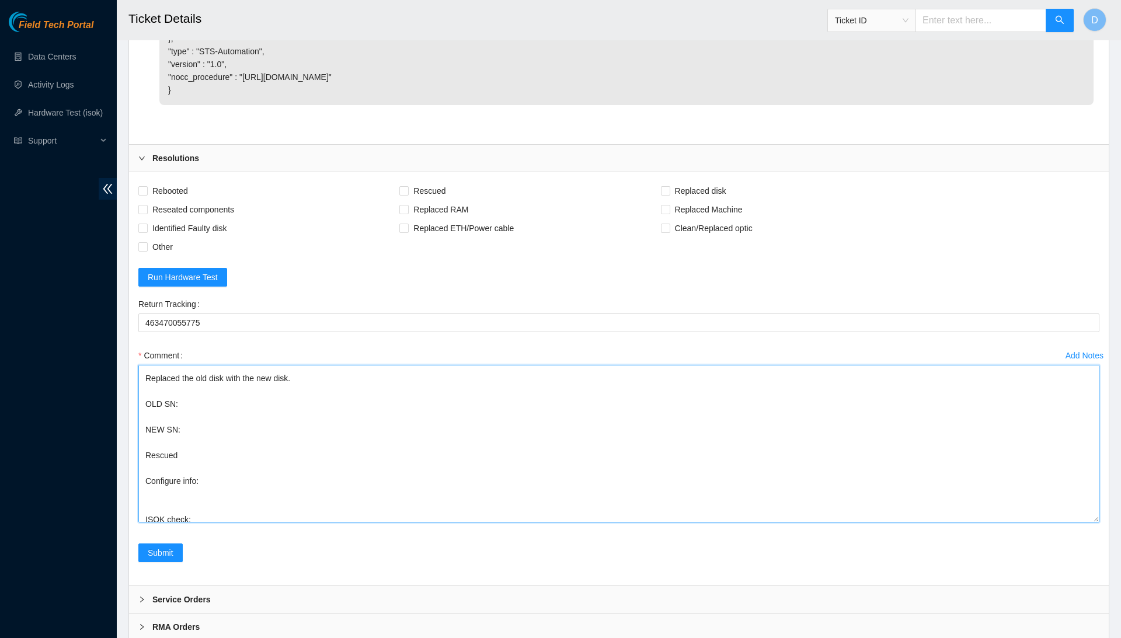
scroll to position [5, 0]
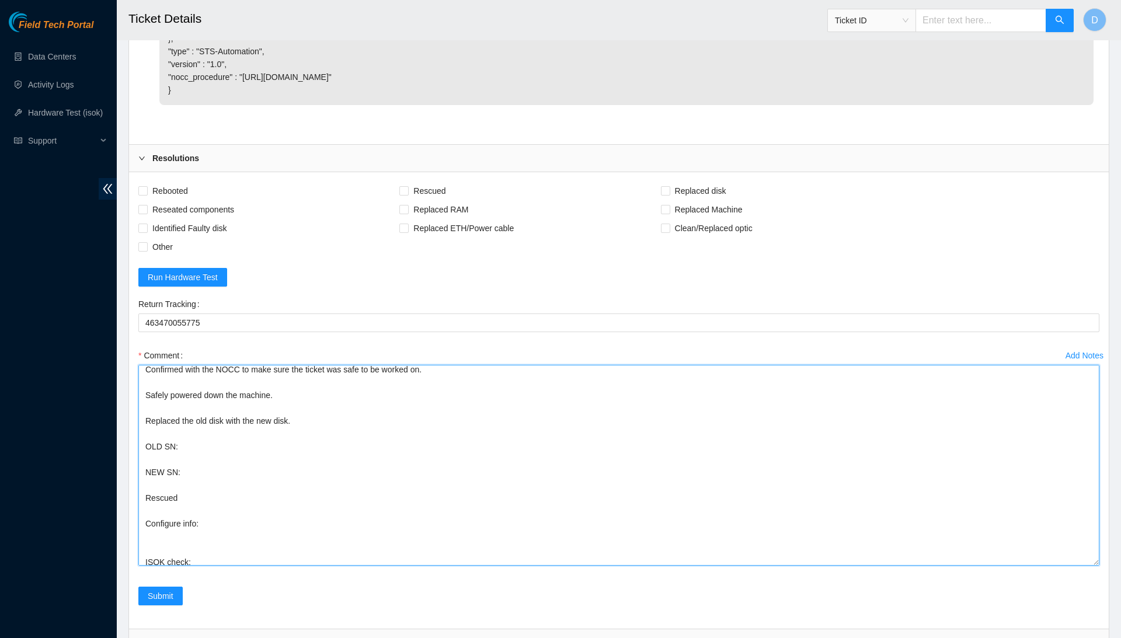
click at [1081, 566] on textarea "Confirmed with the NOCC to make sure the ticket was safe to be worked on. Safel…" at bounding box center [618, 465] width 961 height 201
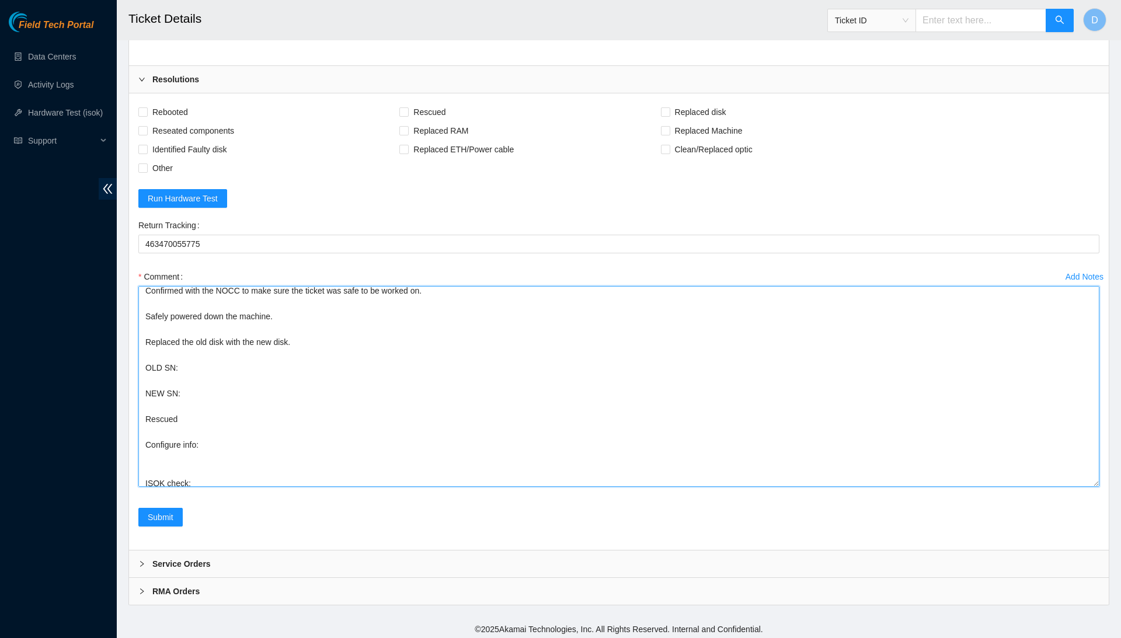
scroll to position [2346, 0]
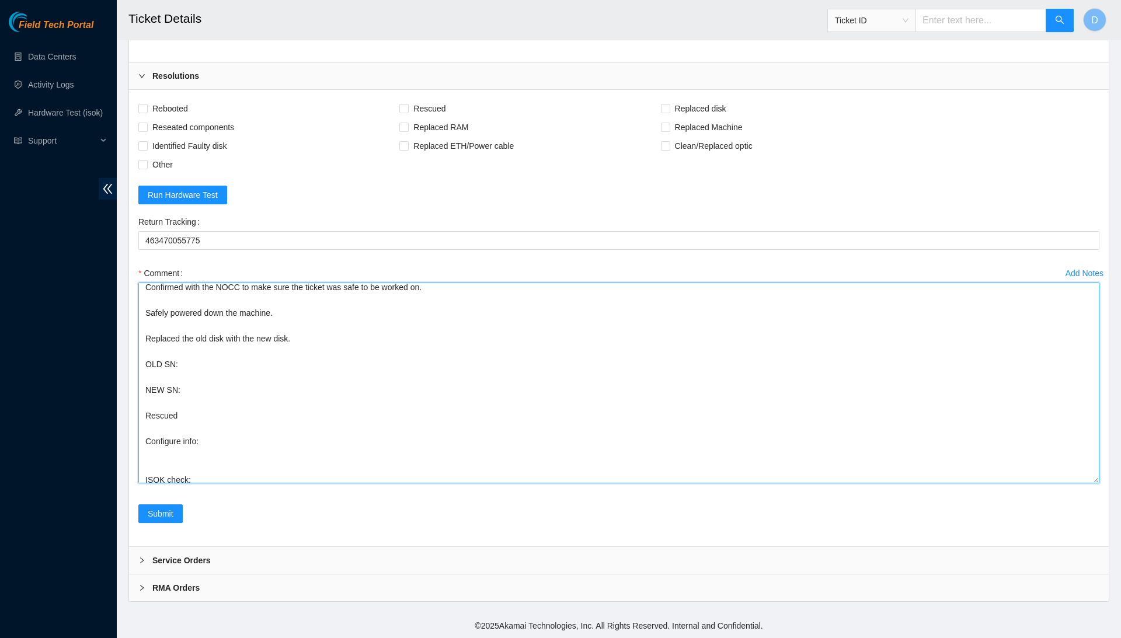
click at [297, 428] on textarea "Confirmed with the NOCC to make sure the ticket was safe to be worked on. Safel…" at bounding box center [618, 383] width 961 height 201
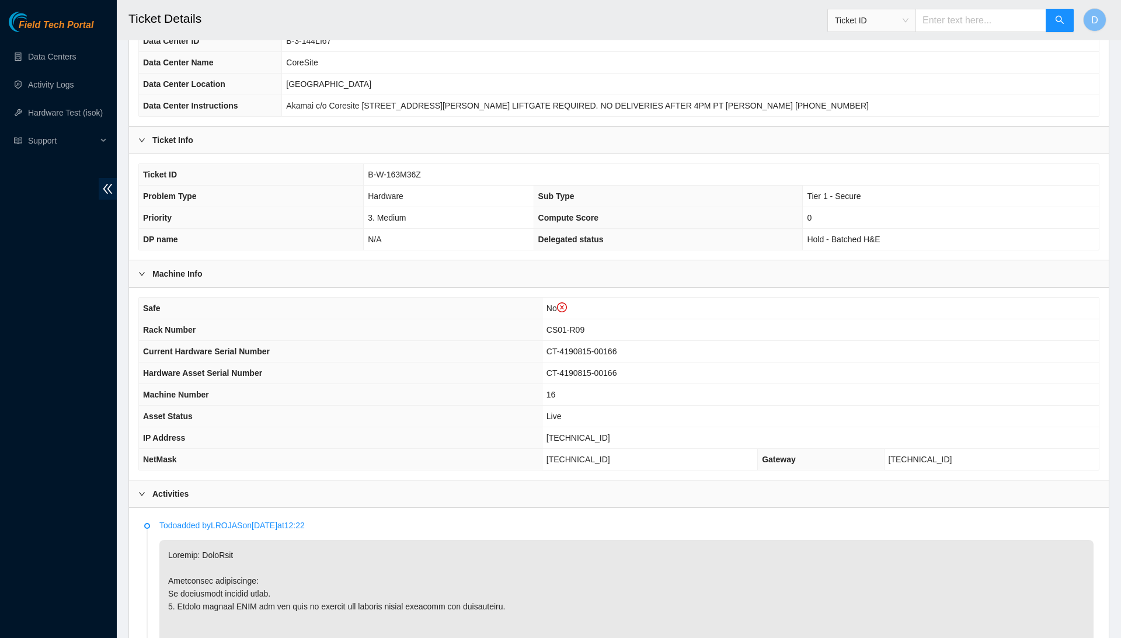
scroll to position [127, 0]
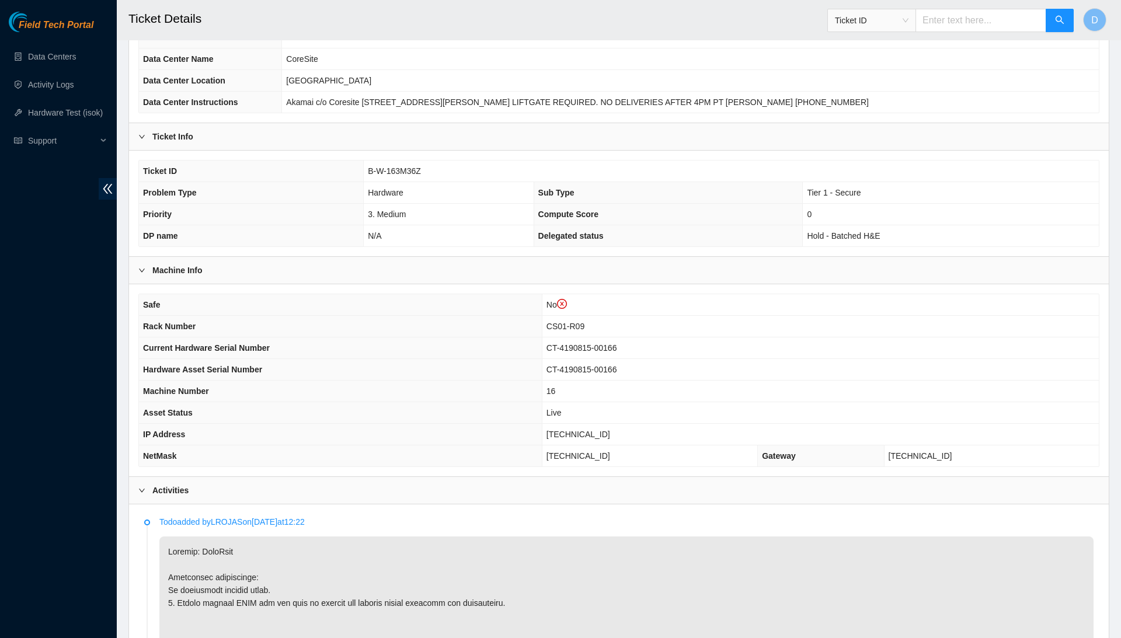
click at [608, 344] on span "CT-4190815-00166" at bounding box center [582, 347] width 71 height 9
click at [606, 344] on span "CT-4190815-00166" at bounding box center [582, 347] width 71 height 9
copy span "CT-4190815-00166"
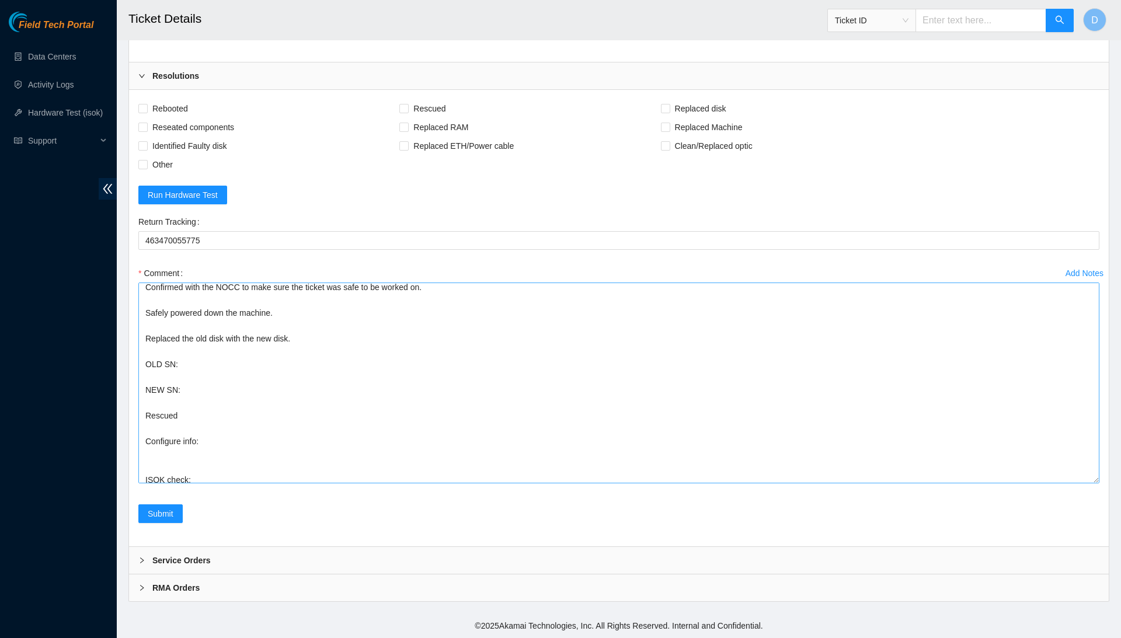
scroll to position [2412, 0]
click at [218, 363] on textarea "Confirmed with the NOCC to make sure the ticket was safe to be worked on. Safel…" at bounding box center [618, 383] width 961 height 201
paste textarea "CT-4190815-00166"
drag, startPoint x: 180, startPoint y: 357, endPoint x: 286, endPoint y: 360, distance: 106.4
click at [286, 360] on textarea "Confirmed with the NOCC to make sure the ticket was safe to be worked on. Safel…" at bounding box center [618, 383] width 961 height 201
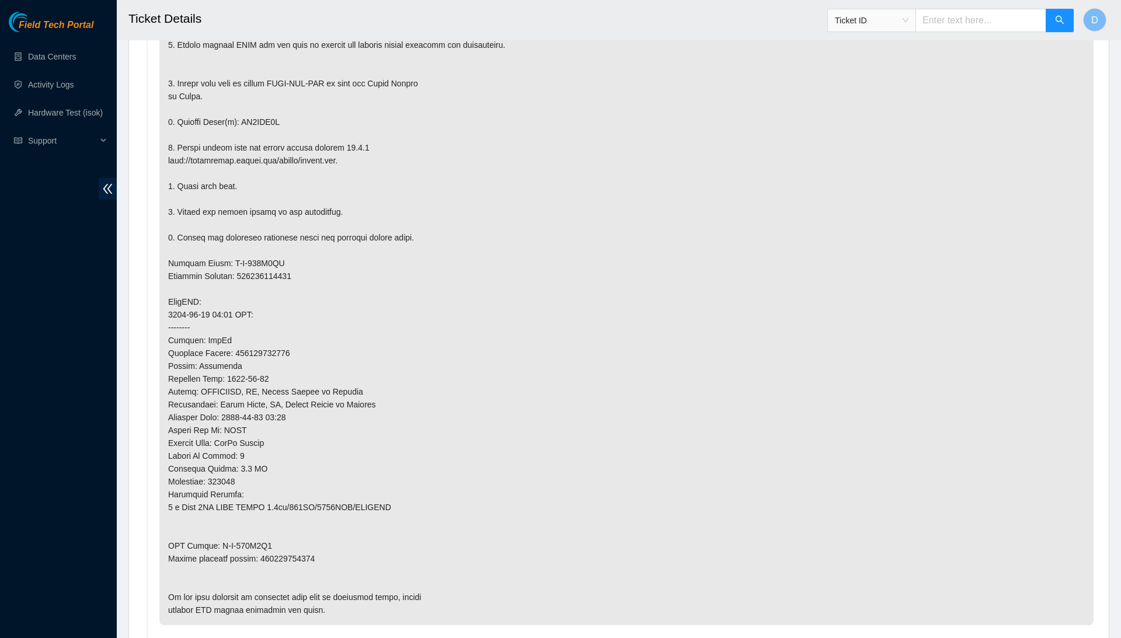
scroll to position [688, 0]
click at [278, 109] on p at bounding box center [626, 299] width 935 height 647
copy p "ZC1ANW2X"
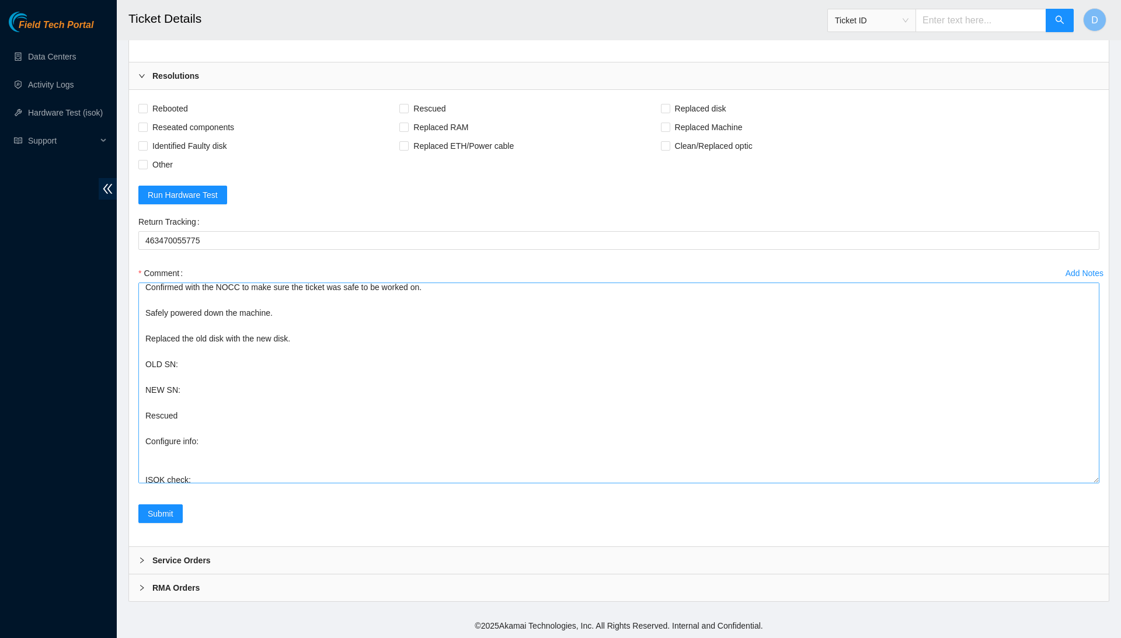
scroll to position [2412, 0]
click at [216, 363] on textarea "Confirmed with the NOCC to make sure the ticket was safe to be worked on. Safel…" at bounding box center [618, 383] width 961 height 201
paste textarea "ZC1ANW2X"
click at [215, 387] on textarea "Confirmed with the NOCC to make sure the ticket was safe to be worked on. Safel…" at bounding box center [618, 383] width 961 height 201
click at [210, 450] on textarea "Confirmed with the NOCC to make sure the ticket was safe to be worked on. Safel…" at bounding box center [618, 383] width 961 height 201
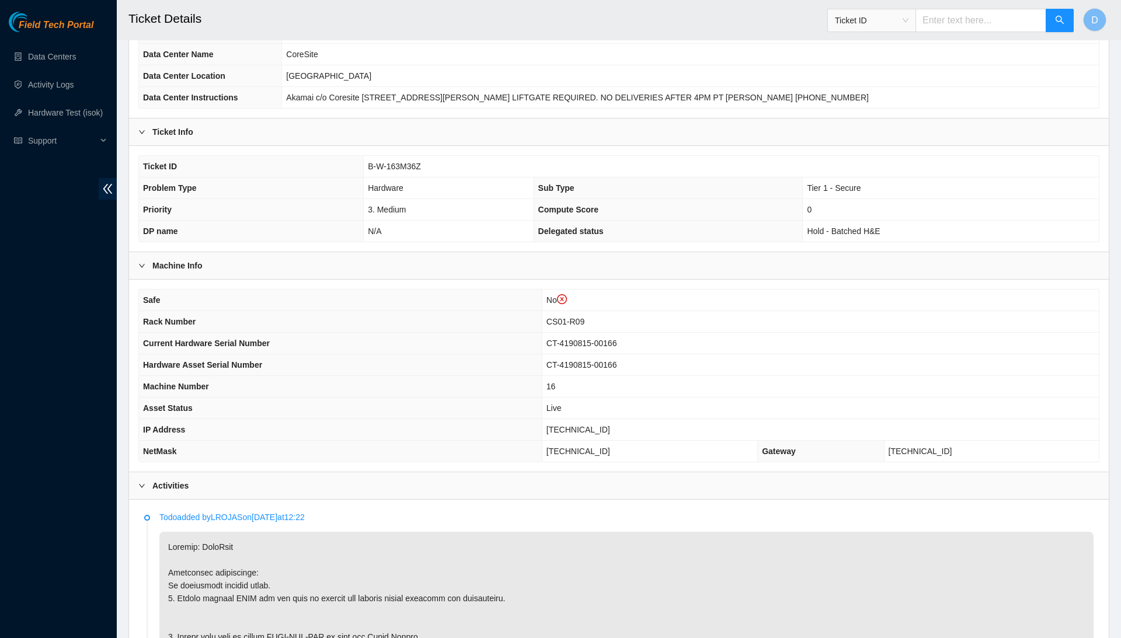
scroll to position [136, 0]
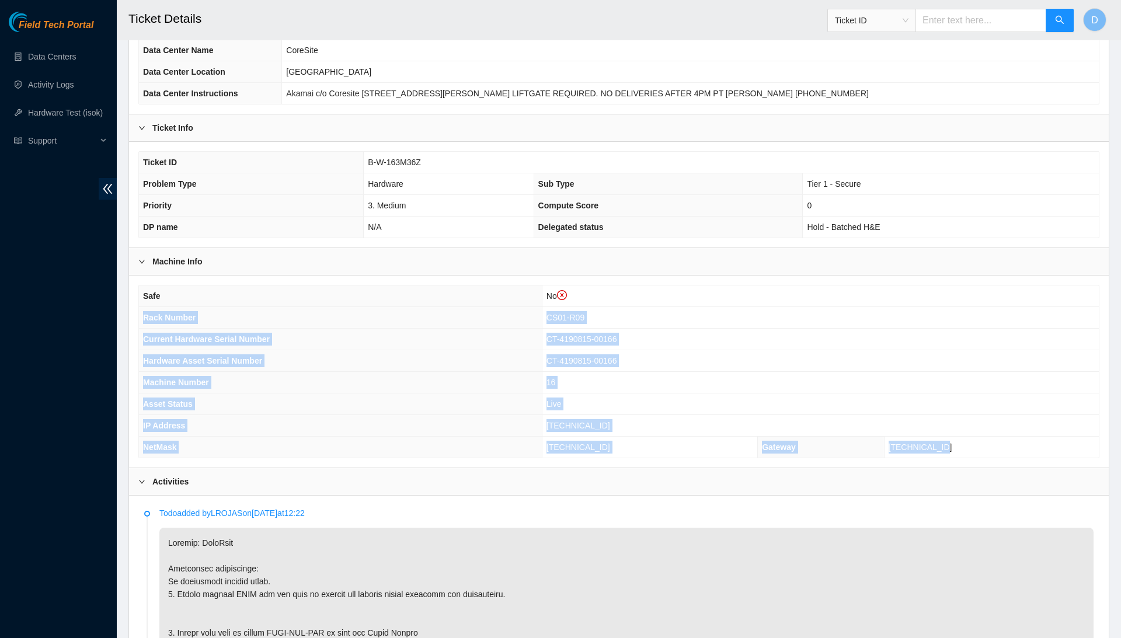
drag, startPoint x: 143, startPoint y: 314, endPoint x: 1060, endPoint y: 453, distance: 926.9
click at [1060, 453] on tbody "Safe No Rack Number CS01-R09 Current Hardware Serial Number CT-4190815-00166 Ha…" at bounding box center [619, 372] width 960 height 172
copy tbody "Rack Number CS01-R09 Current Hardware Serial Number CT-4190815-00166 Hardware A…"
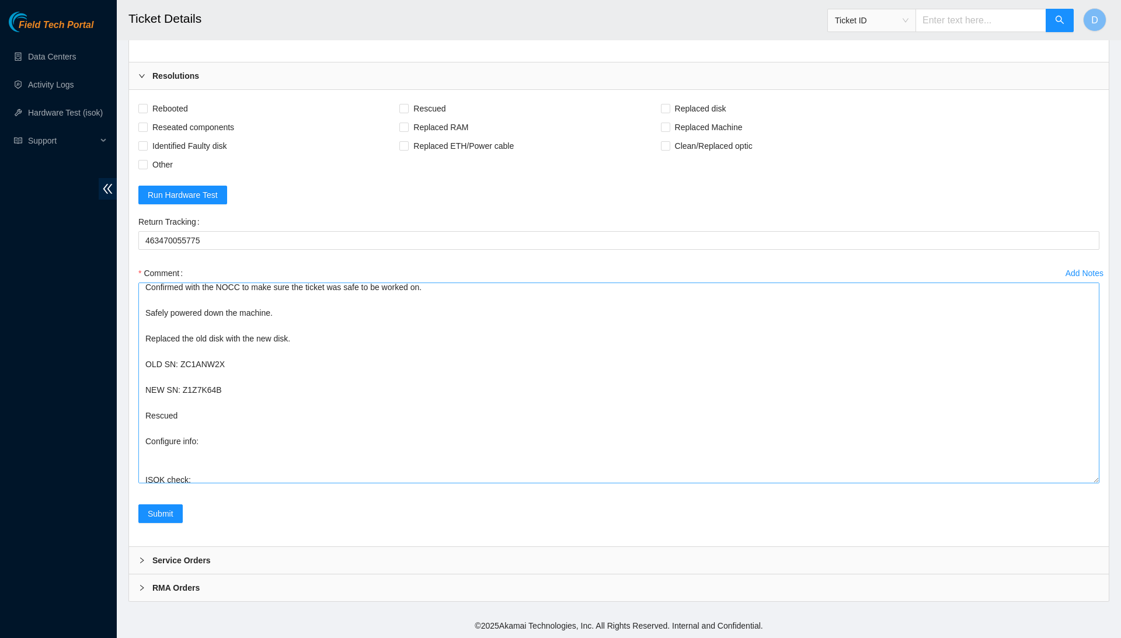
scroll to position [2412, 0]
click at [283, 450] on textarea "Confirmed with the NOCC to make sure the ticket was safe to be worked on. Safel…" at bounding box center [618, 383] width 961 height 201
paste textarea "Rack Number CS01-R09 Current Hardware Serial Number CT-4190815-00166 Hardware A…"
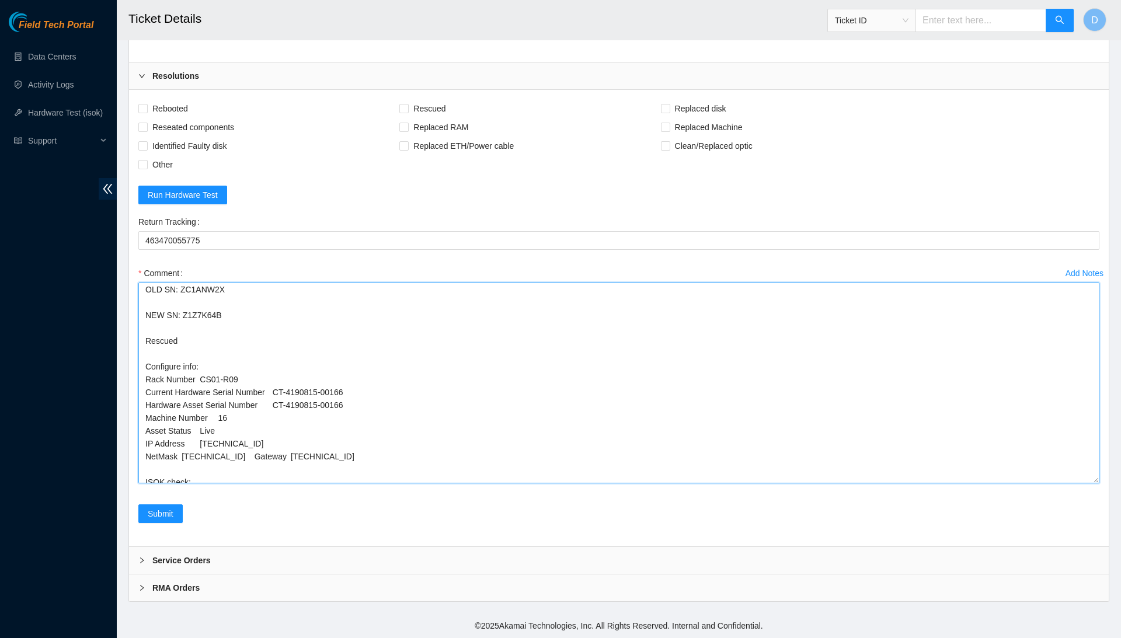
click at [260, 445] on textarea "Confirmed with the NOCC to make sure the ticket was safe to be worked on. Safel…" at bounding box center [618, 383] width 961 height 201
click at [185, 458] on textarea "Confirmed with the NOCC to make sure the ticket was safe to be worked on. Safel…" at bounding box center [618, 383] width 961 height 201
click at [183, 452] on textarea "Confirmed with the NOCC to make sure the ticket was safe to be worked on. Safel…" at bounding box center [618, 383] width 961 height 201
click at [202, 436] on textarea "Confirmed with the NOCC to make sure the ticket was safe to be worked on. Safel…" at bounding box center [618, 383] width 961 height 201
click at [216, 423] on textarea "Confirmed with the NOCC to make sure the ticket was safe to be worked on. Safel…" at bounding box center [618, 383] width 961 height 201
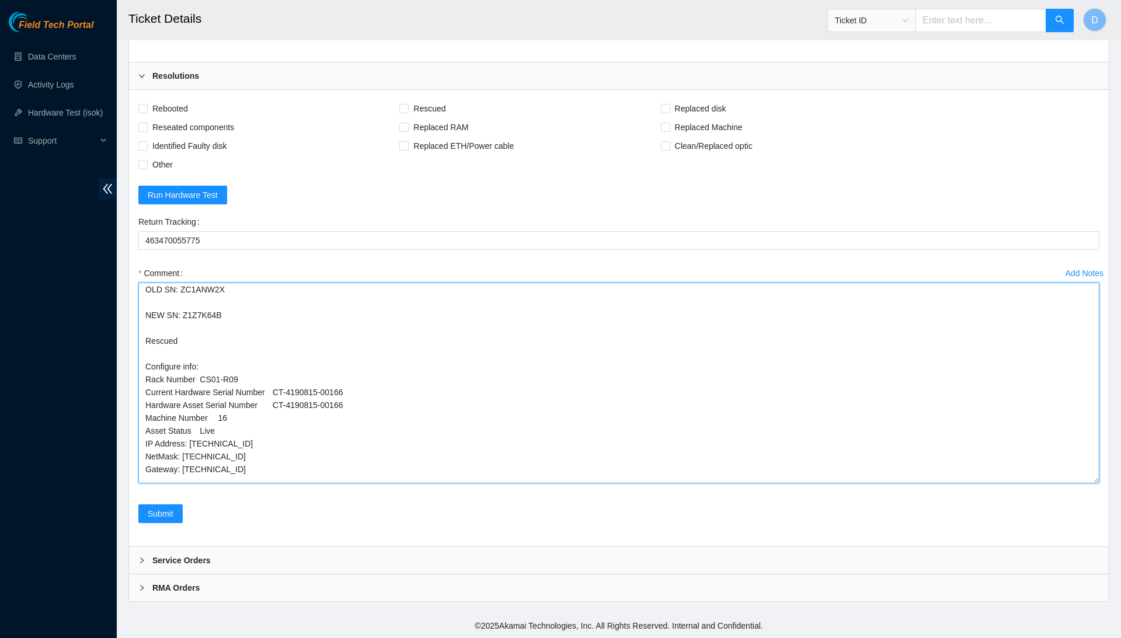
click at [216, 423] on textarea "Confirmed with the NOCC to make sure the ticket was safe to be worked on. Safel…" at bounding box center [618, 383] width 961 height 201
click at [210, 422] on textarea "Confirmed with the NOCC to make sure the ticket was safe to be worked on. Safel…" at bounding box center [618, 383] width 961 height 201
click at [224, 408] on textarea "Confirmed with the NOCC to make sure the ticket was safe to be worked on. Safel…" at bounding box center [618, 383] width 961 height 201
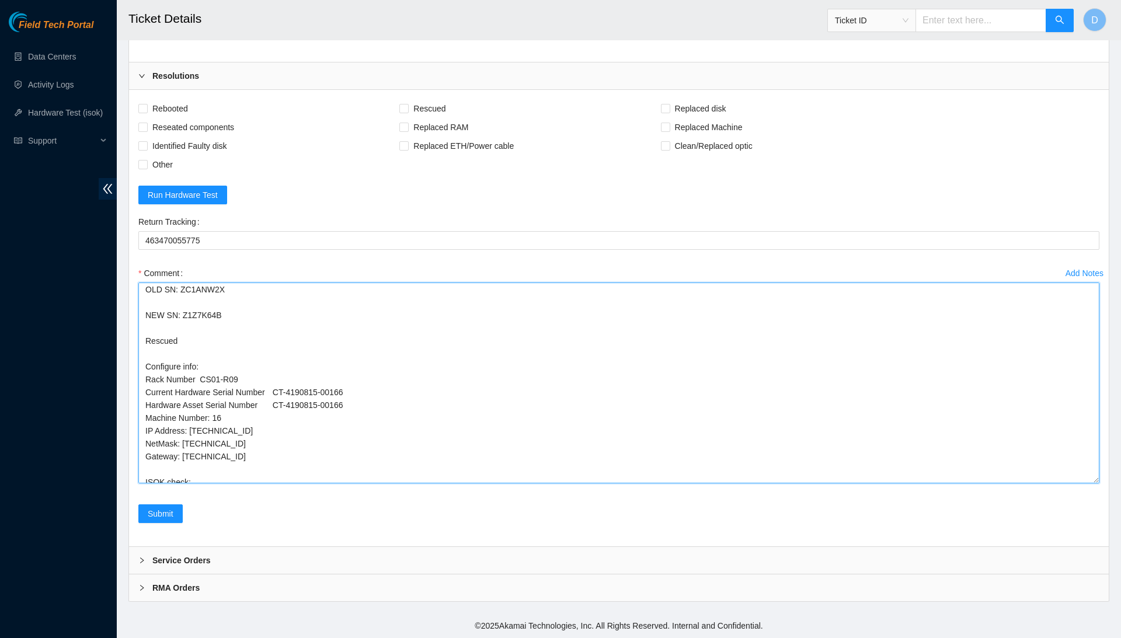
click at [279, 395] on textarea "Confirmed with the NOCC to make sure the ticket was safe to be worked on. Safel…" at bounding box center [618, 383] width 961 height 201
click at [279, 380] on textarea "Confirmed with the NOCC to make sure the ticket was safe to be worked on. Safel…" at bounding box center [618, 383] width 961 height 201
click at [203, 371] on textarea "Confirmed with the NOCC to make sure the ticket was safe to be worked on. Safel…" at bounding box center [618, 383] width 961 height 201
click at [379, 481] on textarea "Confirmed with the NOCC to make sure the ticket was safe to be worked on. Safel…" at bounding box center [618, 383] width 961 height 201
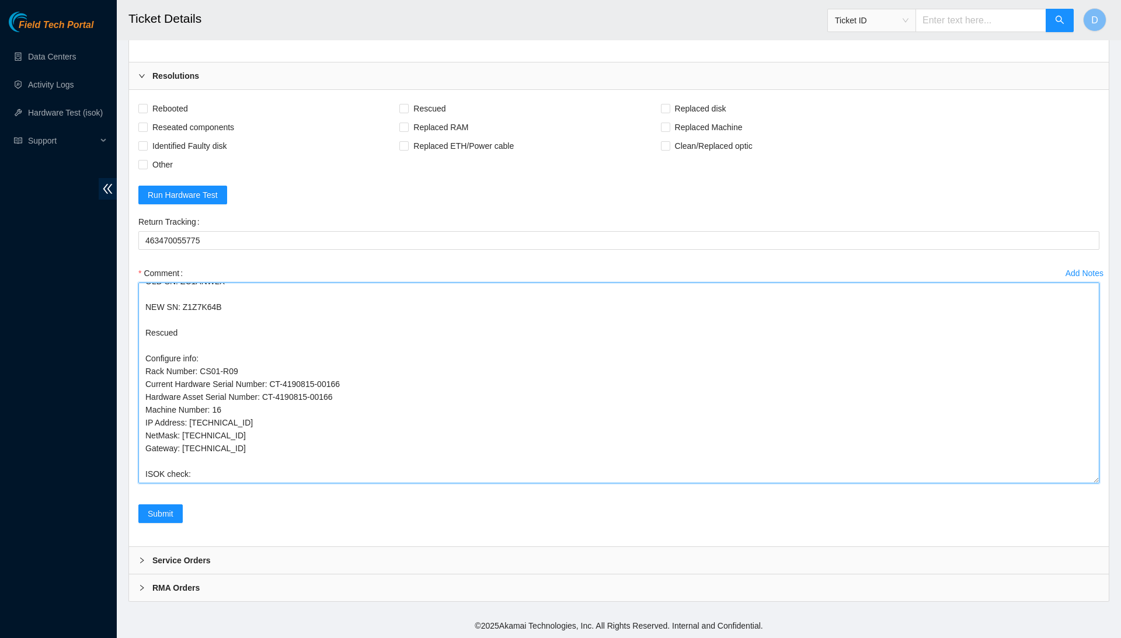
paste textarea "23.201.105.115 : passed: ok"
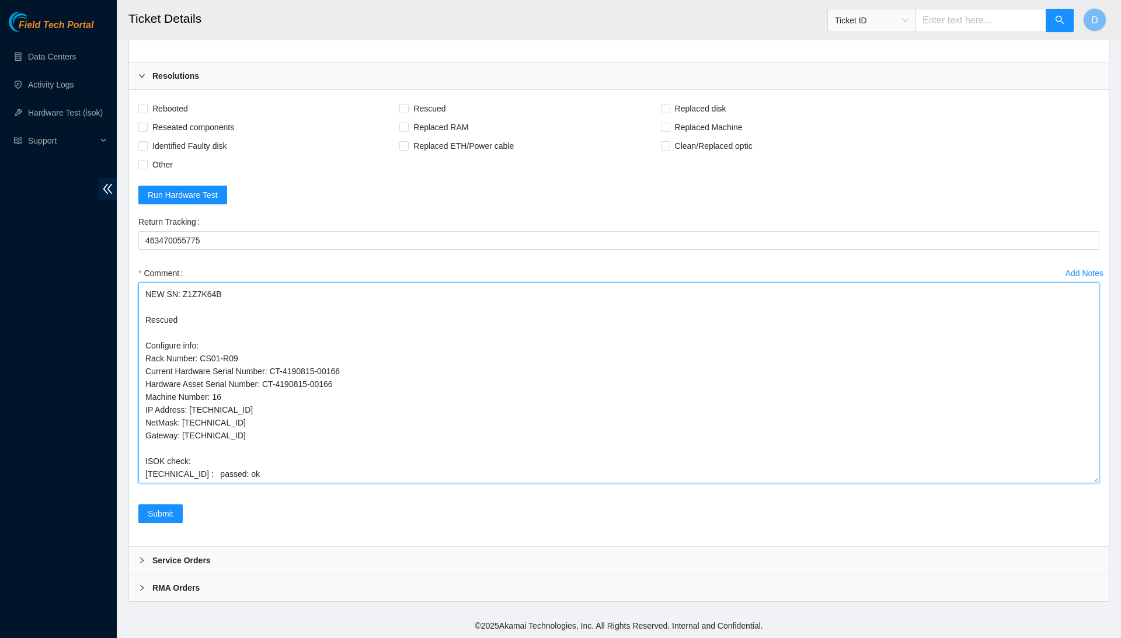
scroll to position [0, 0]
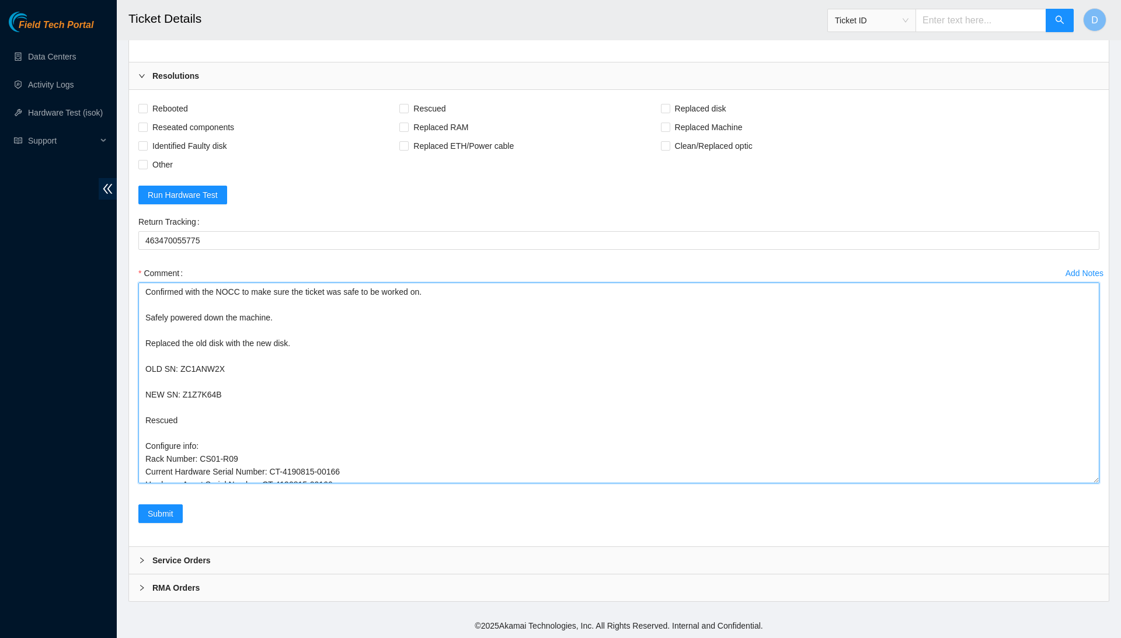
drag, startPoint x: 287, startPoint y: 468, endPoint x: 258, endPoint y: 184, distance: 286.0
click at [258, 184] on form "Rebooted Rescued Replaced disk Reseated components Replaced RAM Replaced Machin…" at bounding box center [618, 318] width 961 height 438
type textarea "Confirmed with the NOCC to make sure the ticket was safe to be worked on. Safel…"
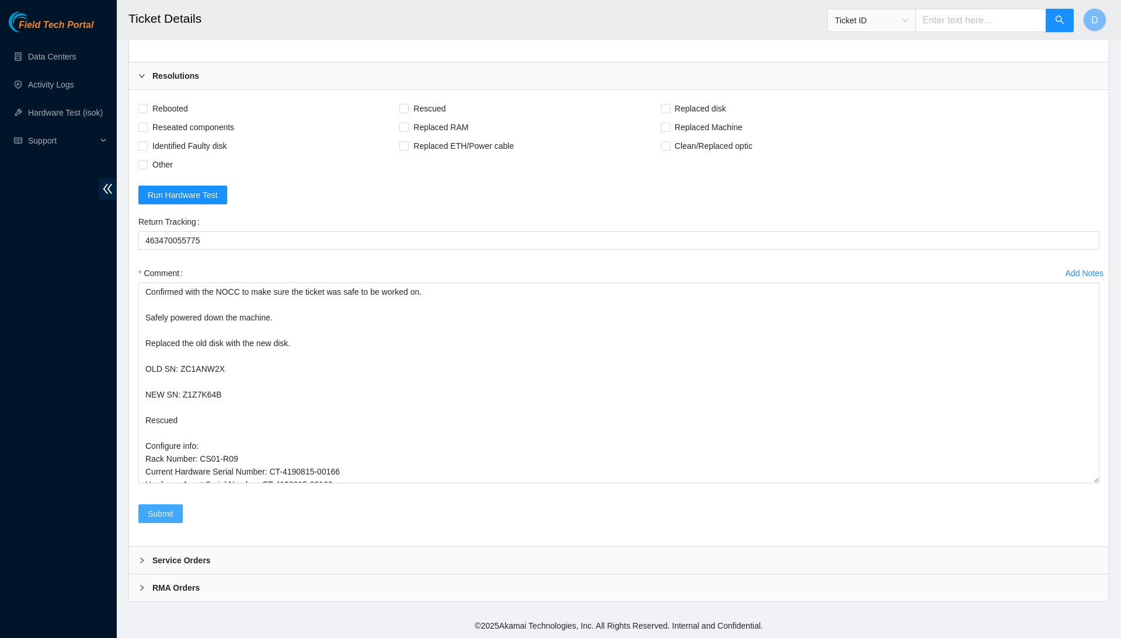
click at [171, 508] on span "Submit" at bounding box center [161, 514] width 26 height 13
click at [173, 99] on span "Rebooted" at bounding box center [170, 108] width 45 height 19
click at [147, 104] on input "Rebooted" at bounding box center [142, 108] width 8 height 8
checkbox input "true"
click at [194, 144] on span "Identified Faulty disk" at bounding box center [190, 146] width 84 height 19
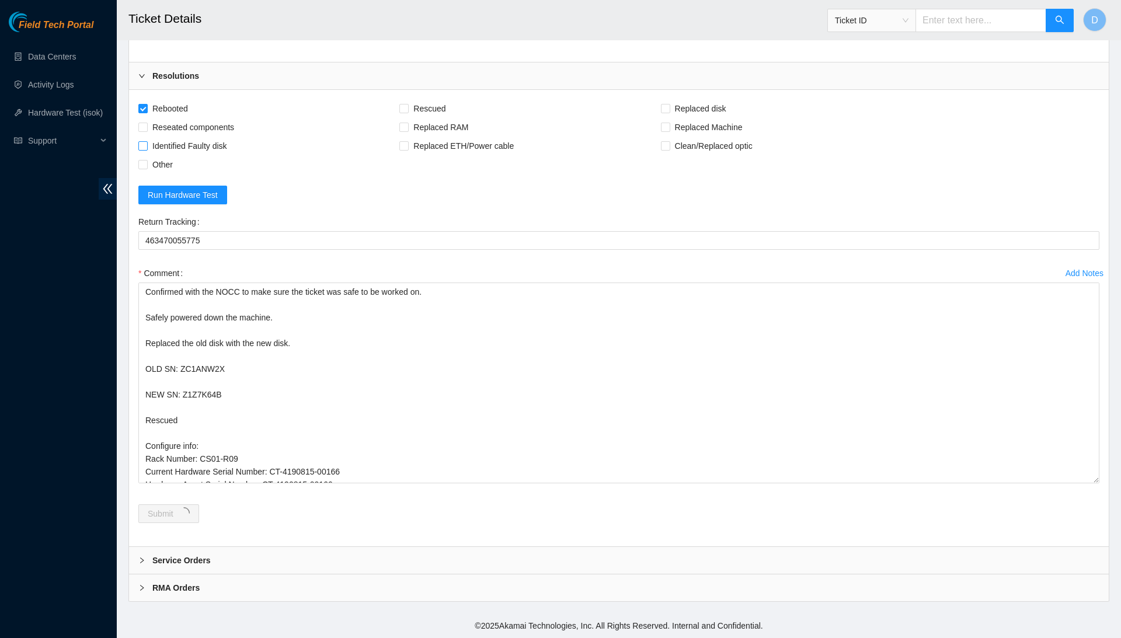
click at [147, 144] on input "Identified Faulty disk" at bounding box center [142, 145] width 8 height 8
checkbox input "true"
click at [431, 110] on span "Rescued" at bounding box center [429, 108] width 41 height 19
click at [408, 110] on input "Rescued" at bounding box center [404, 108] width 8 height 8
checkbox input "true"
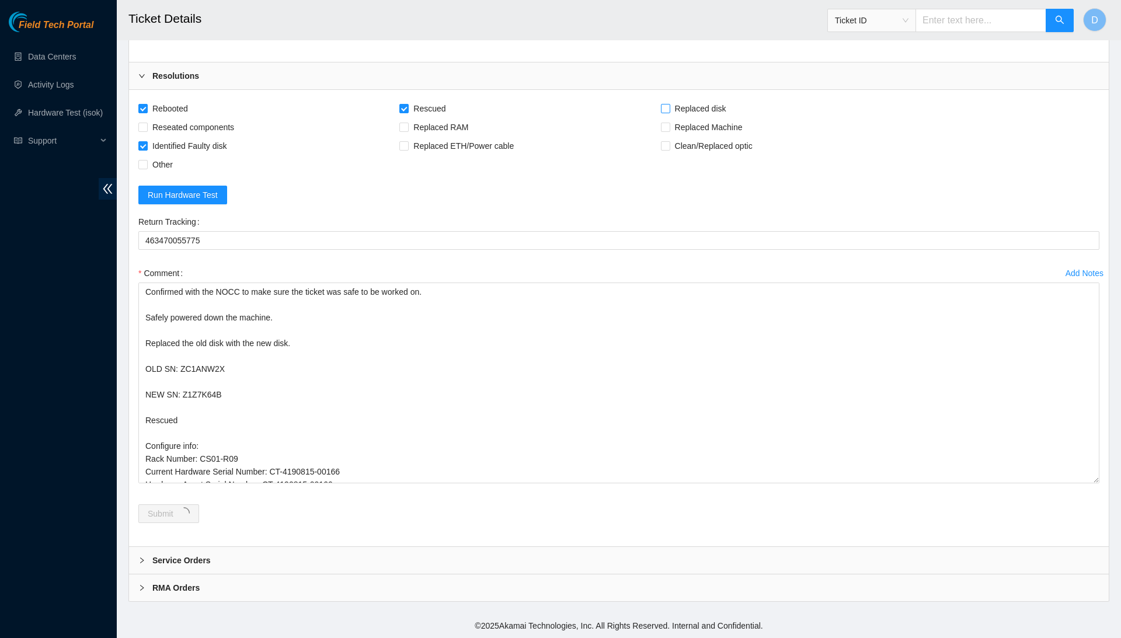
click at [731, 108] on span "Replaced disk" at bounding box center [701, 108] width 61 height 19
click at [669, 108] on input "Replaced disk" at bounding box center [665, 108] width 8 height 8
checkbox input "true"
